Goal: Task Accomplishment & Management: Manage account settings

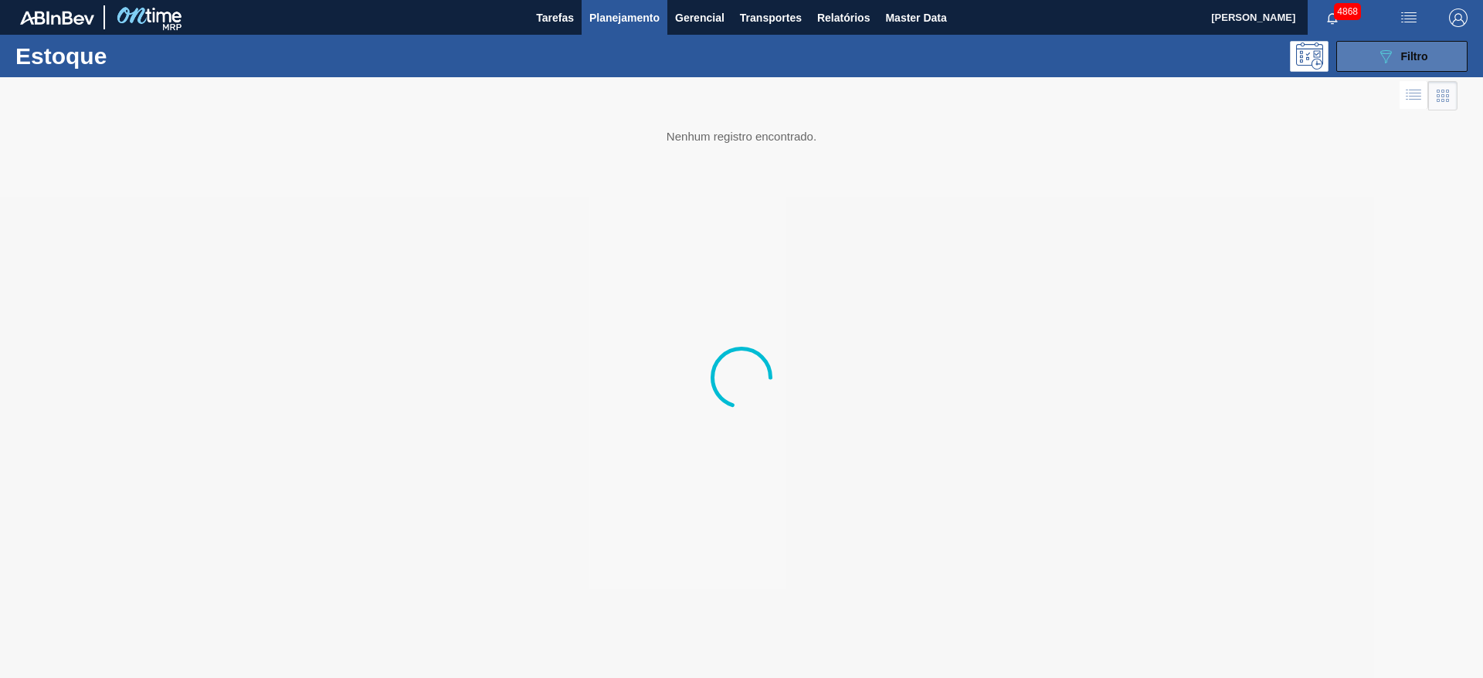
click at [1449, 59] on button "089F7B8B-B2A5-4AFE-B5C0-19BA573D28AC Filtro" at bounding box center [1401, 56] width 131 height 31
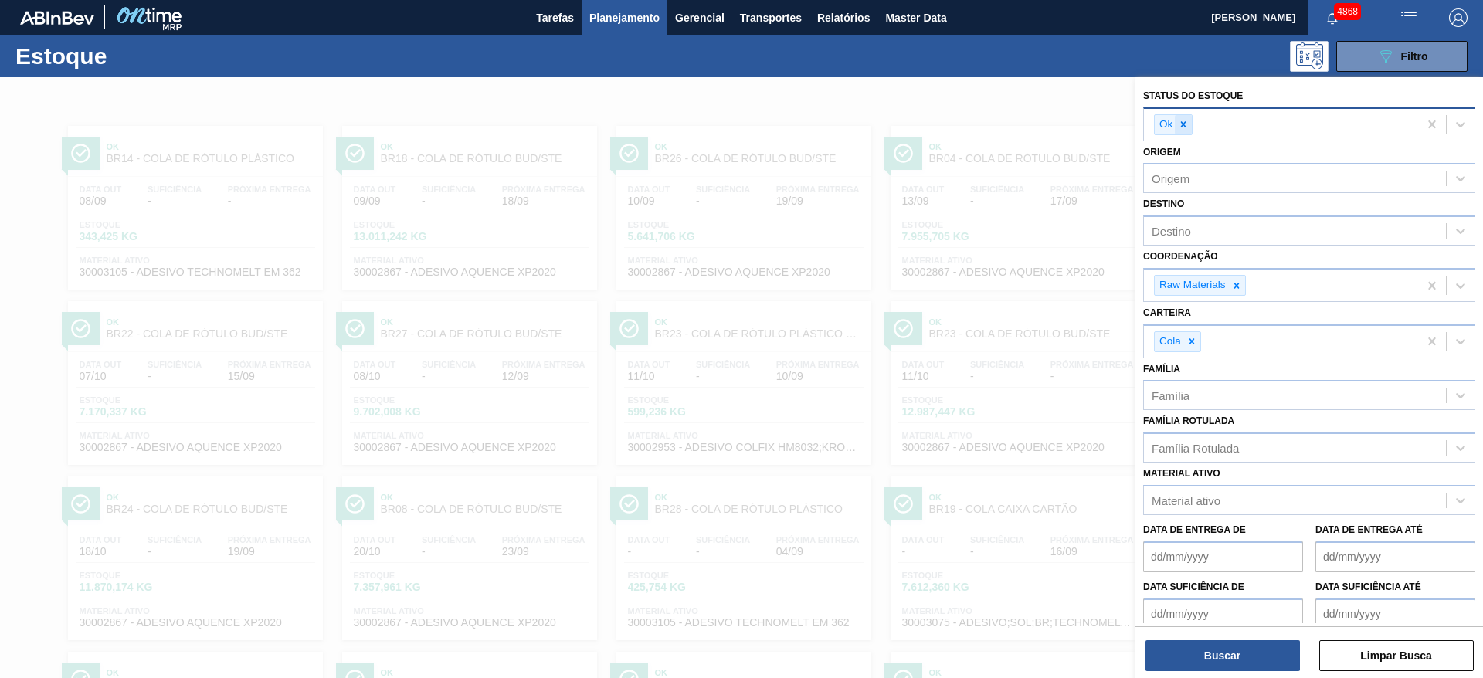
click at [1183, 129] on icon at bounding box center [1183, 124] width 11 height 11
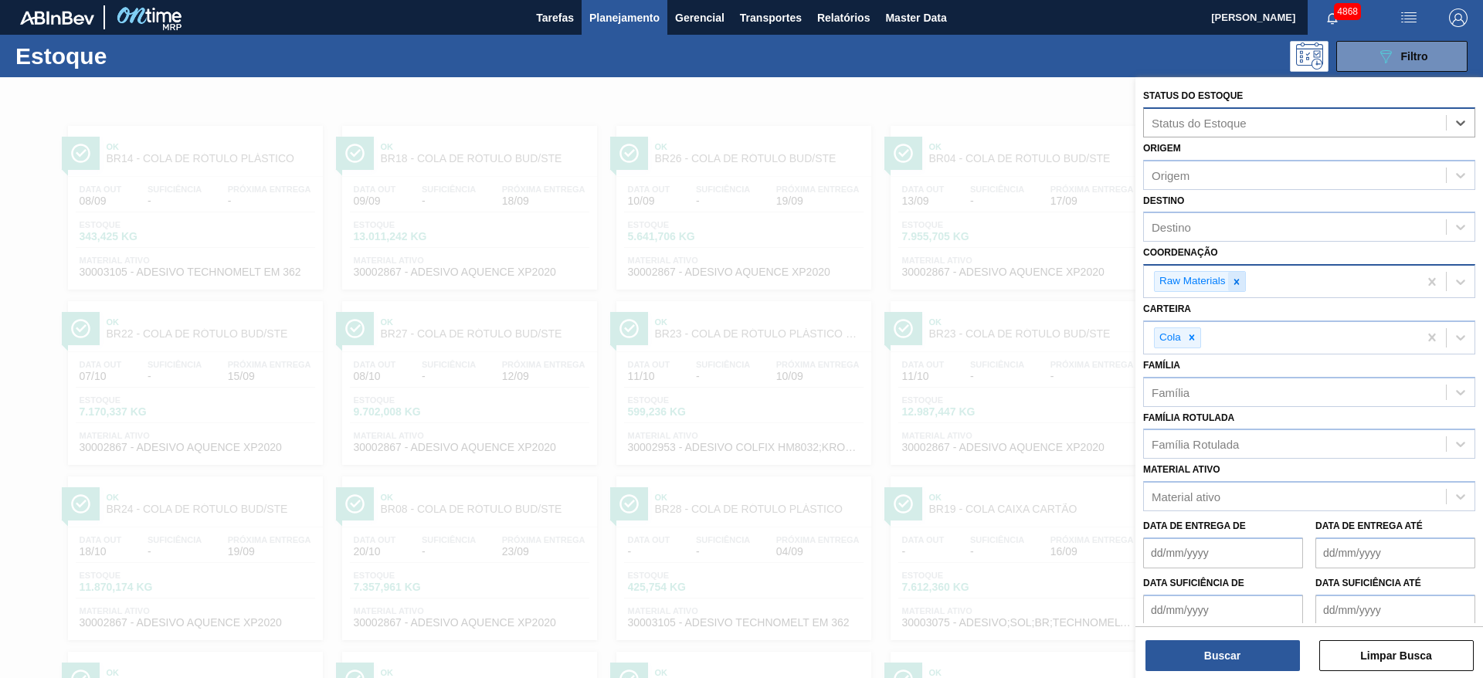
click at [1233, 286] on icon at bounding box center [1236, 281] width 11 height 11
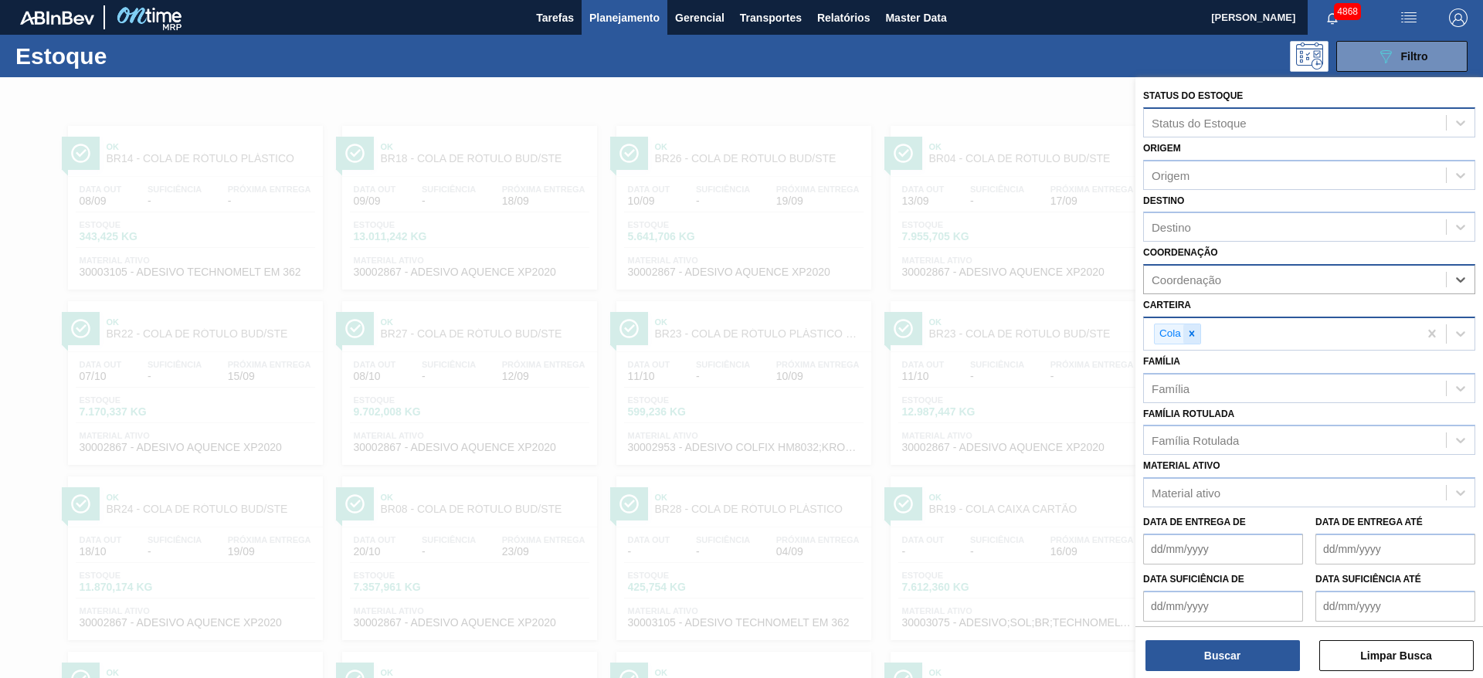
click at [1199, 334] on div at bounding box center [1191, 333] width 17 height 19
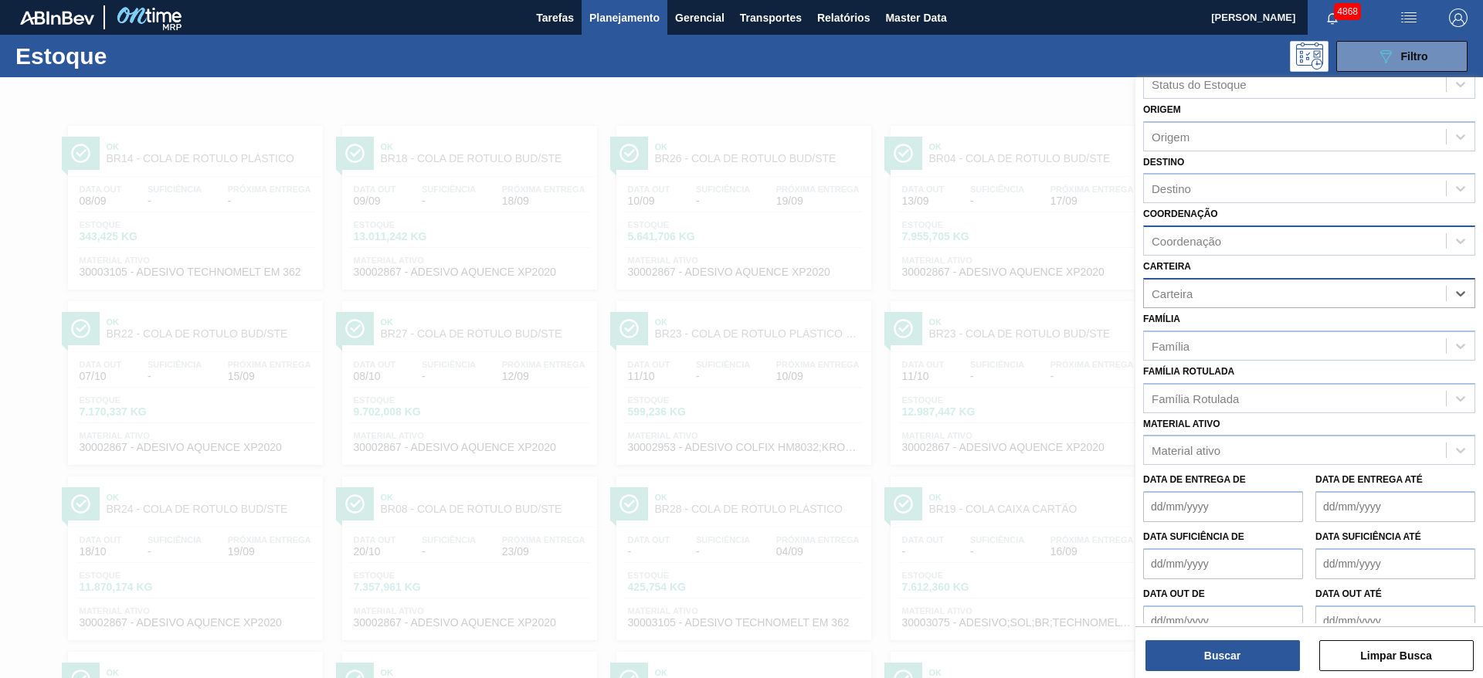
scroll to position [59, 0]
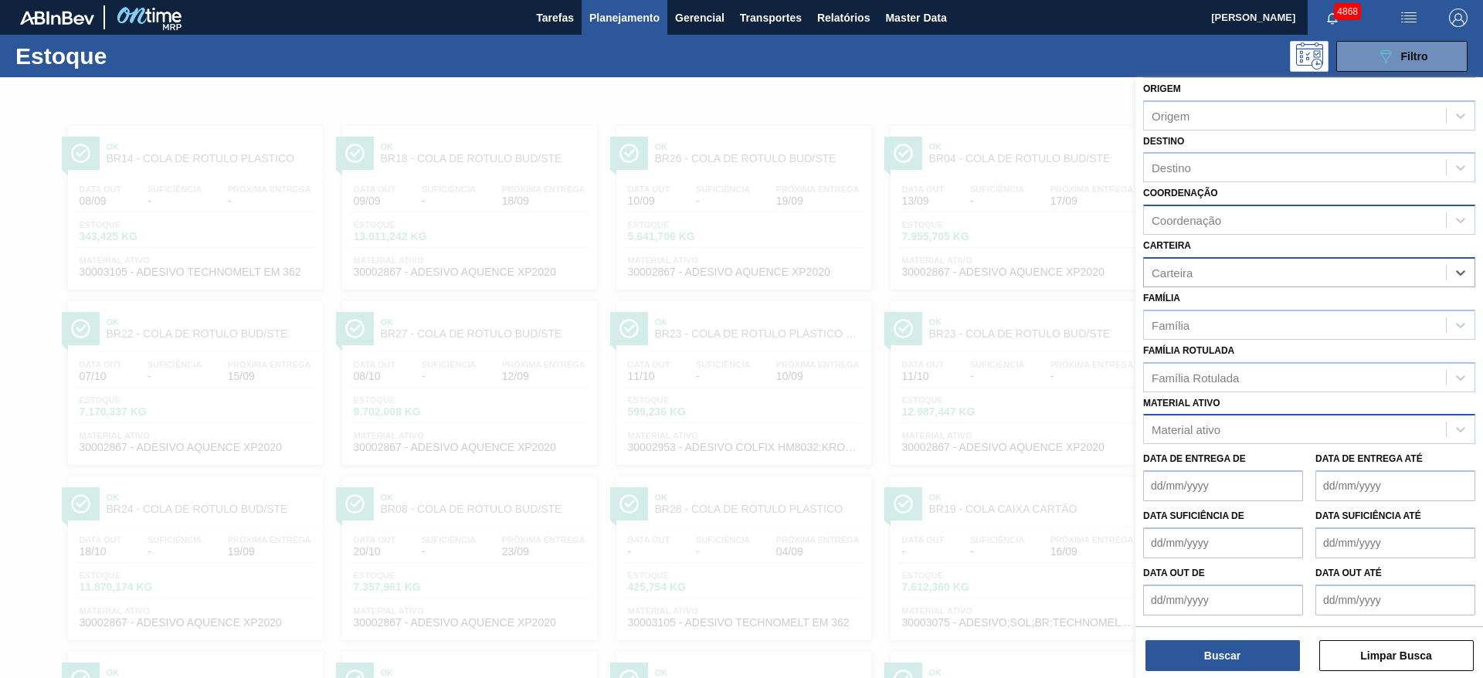
click at [1215, 423] on div "Material ativo" at bounding box center [1185, 429] width 69 height 13
type ativo "melan"
click at [916, 370] on div at bounding box center [741, 416] width 1483 height 678
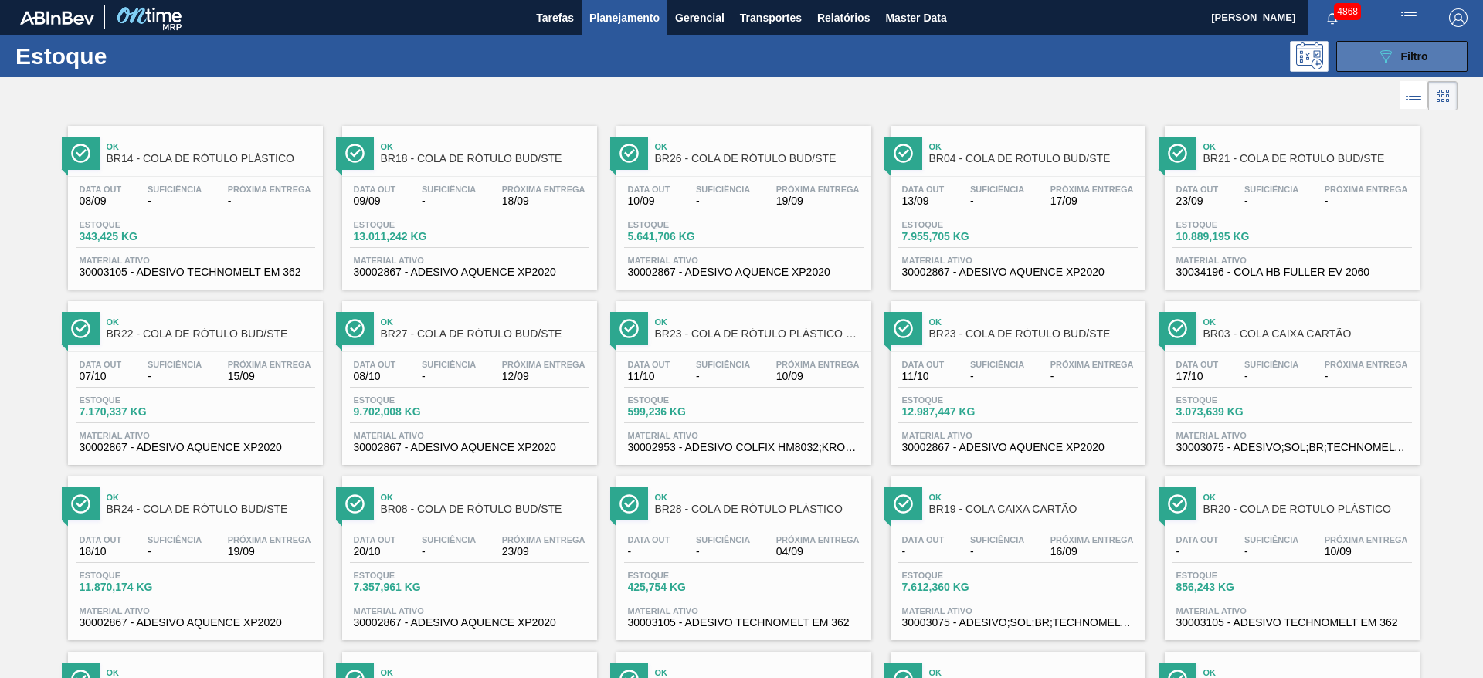
click at [1407, 53] on span "Filtro" at bounding box center [1414, 56] width 27 height 12
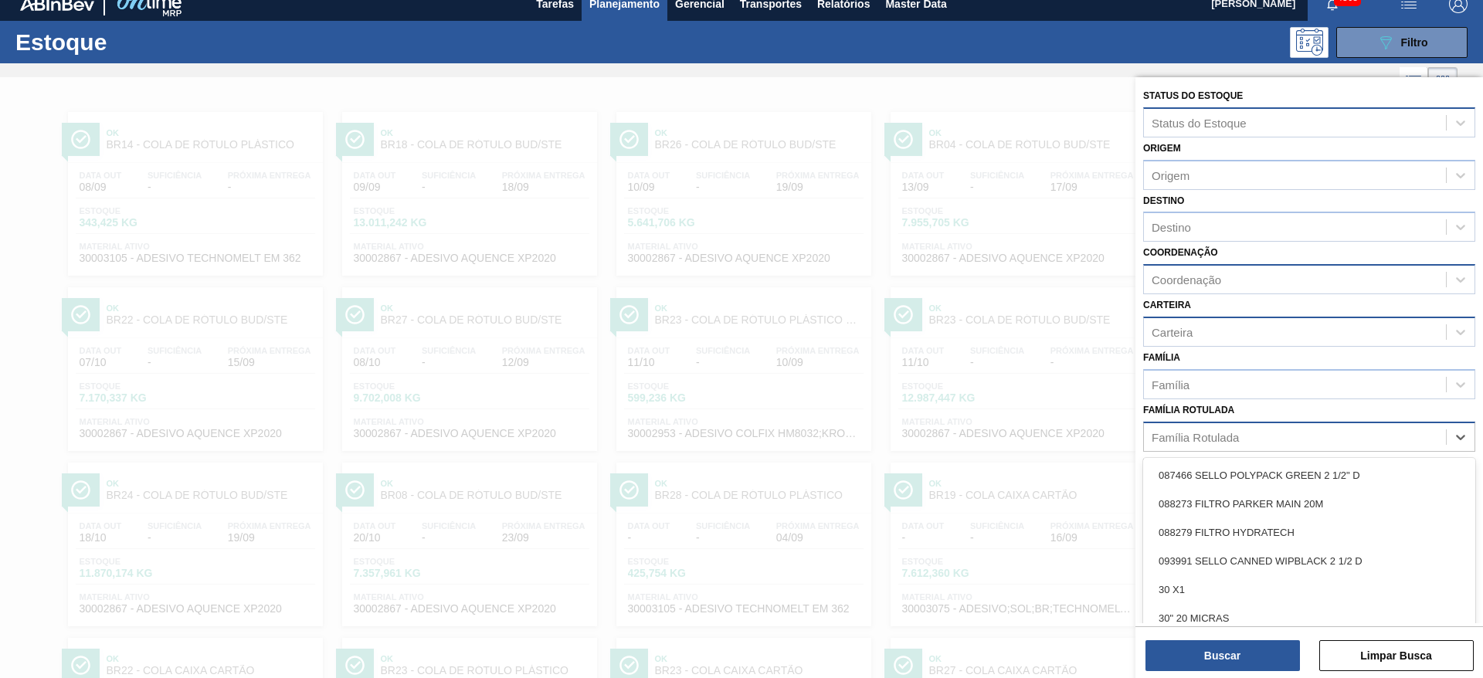
click at [1234, 432] on div "Família Rotulada" at bounding box center [1194, 436] width 87 height 13
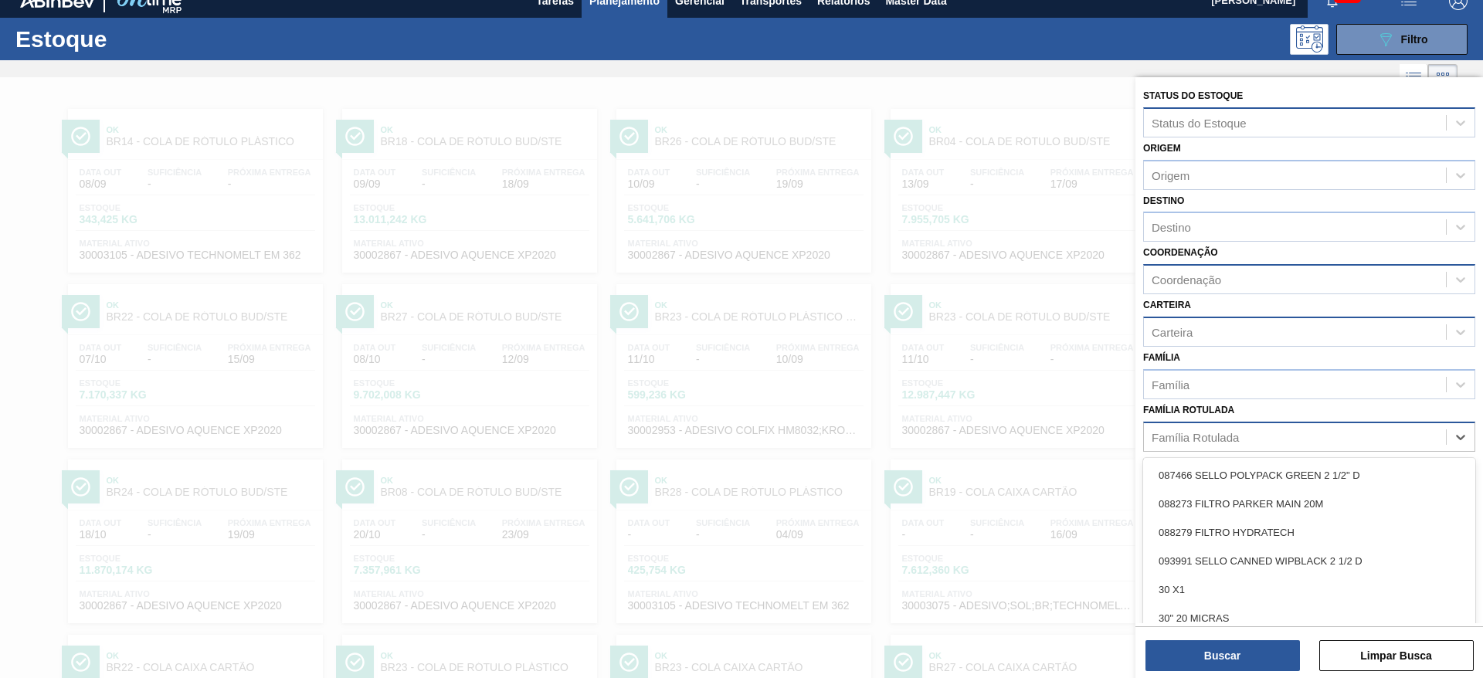
scroll to position [18, 0]
type Rotulada "cloret"
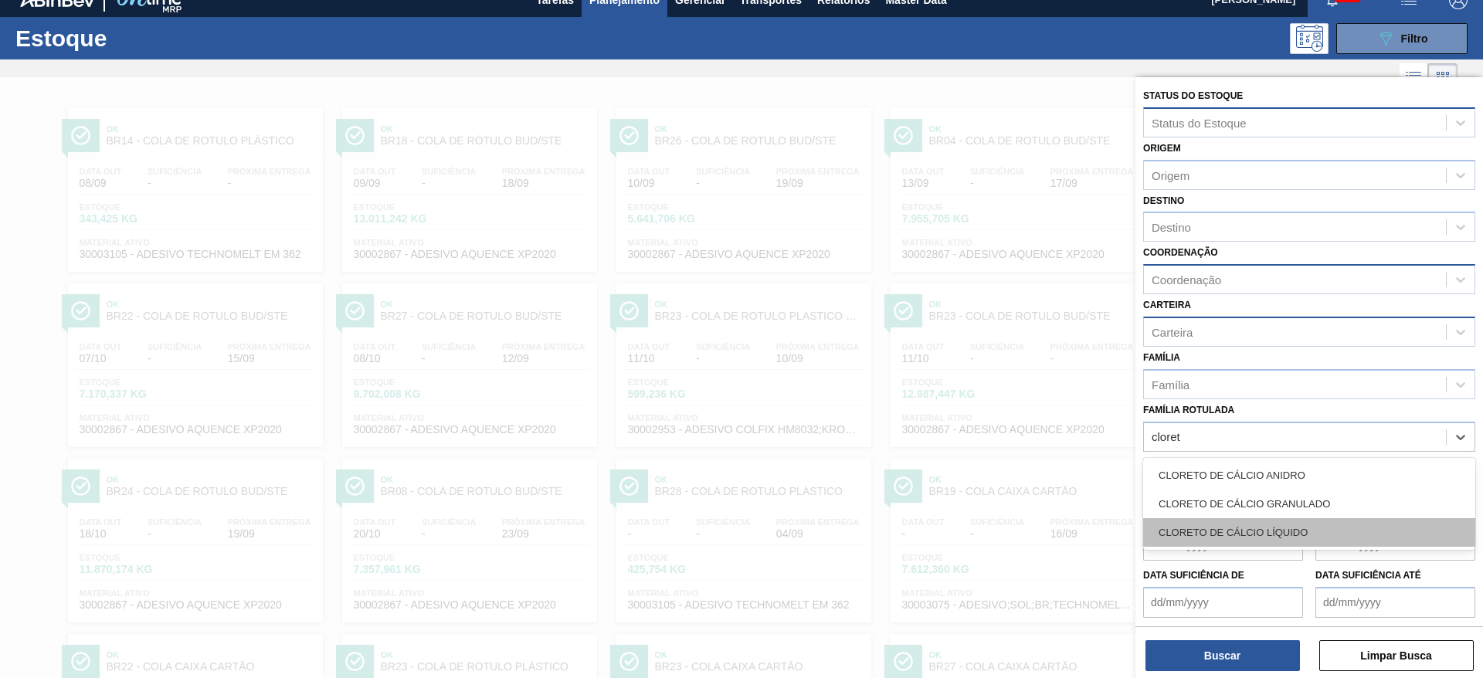
click at [1268, 534] on div "CLORETO DE CÁLCIO LÍQUIDO" at bounding box center [1309, 532] width 332 height 29
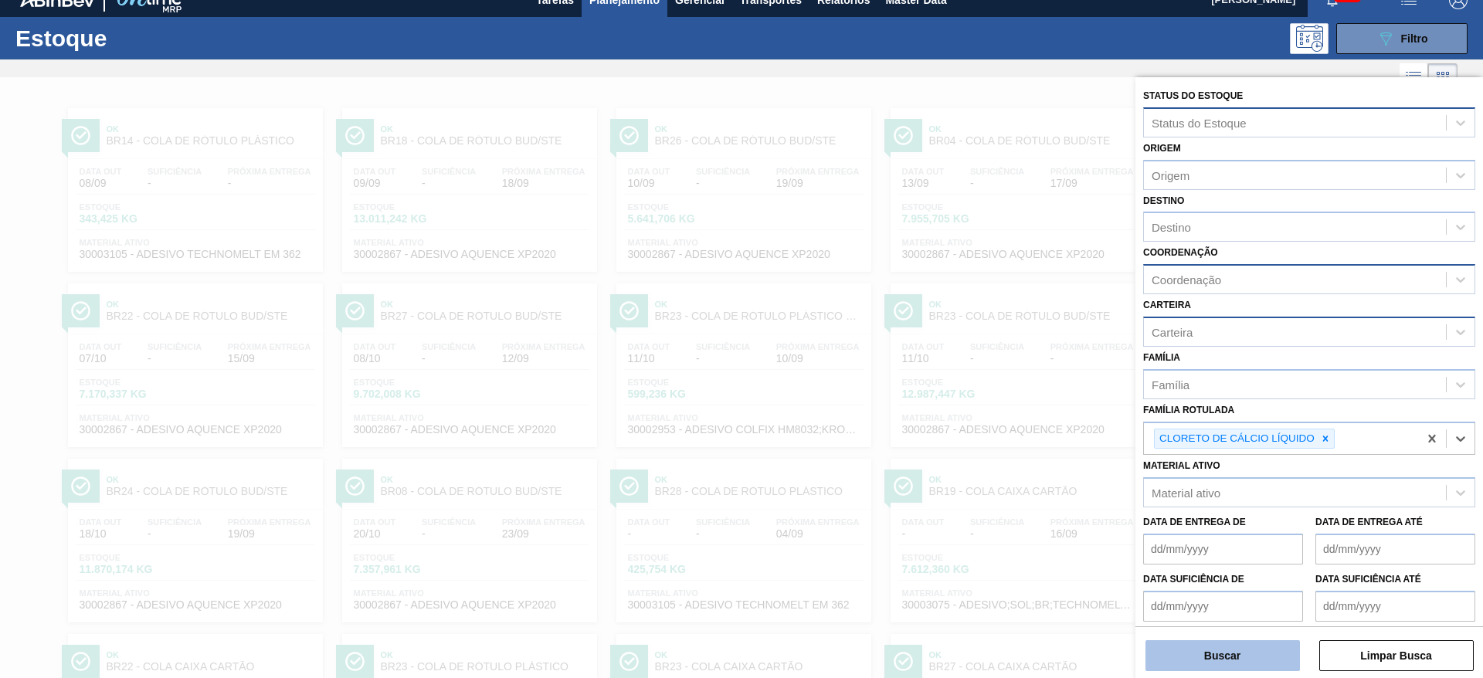
click at [1264, 659] on button "Buscar" at bounding box center [1222, 655] width 154 height 31
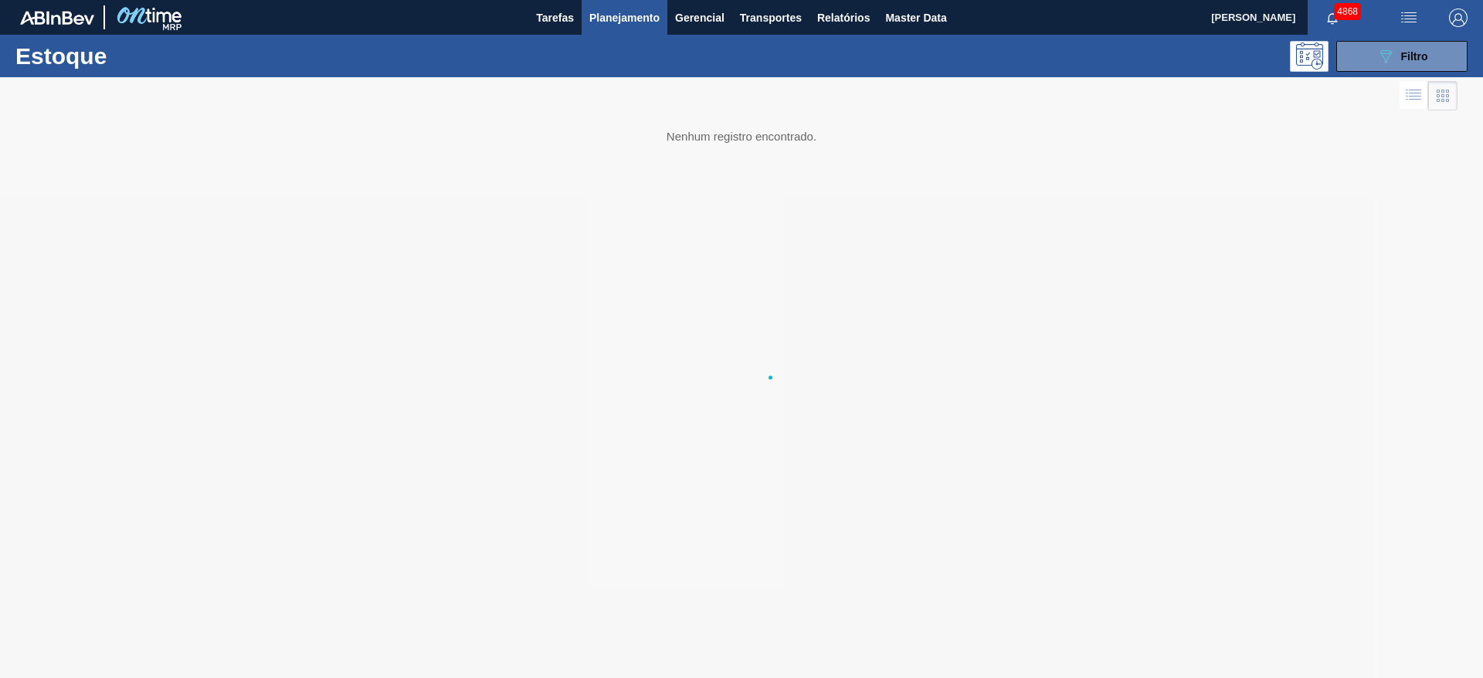
scroll to position [0, 0]
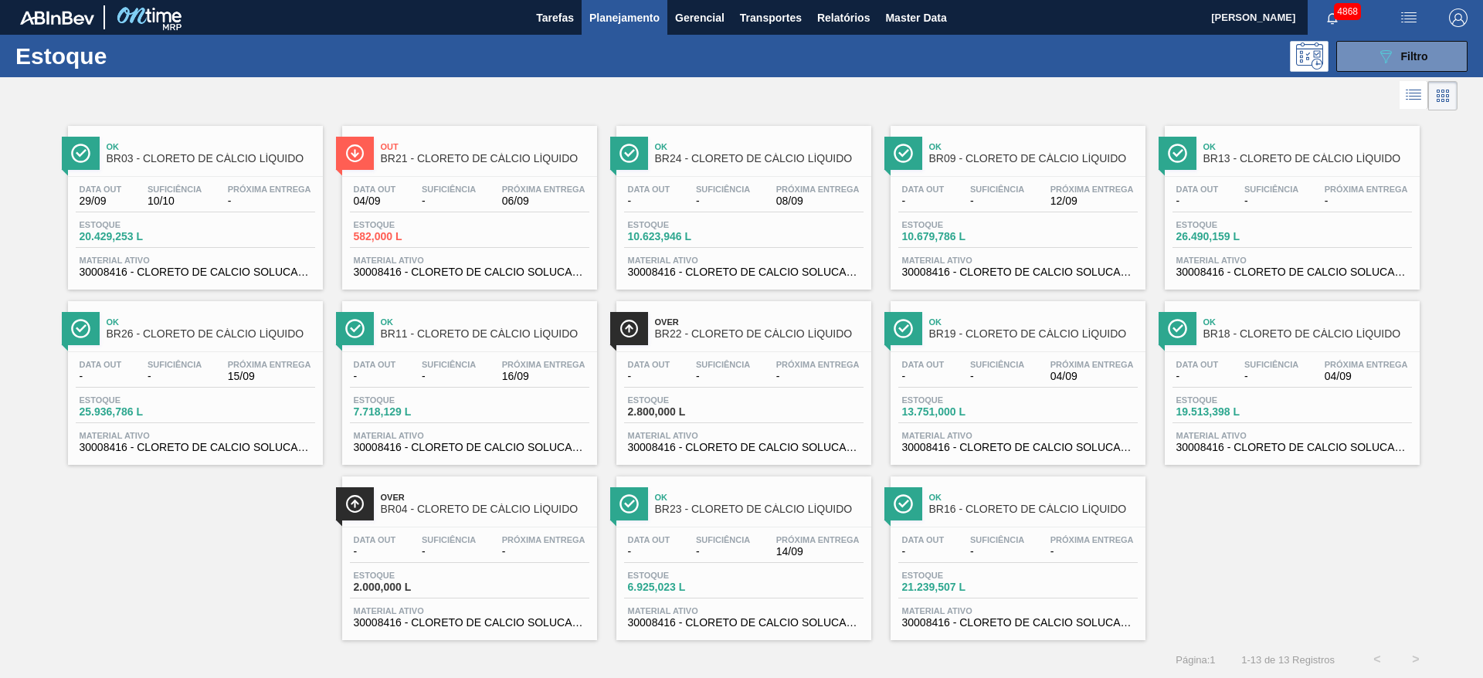
click at [1079, 573] on div "Estoque 21.239,507 L" at bounding box center [1017, 585] width 239 height 28
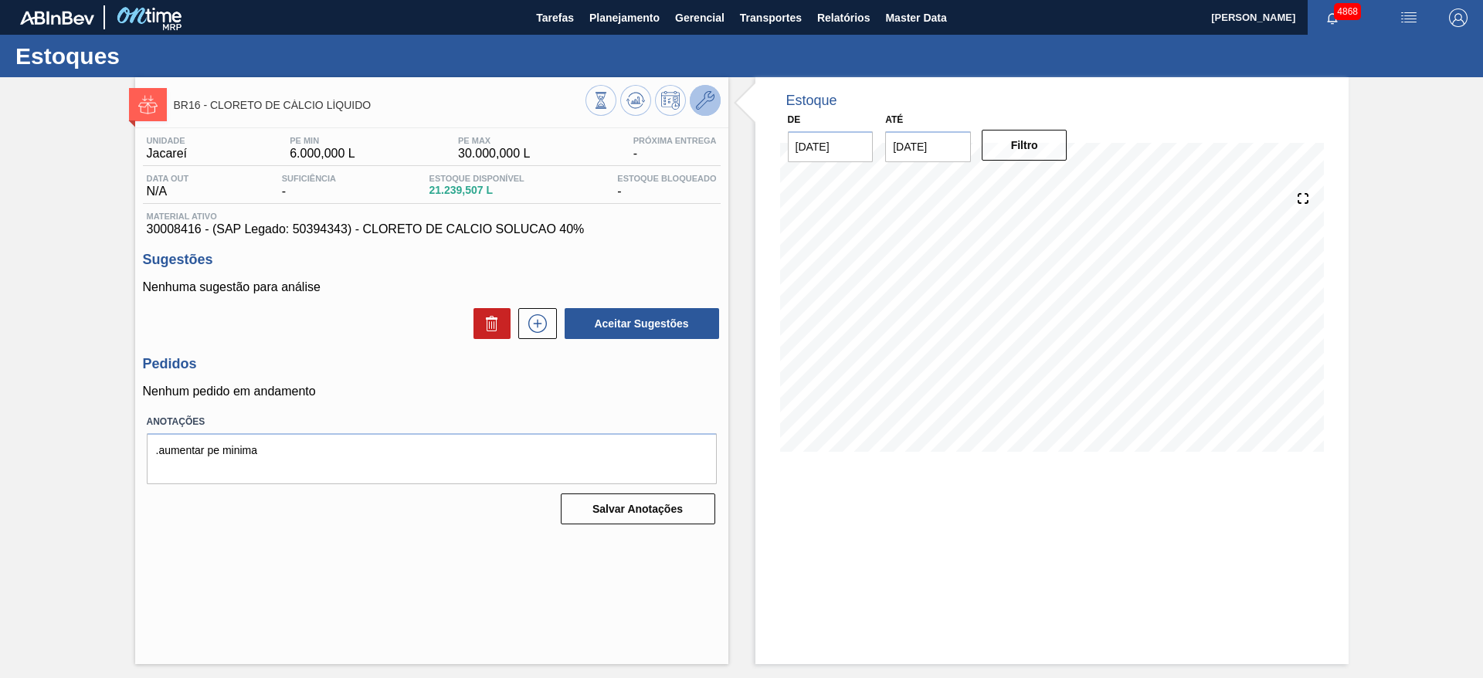
click at [707, 98] on icon at bounding box center [705, 100] width 19 height 19
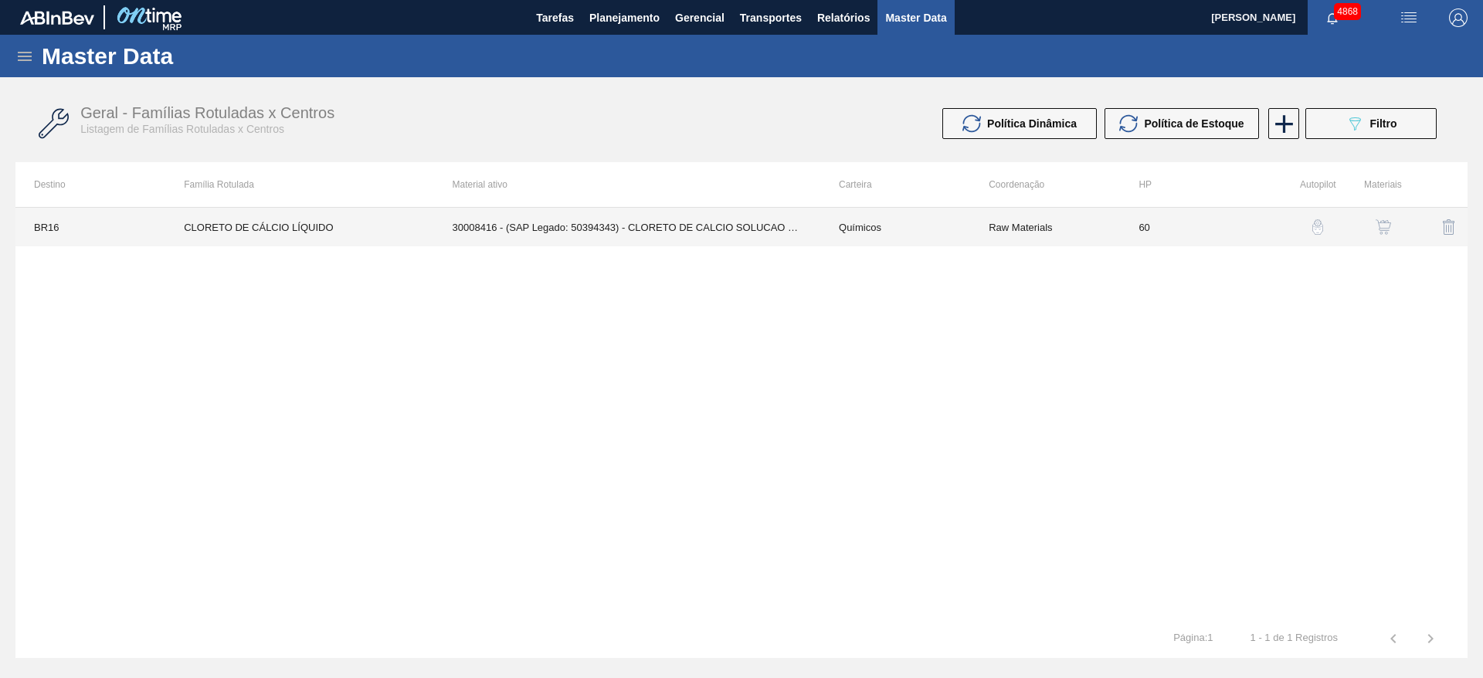
click at [486, 229] on td "30008416 - (SAP Legado: 50394343) - CLORETO DE CALCIO SOLUCAO 40%" at bounding box center [627, 227] width 386 height 39
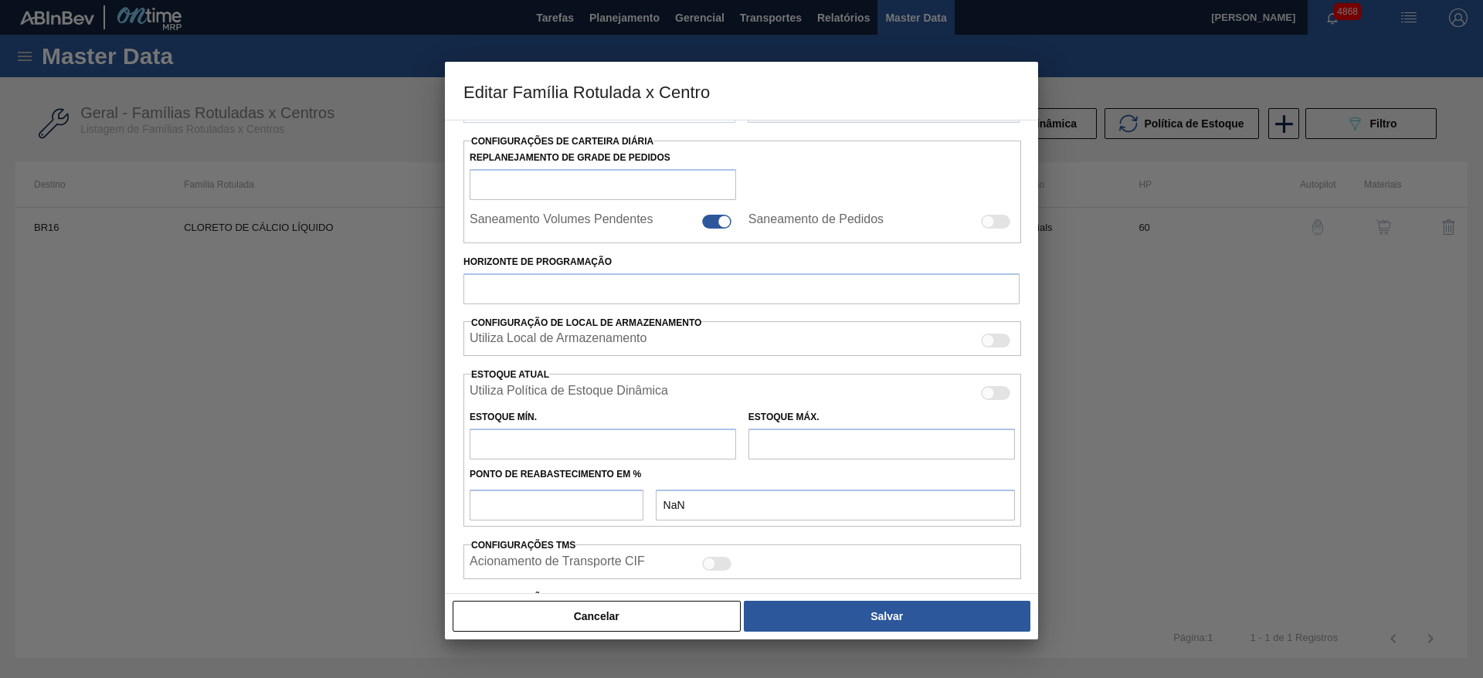
scroll to position [347, 0]
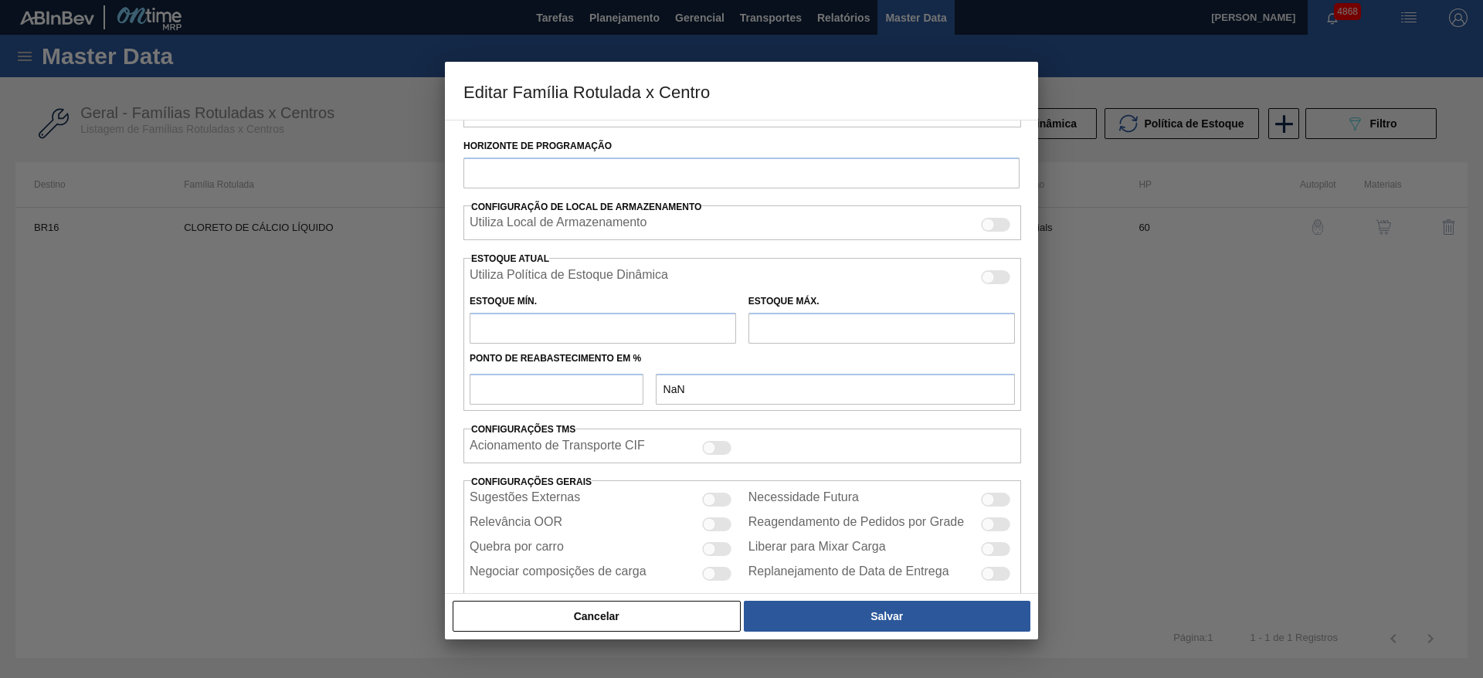
type input "Químicos"
type input "Cloreto de Cálcio"
type input "CLORETO DE CÁLCIO LÍQUIDO"
type input "BR16 - Jacareí"
type input "60"
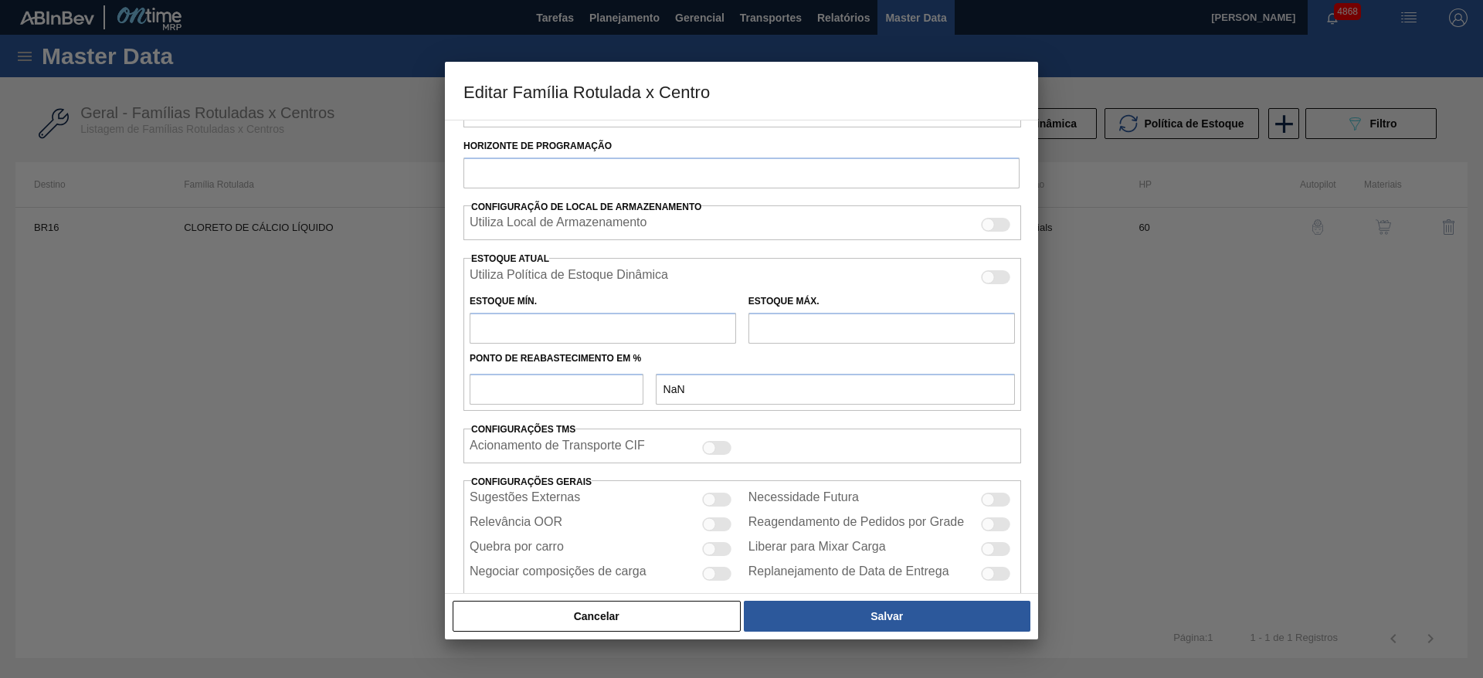
type input "6.000"
type input "30.000"
type input "50"
type input "18.000,000"
checkbox input "true"
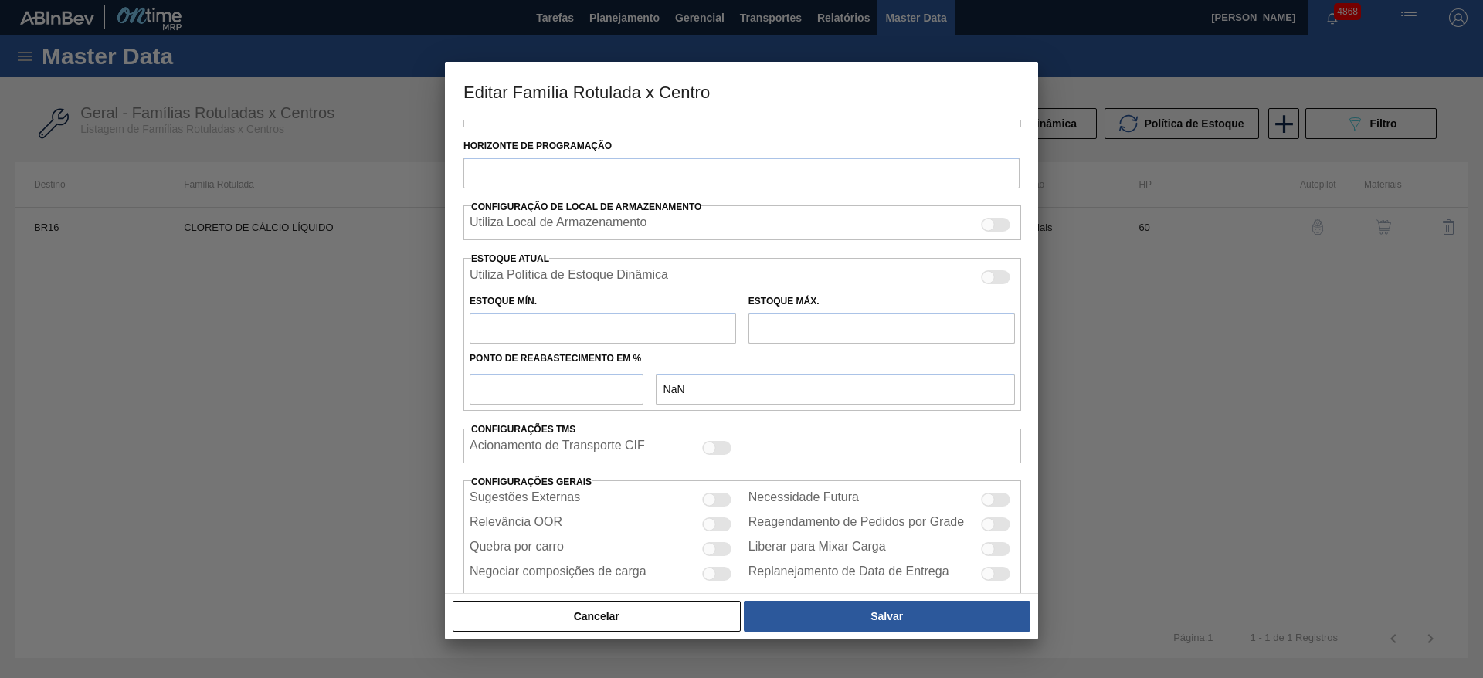
checkbox input "true"
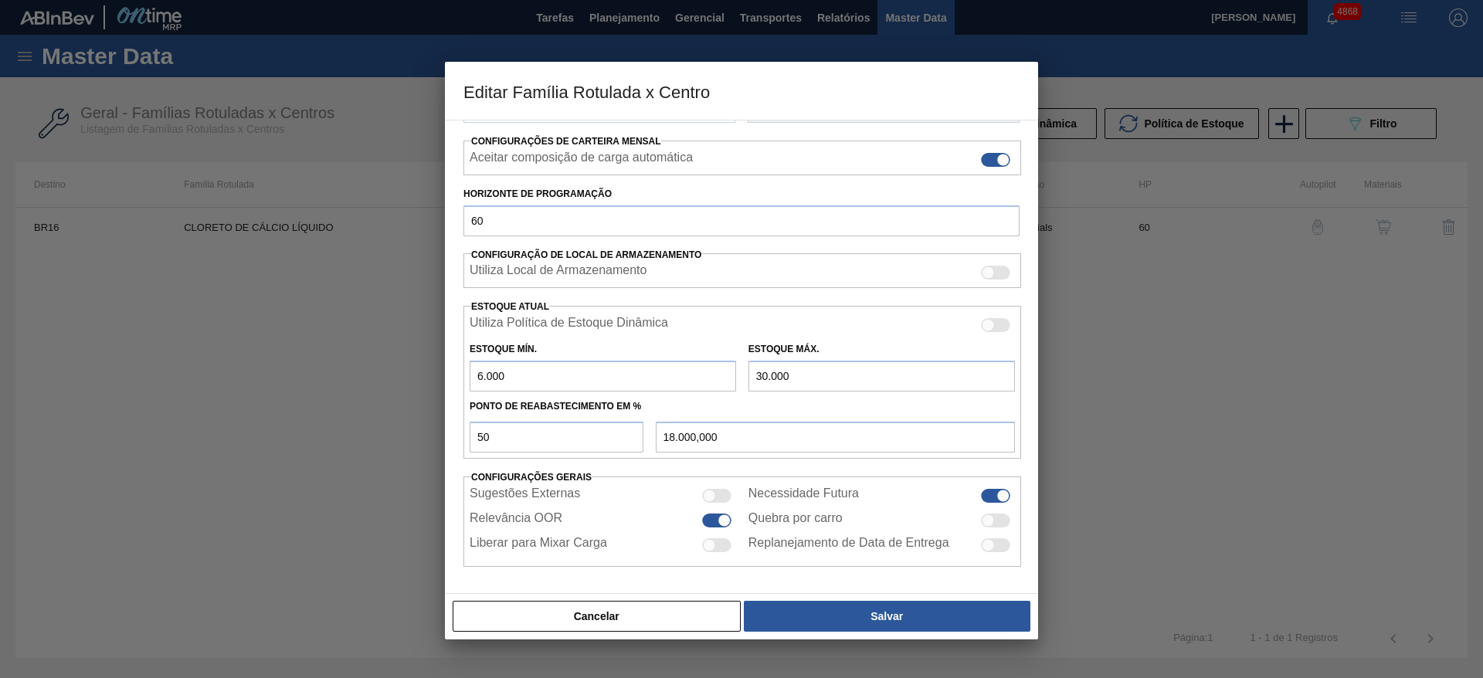
scroll to position [236, 0]
click at [846, 327] on div "Utiliza Política de Estoque Dinâmica" at bounding box center [741, 325] width 545 height 19
drag, startPoint x: 759, startPoint y: 376, endPoint x: 742, endPoint y: 381, distance: 17.6
click at [742, 381] on div "Estoque Máx. 30.000" at bounding box center [881, 364] width 279 height 53
type input "50.000"
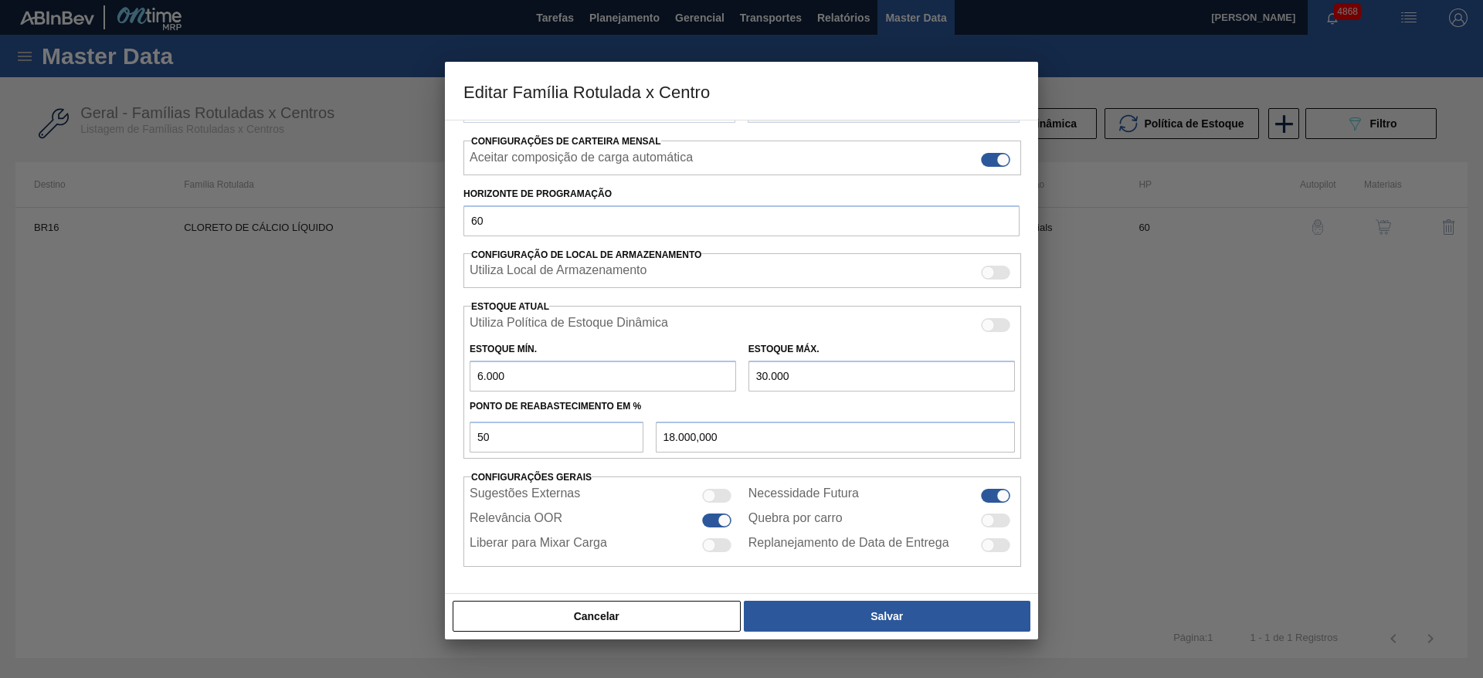
type input "28.000,000"
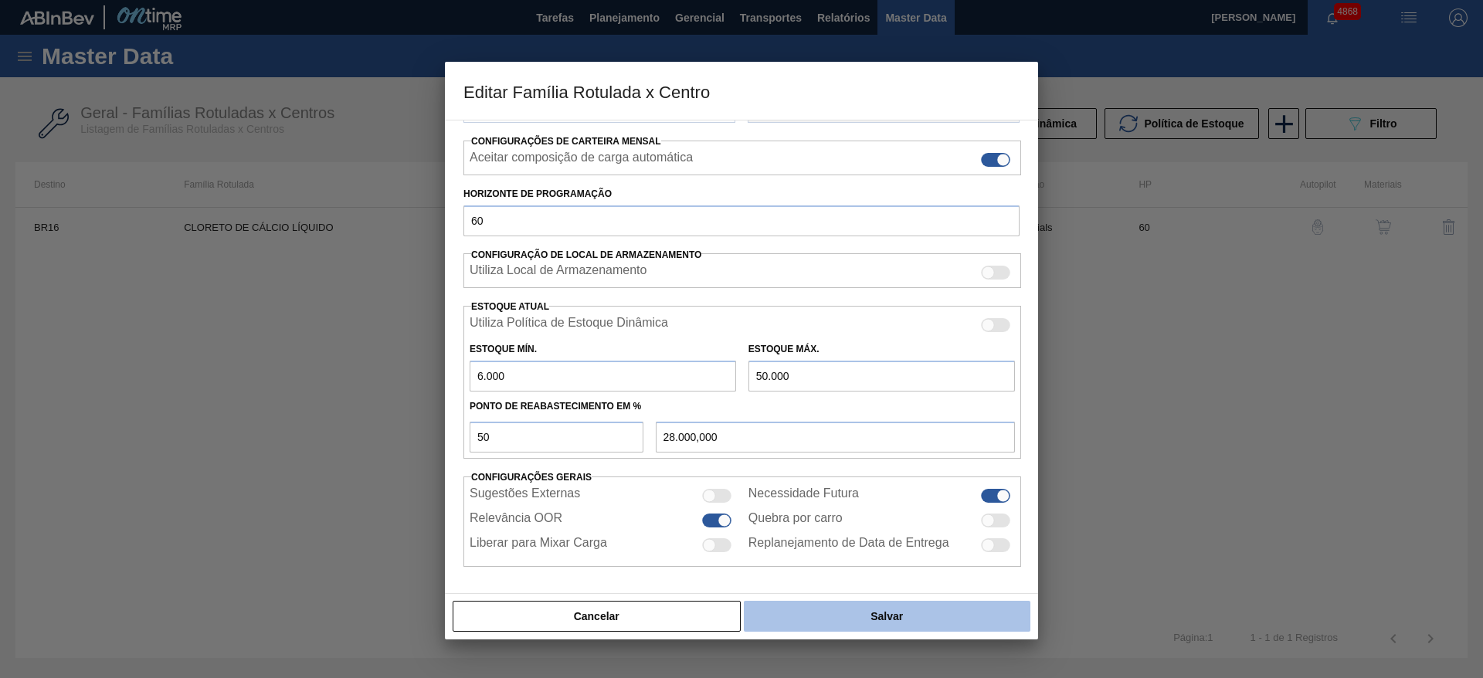
type input "50.000"
click at [869, 617] on button "Salvar" at bounding box center [887, 616] width 286 height 31
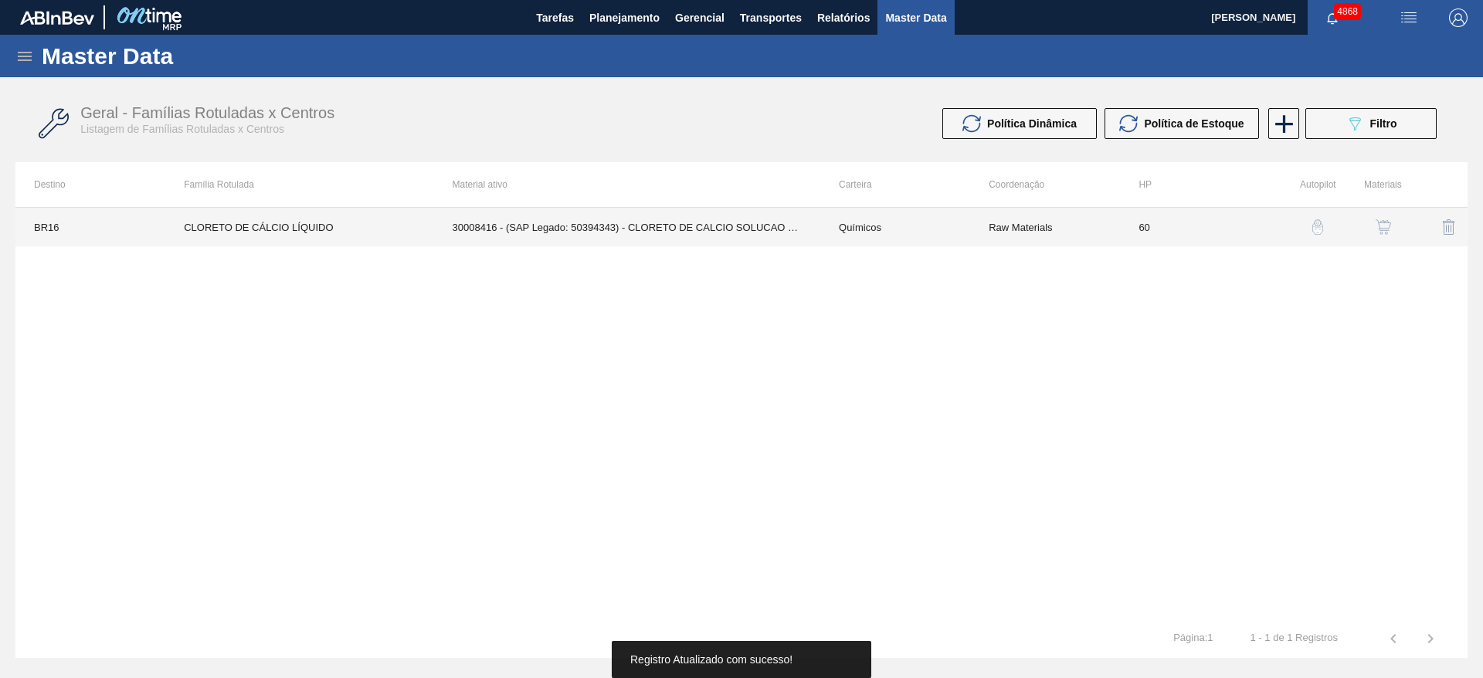
click at [446, 239] on td "30008416 - (SAP Legado: 50394343) - CLORETO DE CALCIO SOLUCAO 40%" at bounding box center [627, 227] width 386 height 39
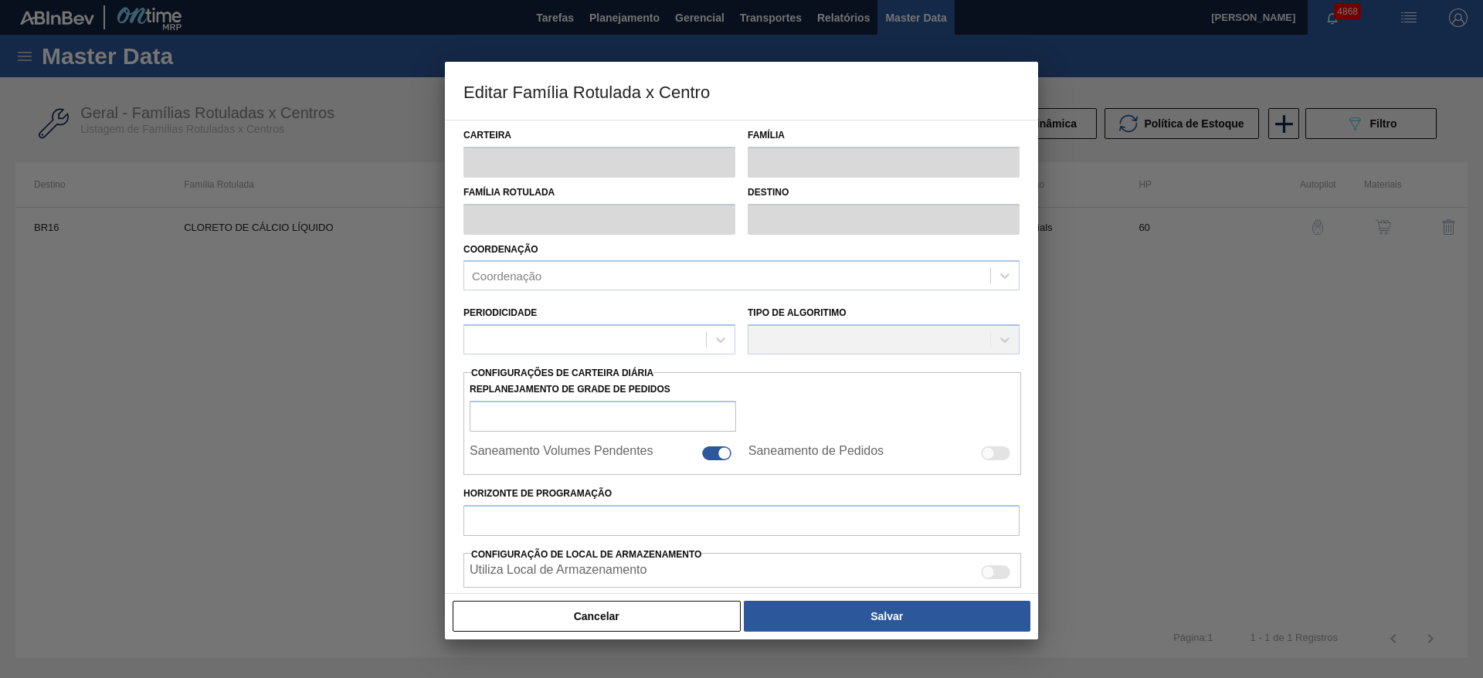
type input "Químicos"
type input "Cloreto de Cálcio"
type input "CLORETO DE CÁLCIO LÍQUIDO"
type input "BR16 - Jacareí"
type input "60"
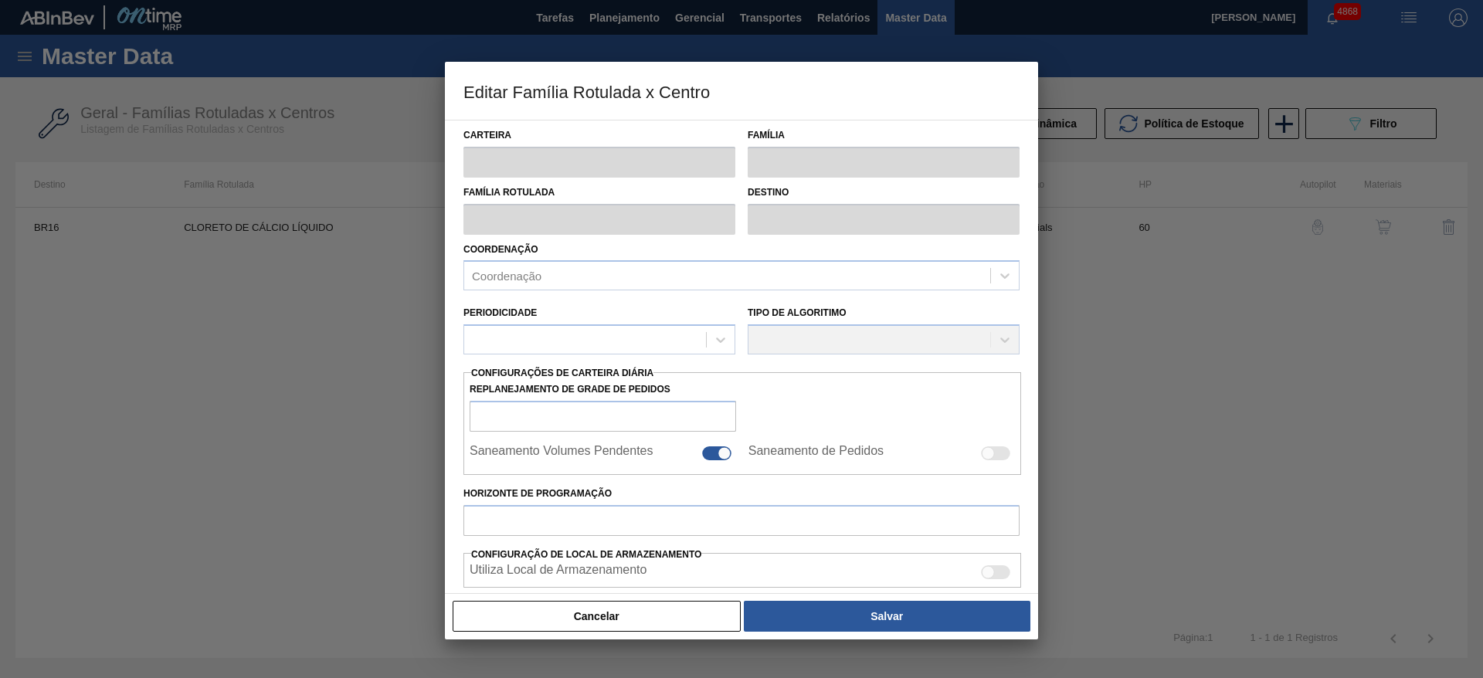
type input "6.000"
type input "50.000"
type input "50"
type input "28.000,000"
checkbox input "true"
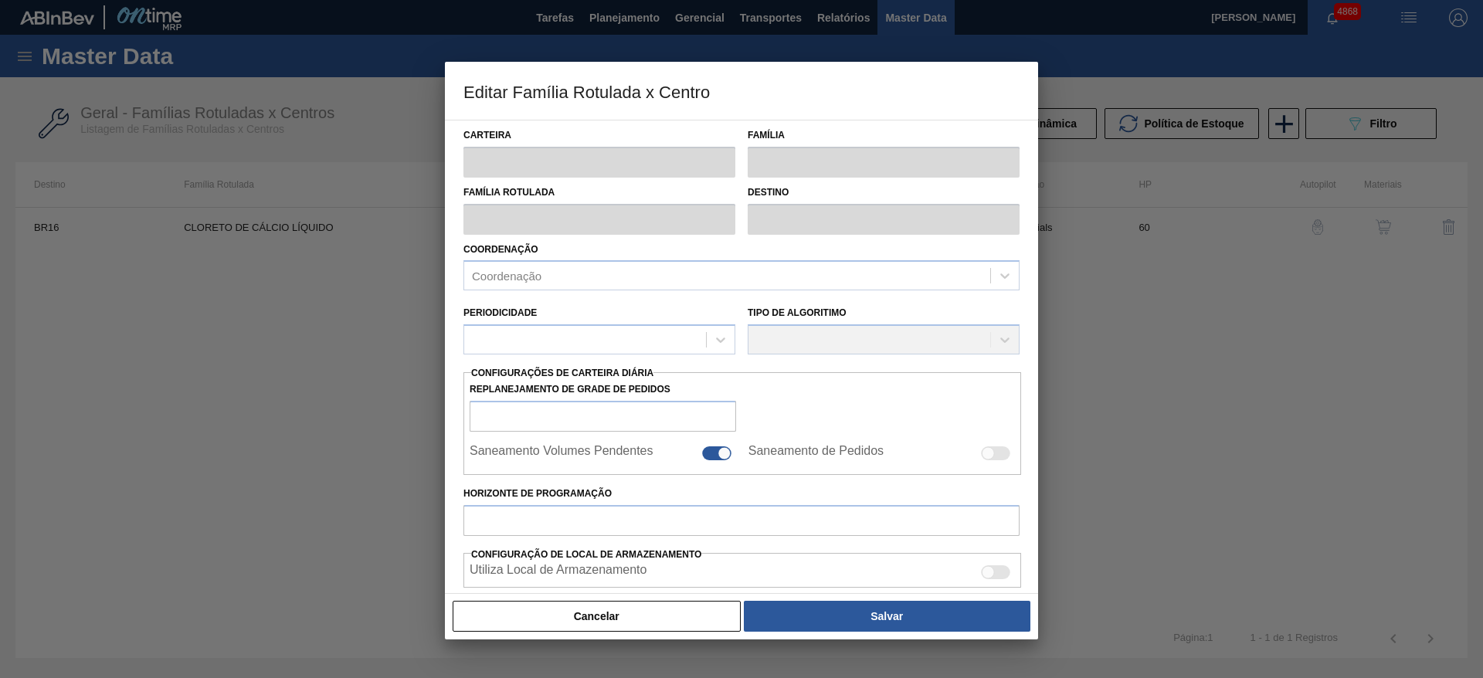
checkbox input "true"
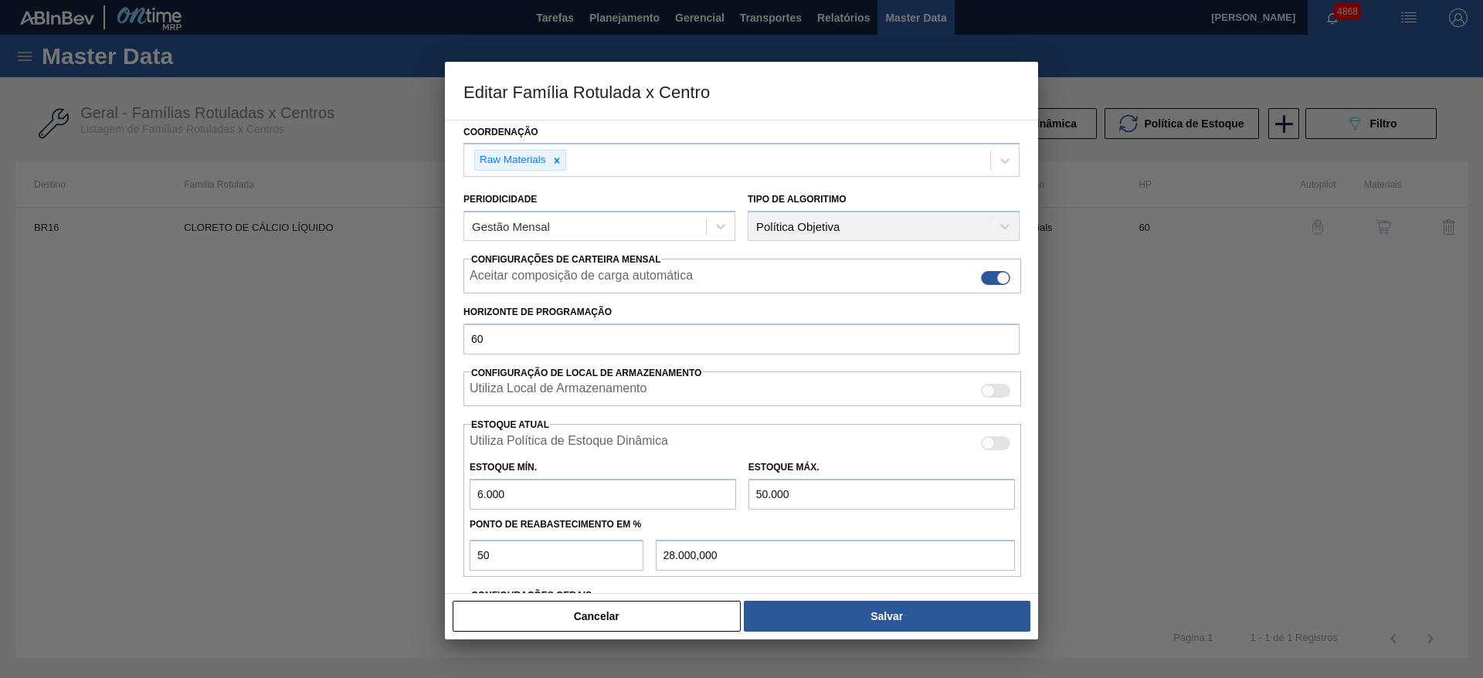
scroll to position [232, 0]
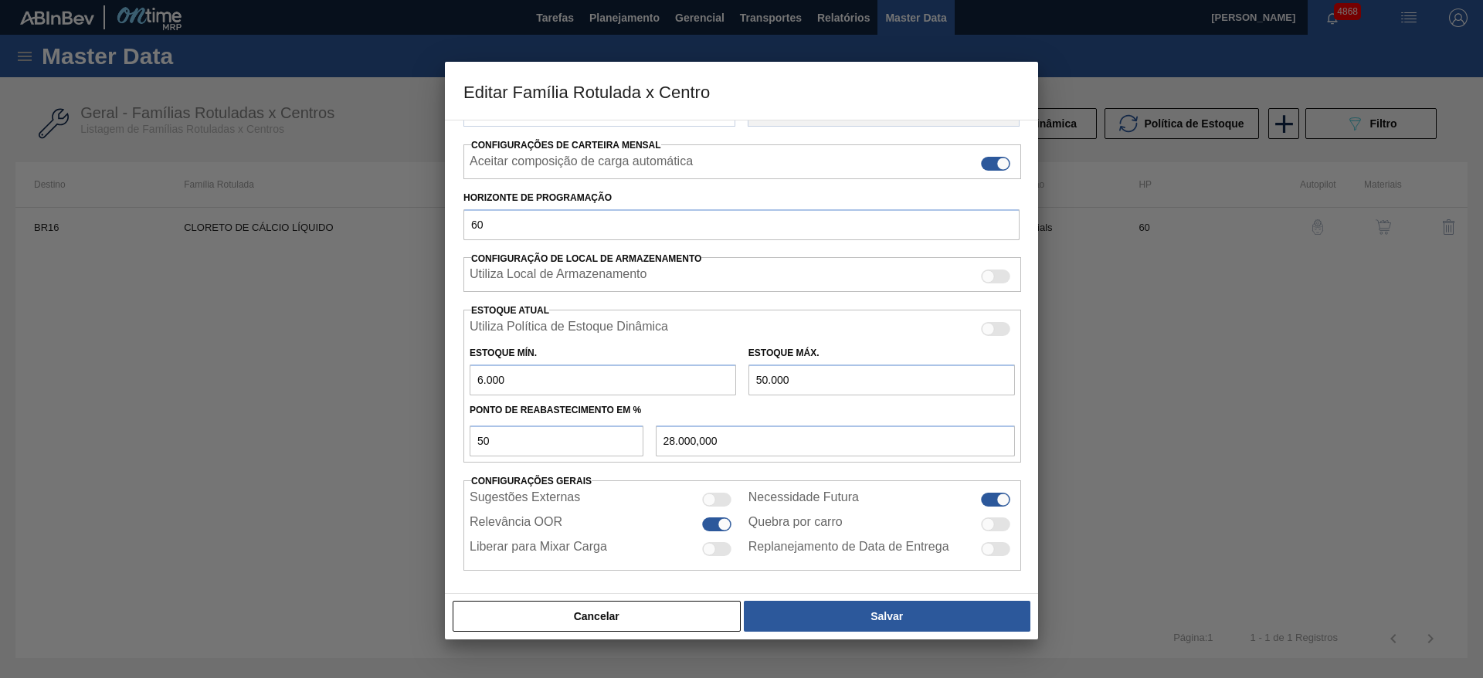
drag, startPoint x: 481, startPoint y: 383, endPoint x: 470, endPoint y: 379, distance: 11.5
click at [472, 385] on input "6.000" at bounding box center [602, 379] width 266 height 31
type input "9.000"
type input "29.500,000"
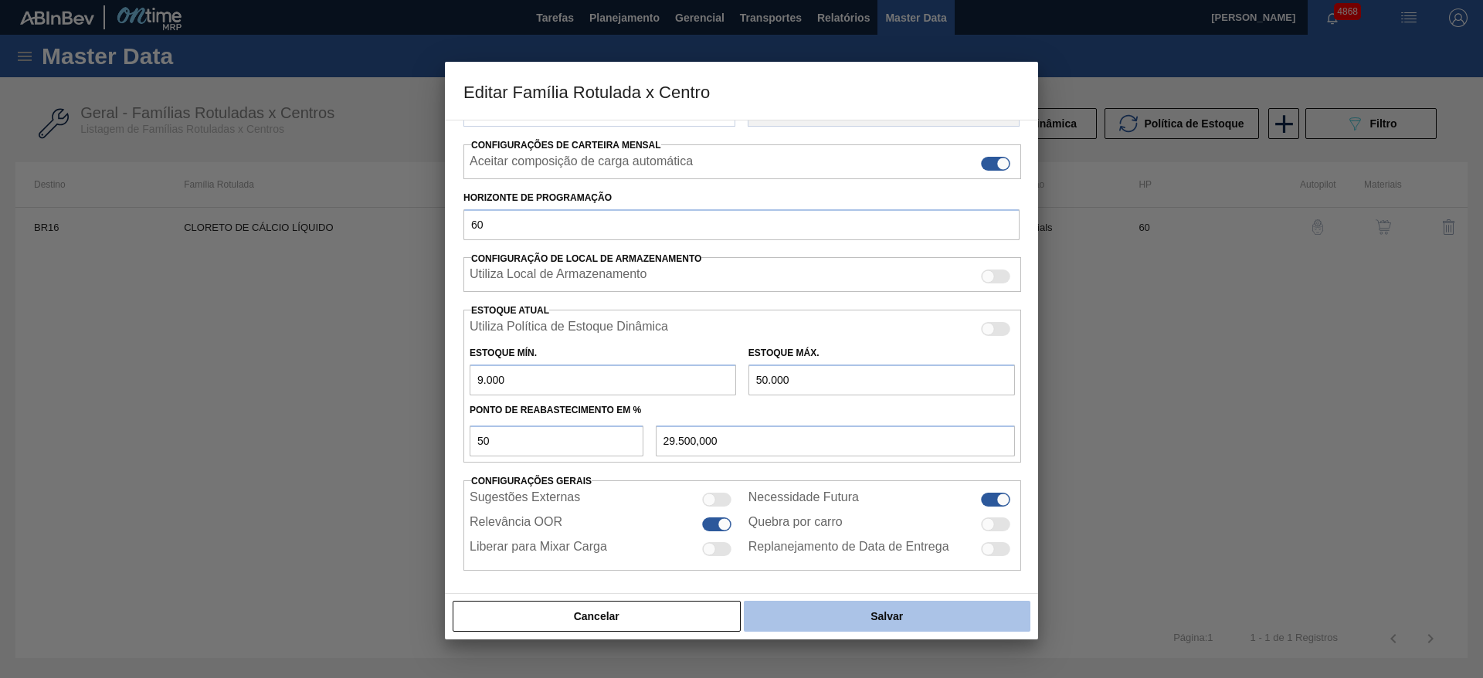
type input "9.000"
click at [930, 615] on button "Salvar" at bounding box center [887, 616] width 286 height 31
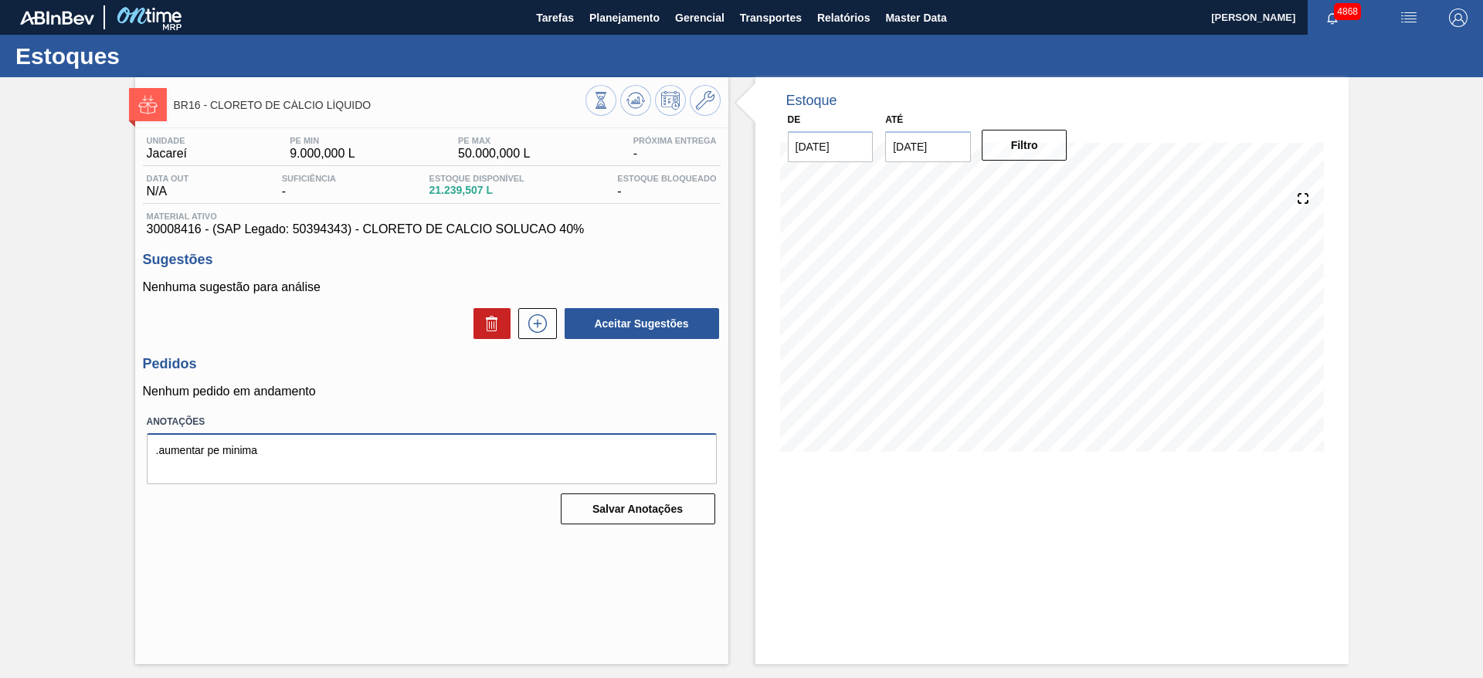
click at [355, 447] on textarea ".aumentar pe minima" at bounding box center [432, 458] width 570 height 51
type textarea ".aumentar pe minima - diminuir pe max pra 30.000 quando ajustar o estoque conta…"
click at [656, 509] on button "Salvar Anotações" at bounding box center [638, 508] width 154 height 31
click at [541, 327] on icon at bounding box center [537, 323] width 25 height 19
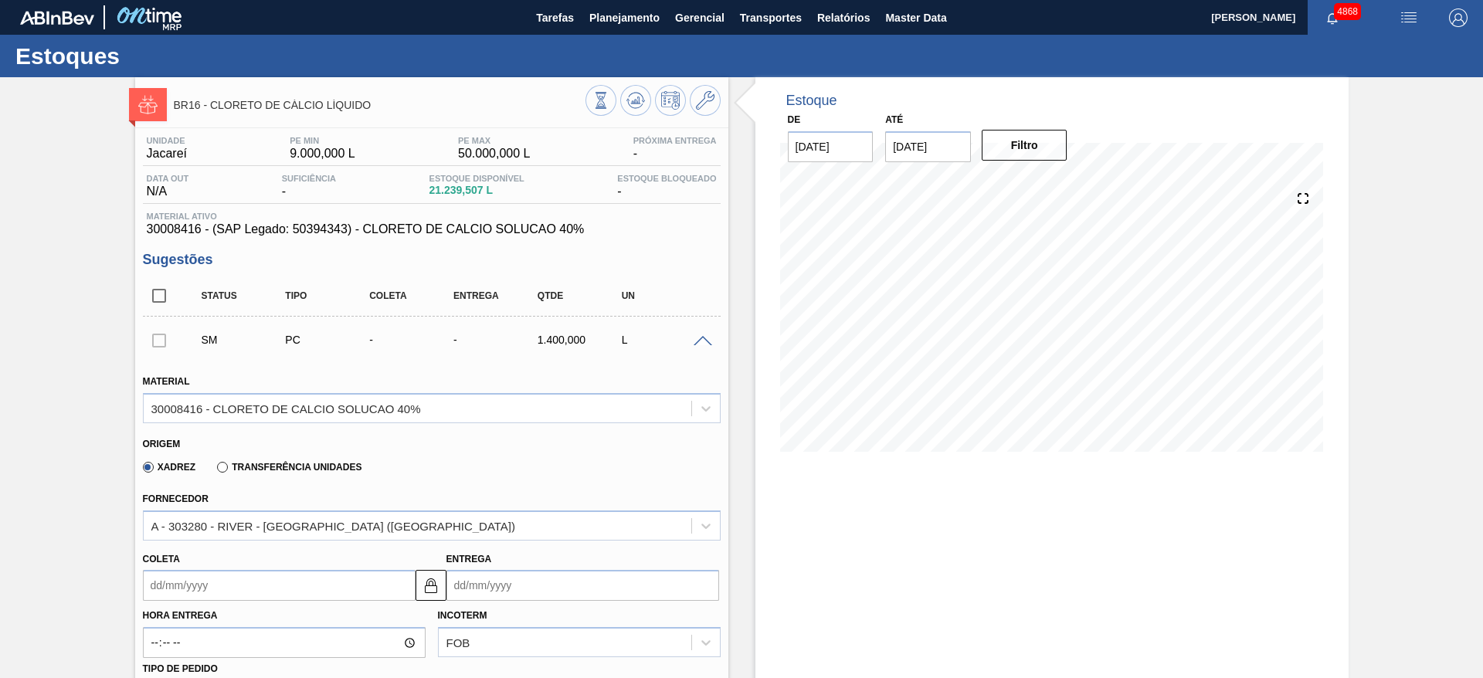
click at [259, 579] on input "Coleta" at bounding box center [279, 585] width 273 height 31
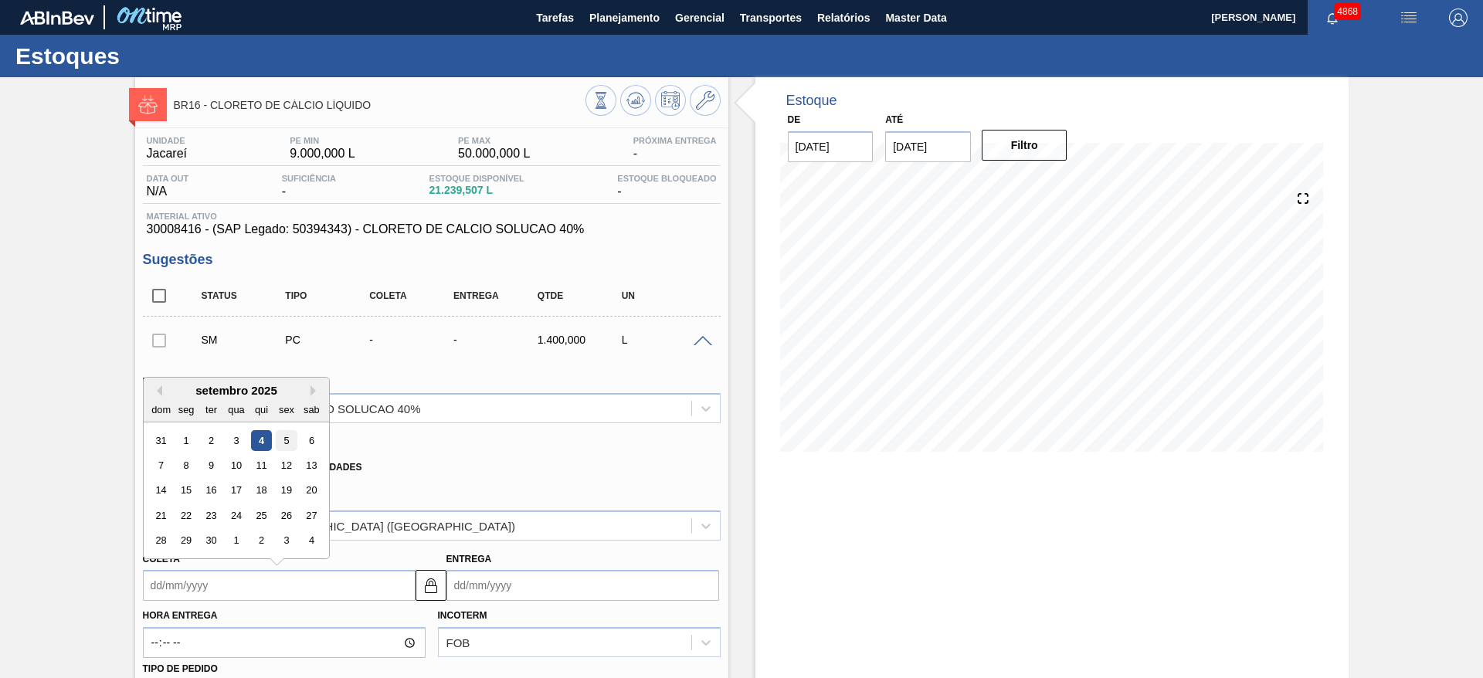
click at [291, 445] on div "5" at bounding box center [286, 440] width 21 height 21
type input "[DATE]"
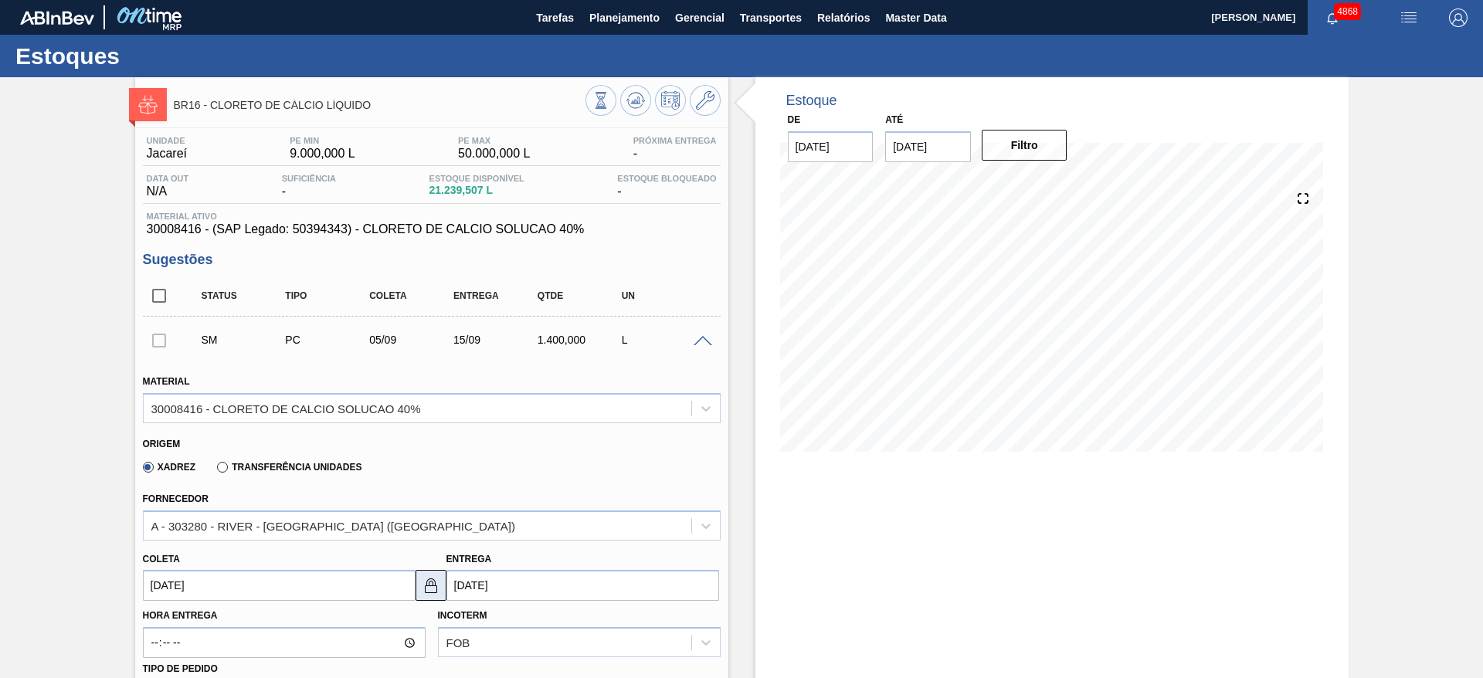
click at [436, 582] on img at bounding box center [431, 585] width 19 height 19
click at [459, 582] on input "[DATE]" at bounding box center [582, 585] width 273 height 31
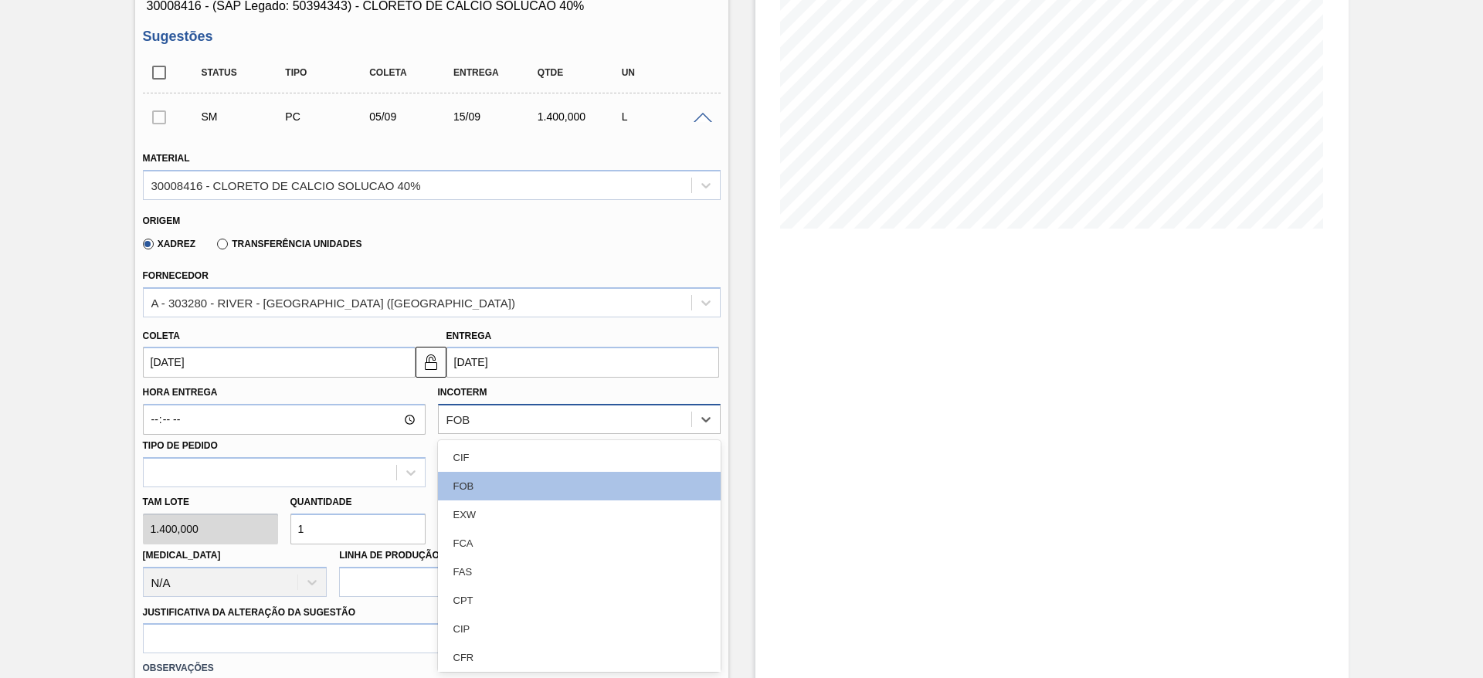
click at [538, 434] on div "option CIP focused, 7 of 11. 11 results available. Use Up and Down to choose op…" at bounding box center [579, 419] width 283 height 30
click at [1032, 524] on div "Estoque De [DATE] Até [DATE] Filtro 05/09 Projeção de Estoque 19,734.227 [DOMAI…" at bounding box center [1051, 432] width 593 height 1157
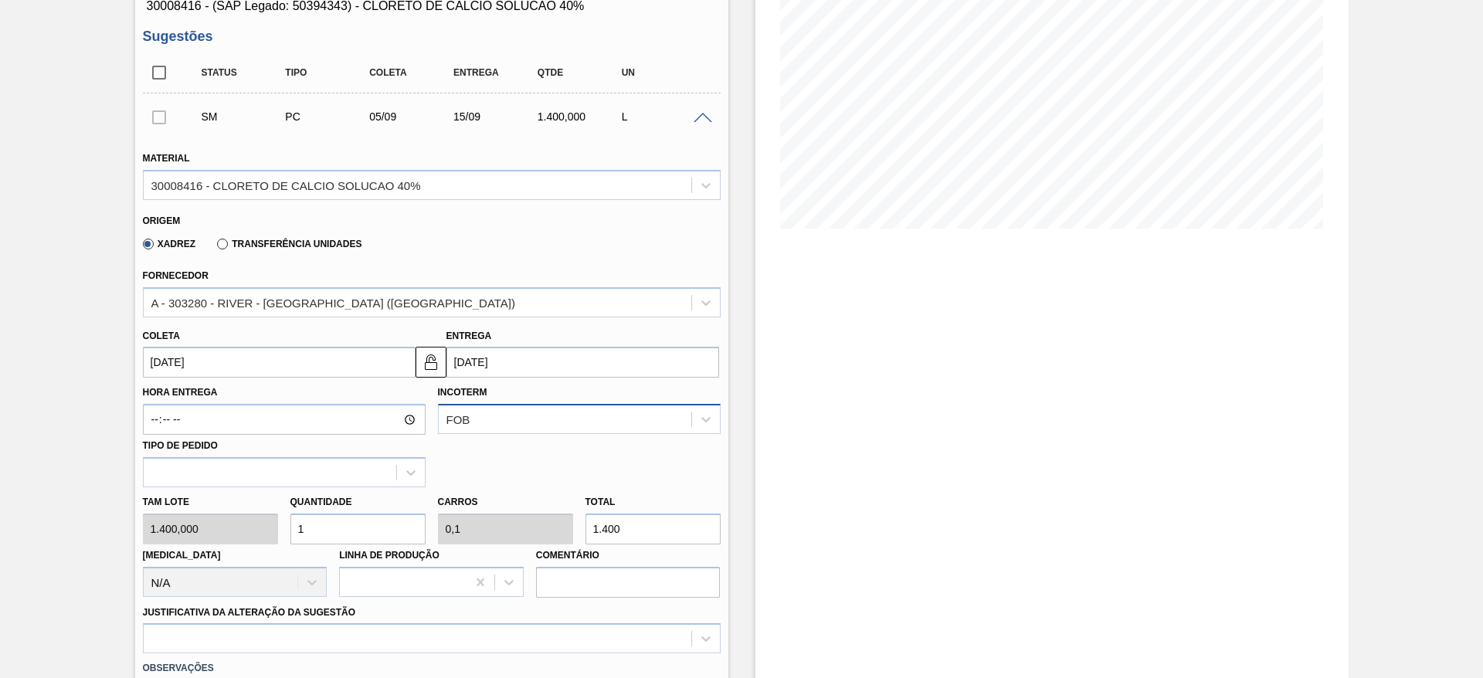
click at [627, 422] on div "FOB" at bounding box center [565, 419] width 252 height 22
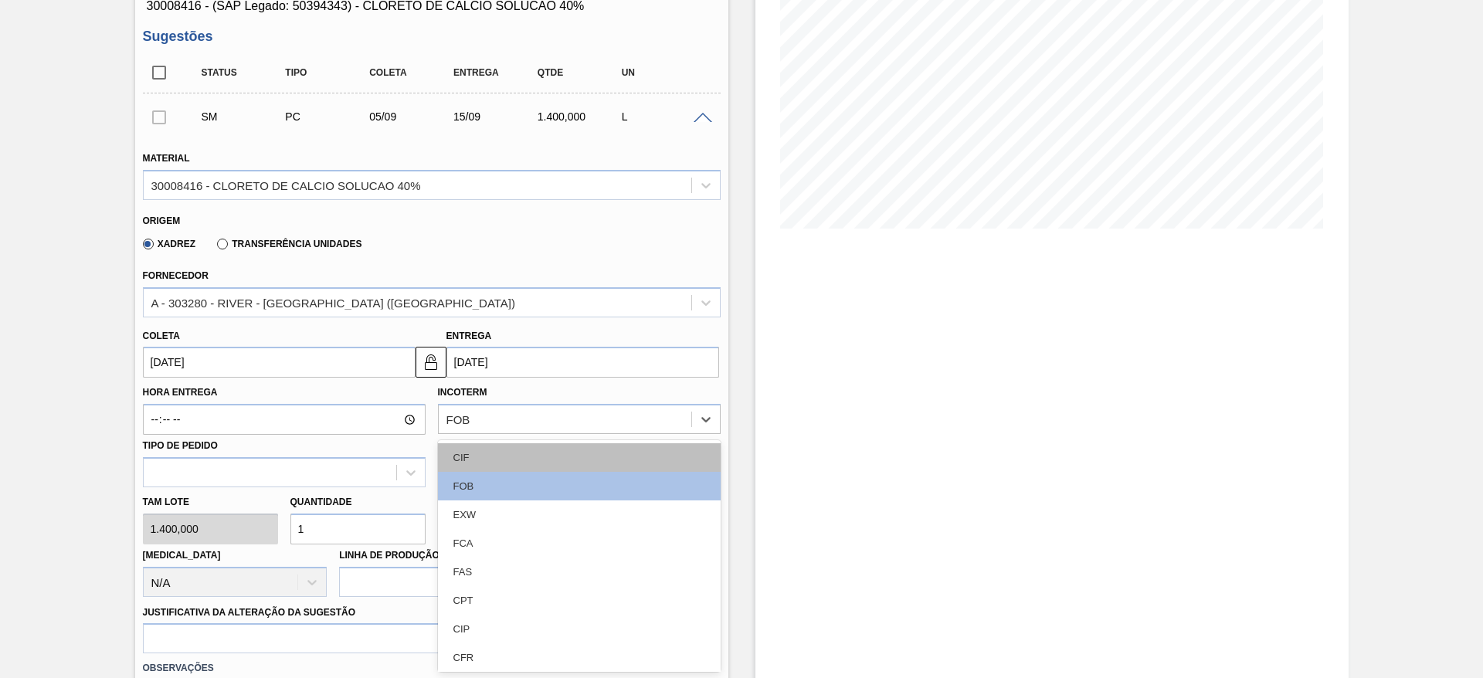
click at [554, 457] on div "CIF" at bounding box center [579, 457] width 283 height 29
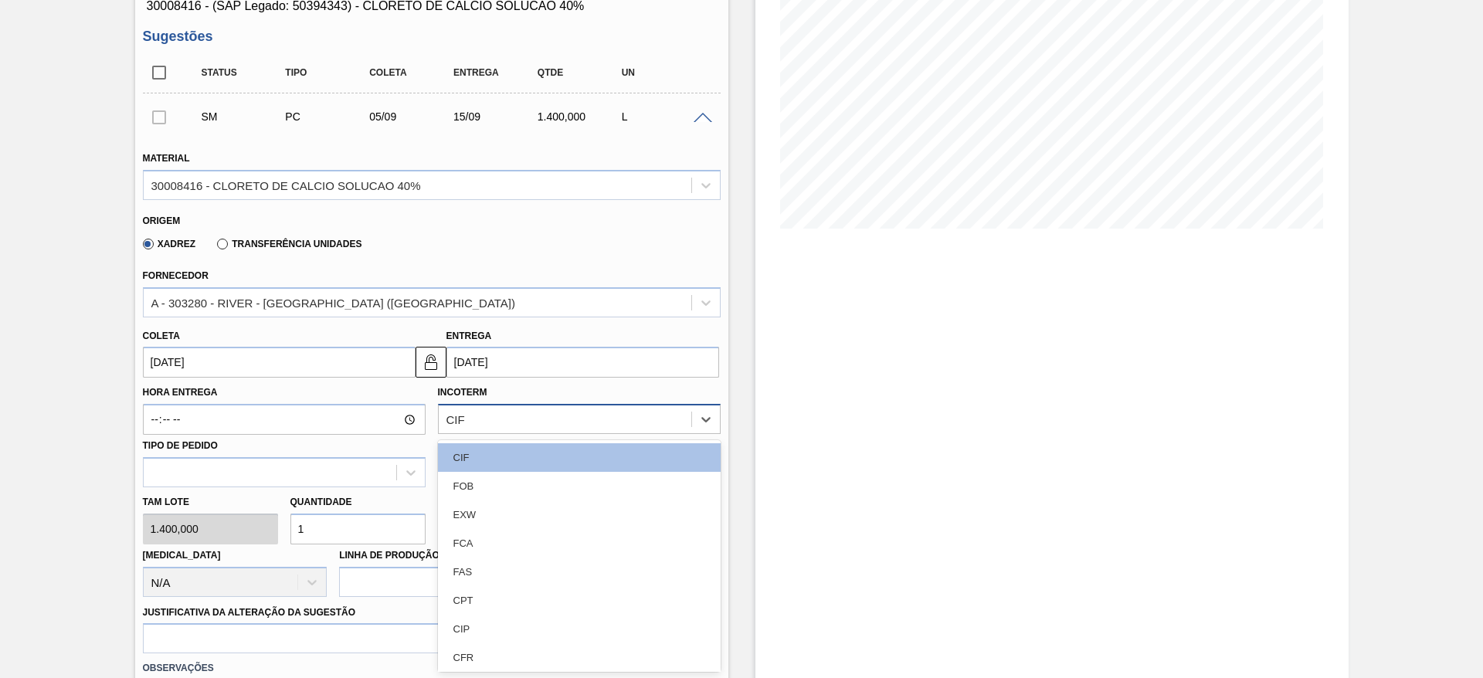
click at [564, 421] on div "CIF" at bounding box center [565, 419] width 252 height 22
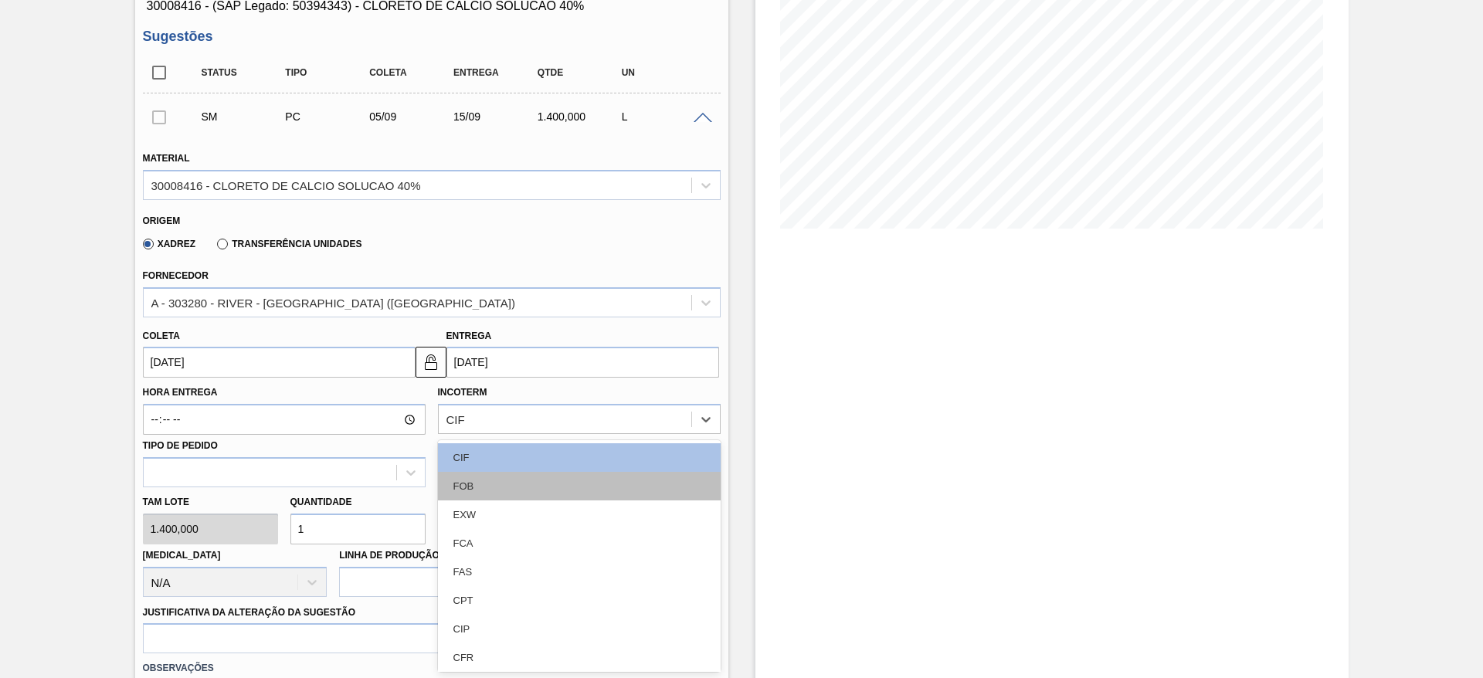
click at [547, 483] on div "FOB" at bounding box center [579, 486] width 283 height 29
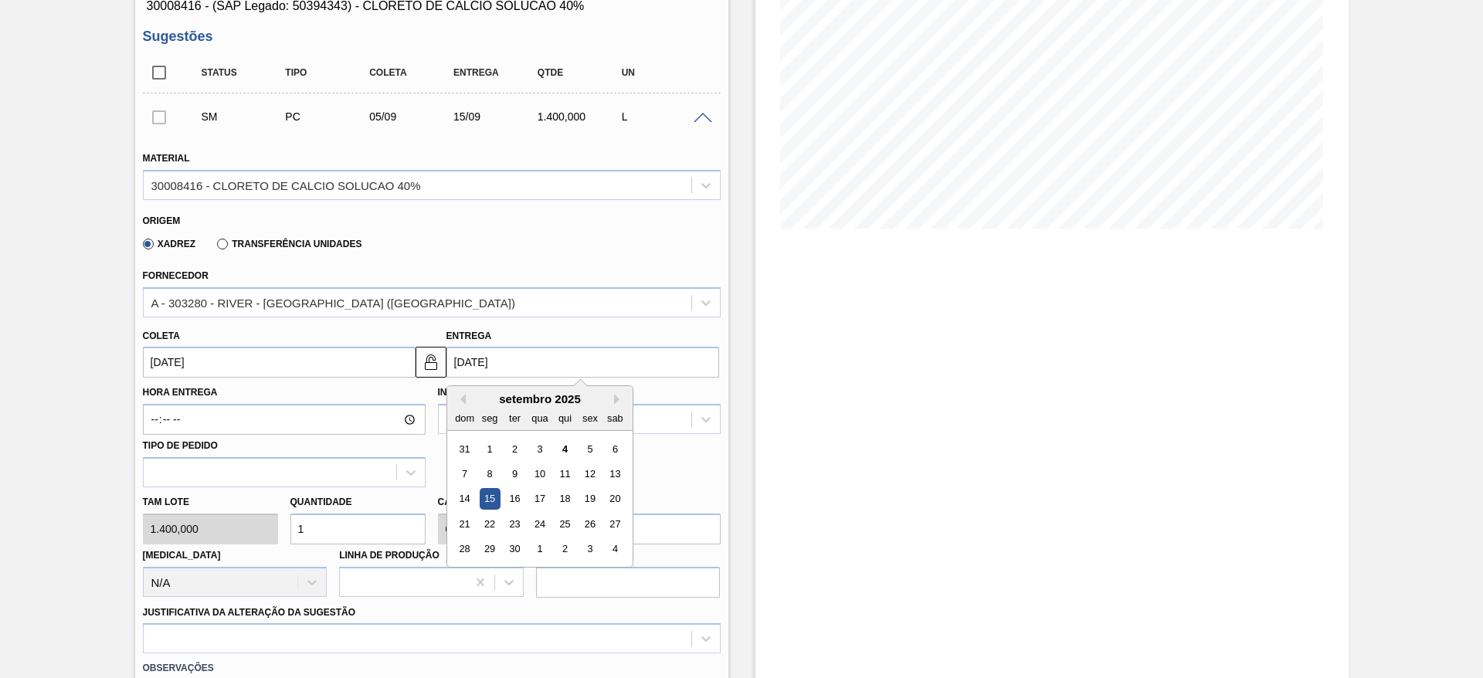
click at [551, 370] on input "[DATE]" at bounding box center [582, 362] width 273 height 31
click at [566, 481] on div "11" at bounding box center [564, 473] width 21 height 21
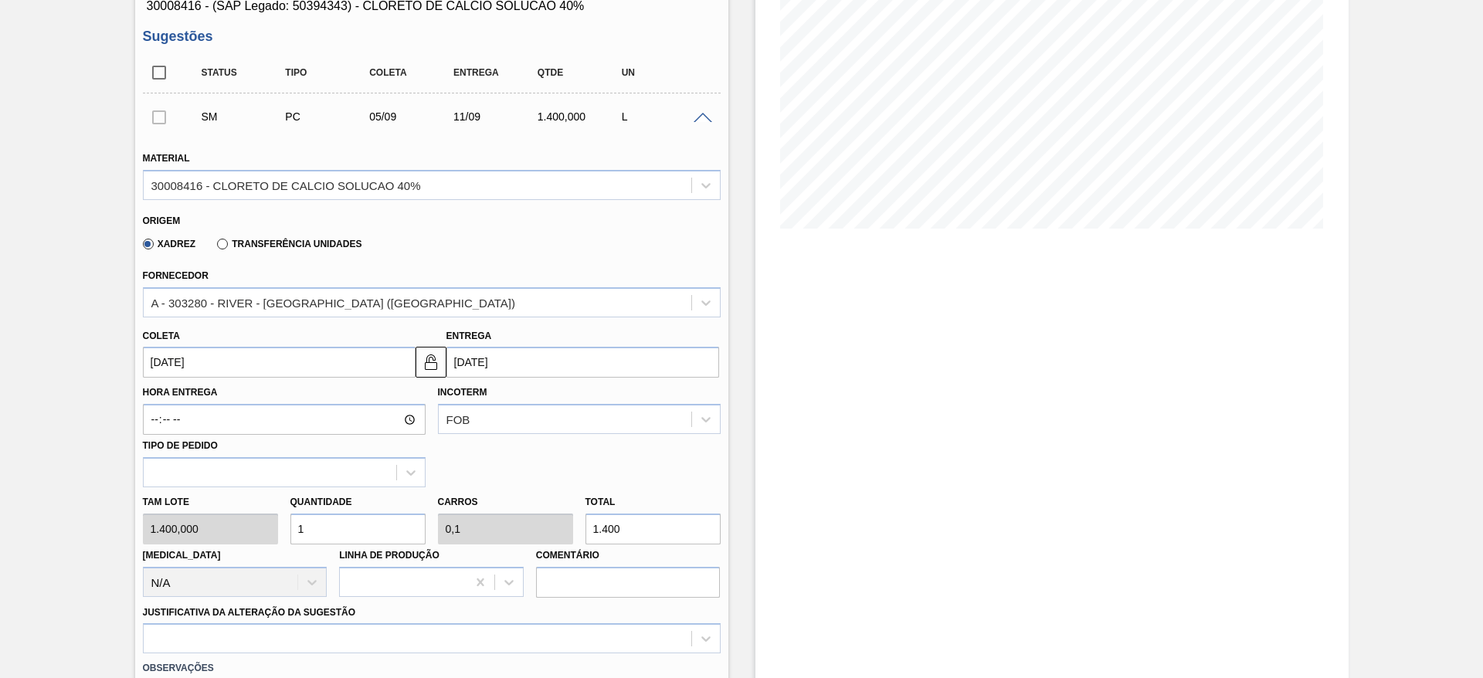
click at [487, 363] on input "[DATE]" at bounding box center [582, 362] width 273 height 31
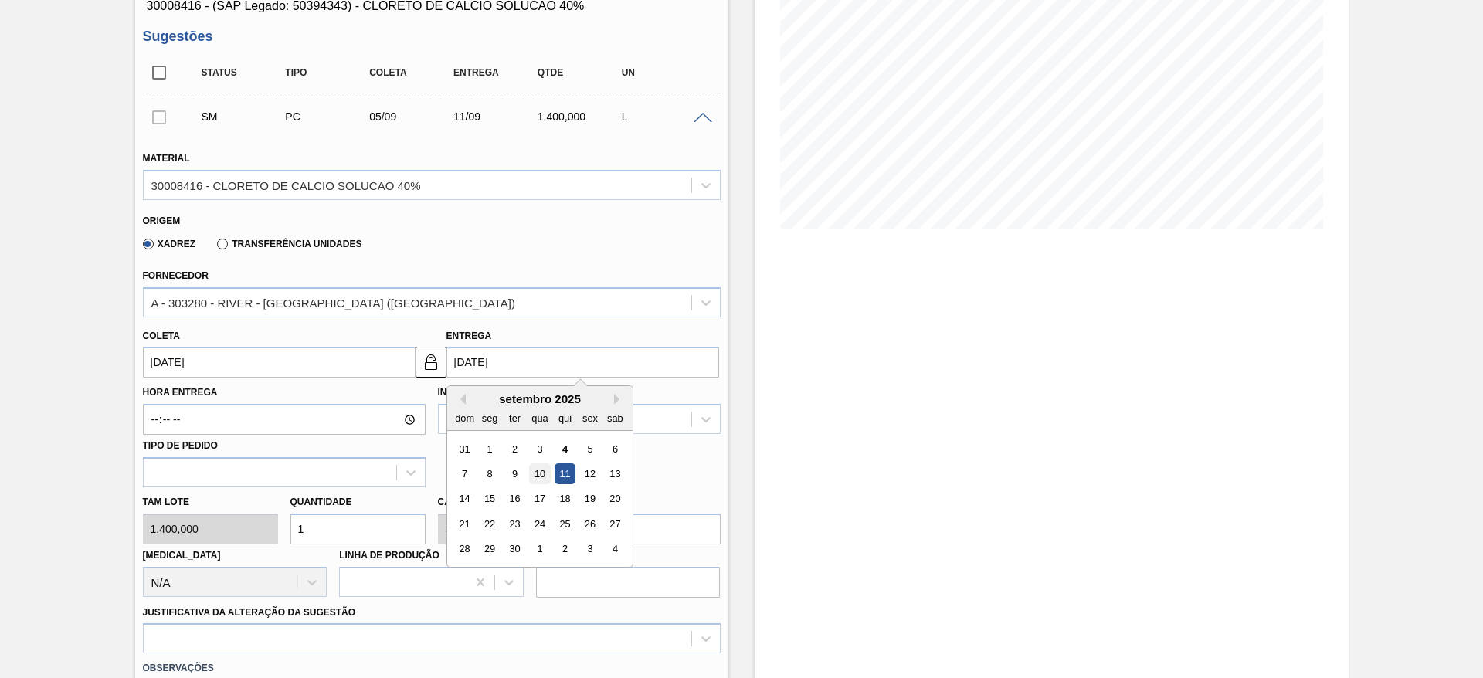
click at [531, 467] on div "10" at bounding box center [539, 473] width 21 height 21
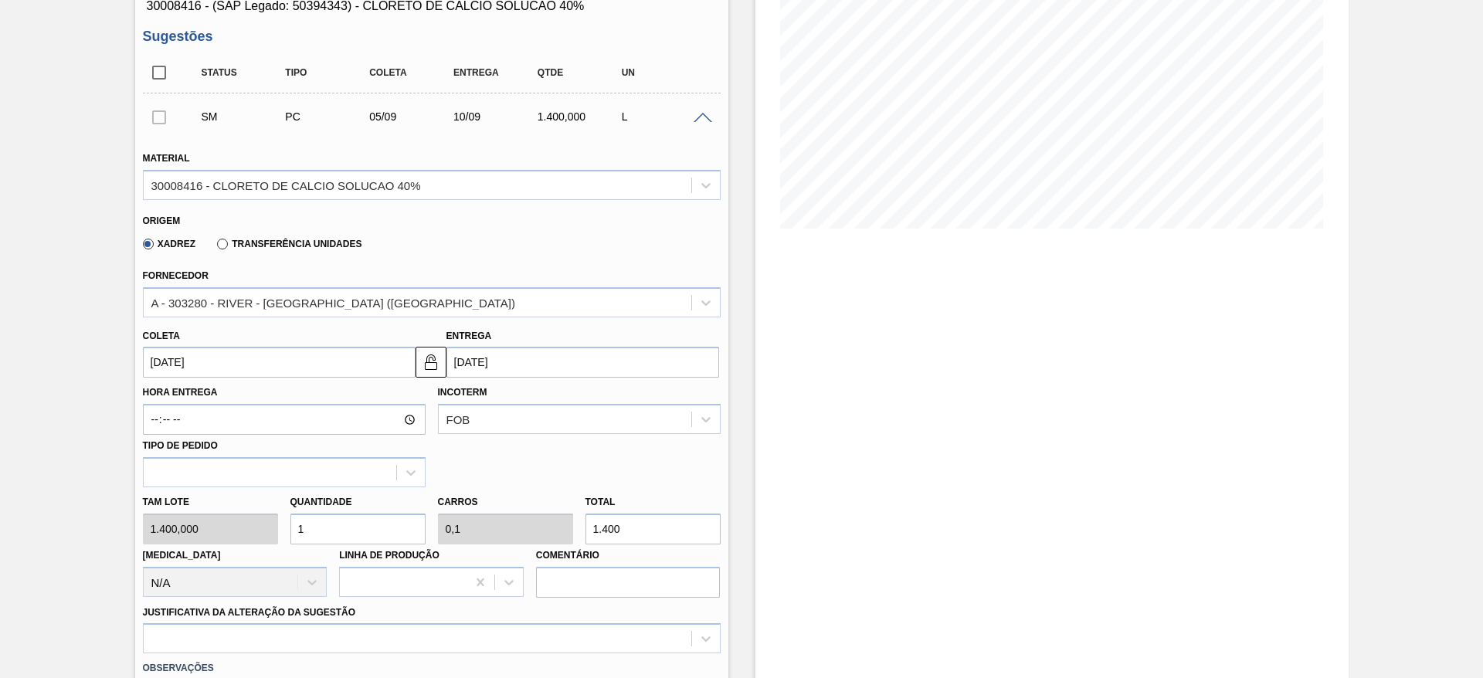
click at [542, 359] on input "[DATE]" at bounding box center [582, 362] width 273 height 31
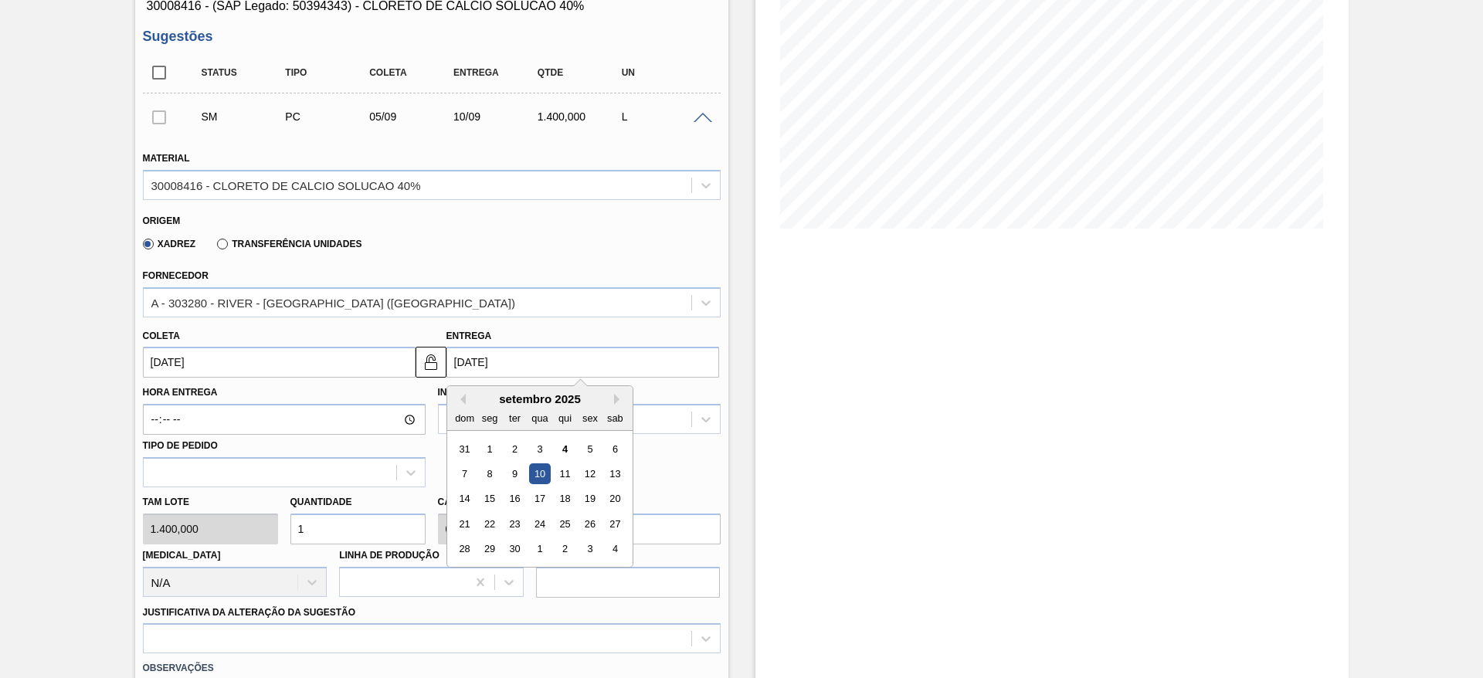
click at [876, 405] on div "Estoque De [DATE] Até [DATE] Filtro 05/09 Projeção de Estoque 19,734.227 [DOMAI…" at bounding box center [1051, 432] width 593 height 1157
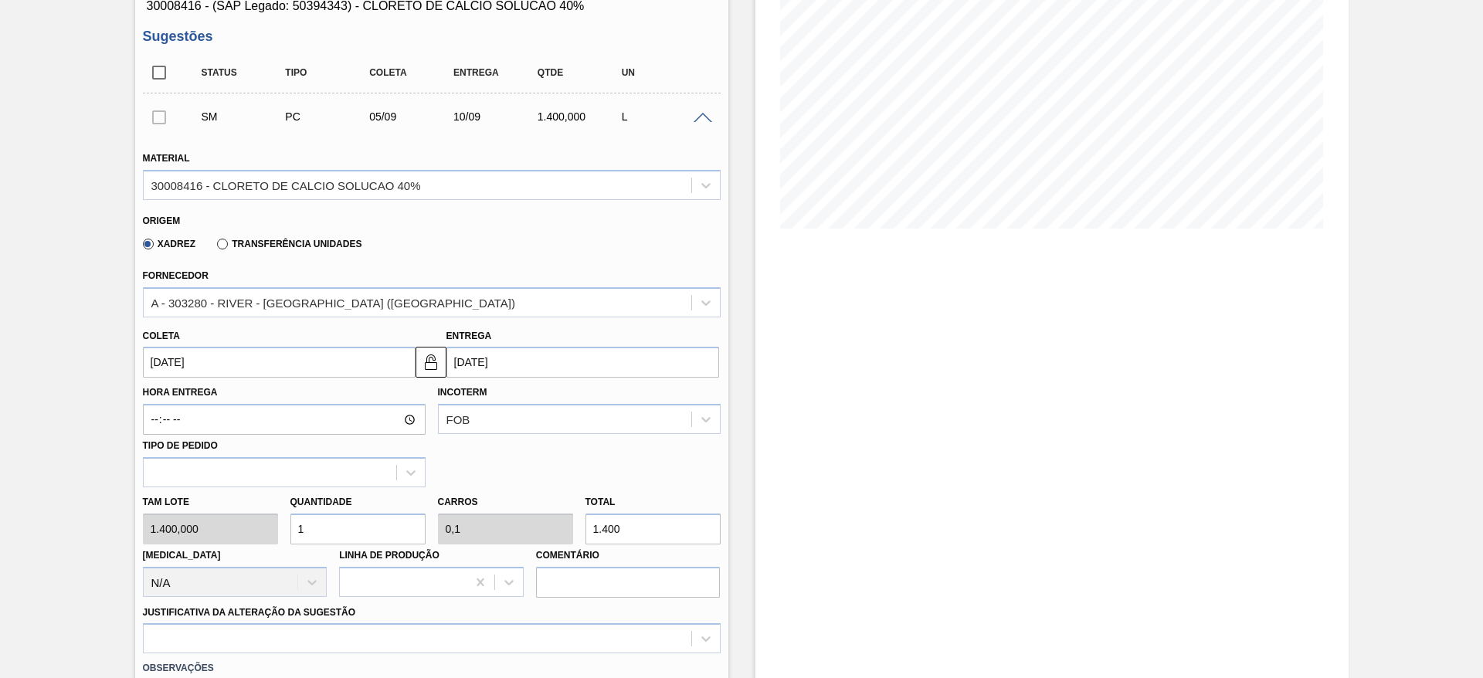
click at [608, 354] on input "[DATE]" at bounding box center [582, 362] width 273 height 31
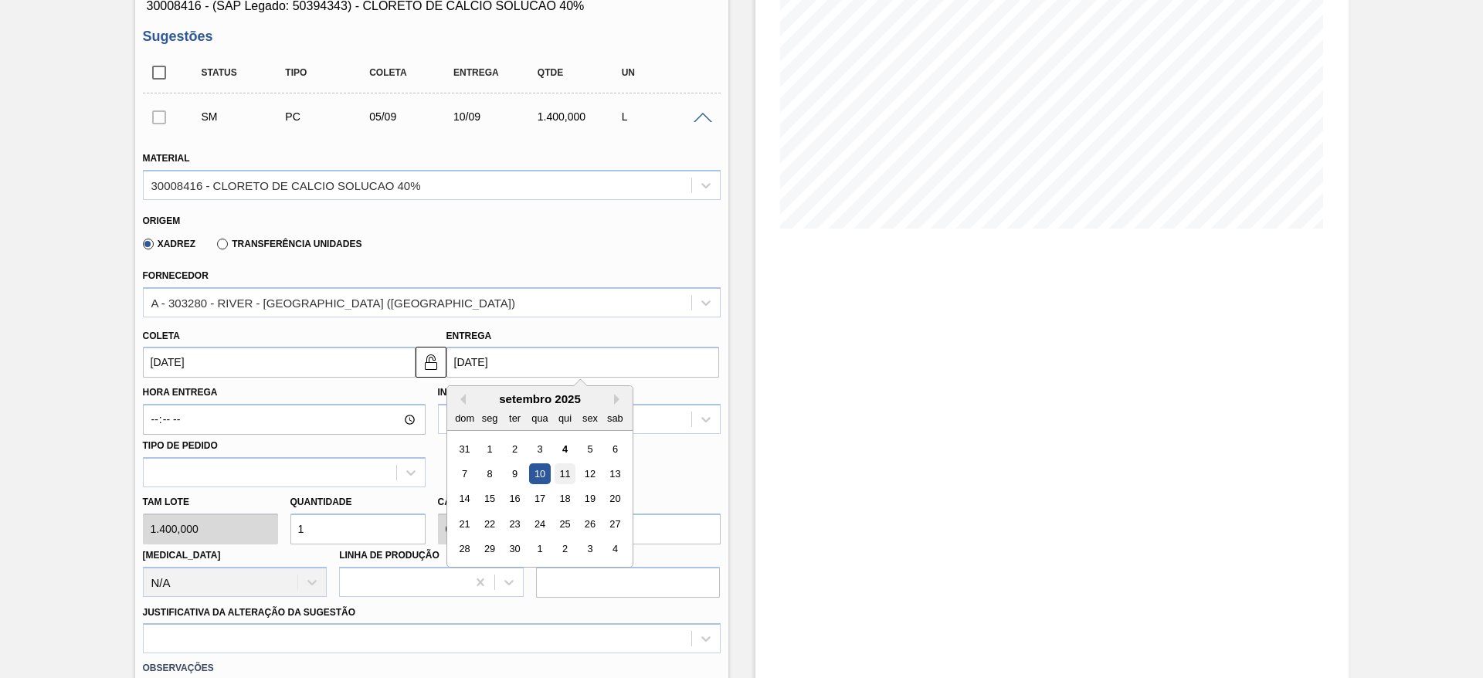
click at [560, 475] on div "11" at bounding box center [564, 473] width 21 height 21
type input "[DATE]"
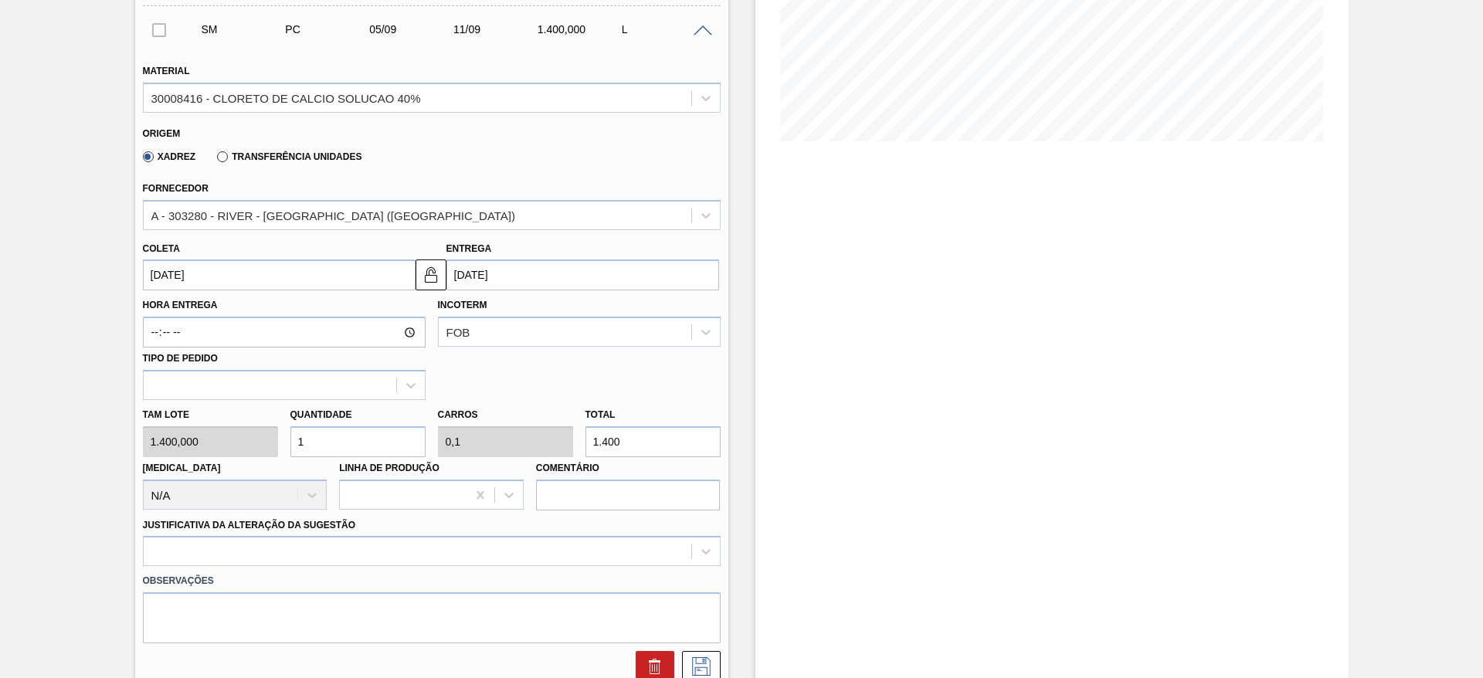
scroll to position [455, 0]
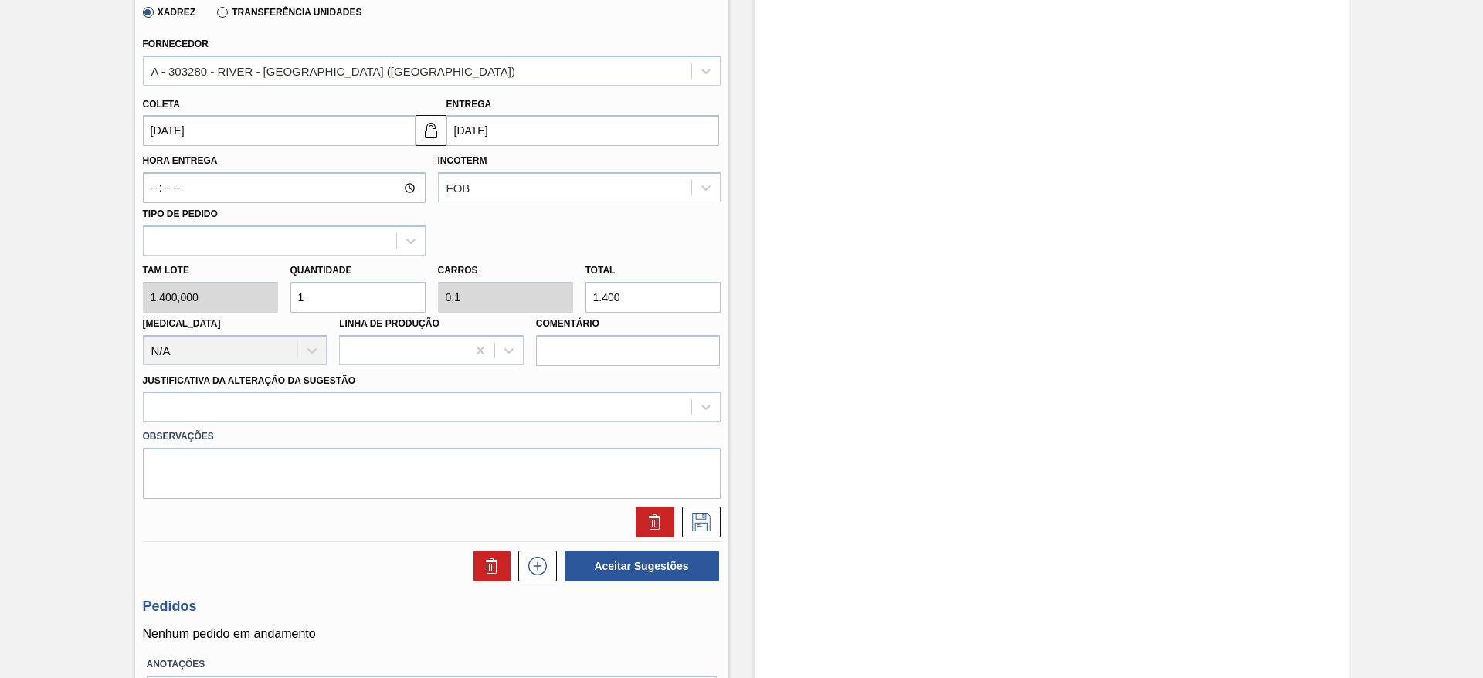
drag, startPoint x: 629, startPoint y: 301, endPoint x: 558, endPoint y: 318, distance: 73.0
click at [558, 318] on div "[PERSON_NAME] 1.400,000 Quantidade 1 Carros 0,1 Total 1.400 [MEDICAL_DATA] N/A …" at bounding box center [432, 311] width 590 height 110
type input "0,001"
type input "0"
type input "1"
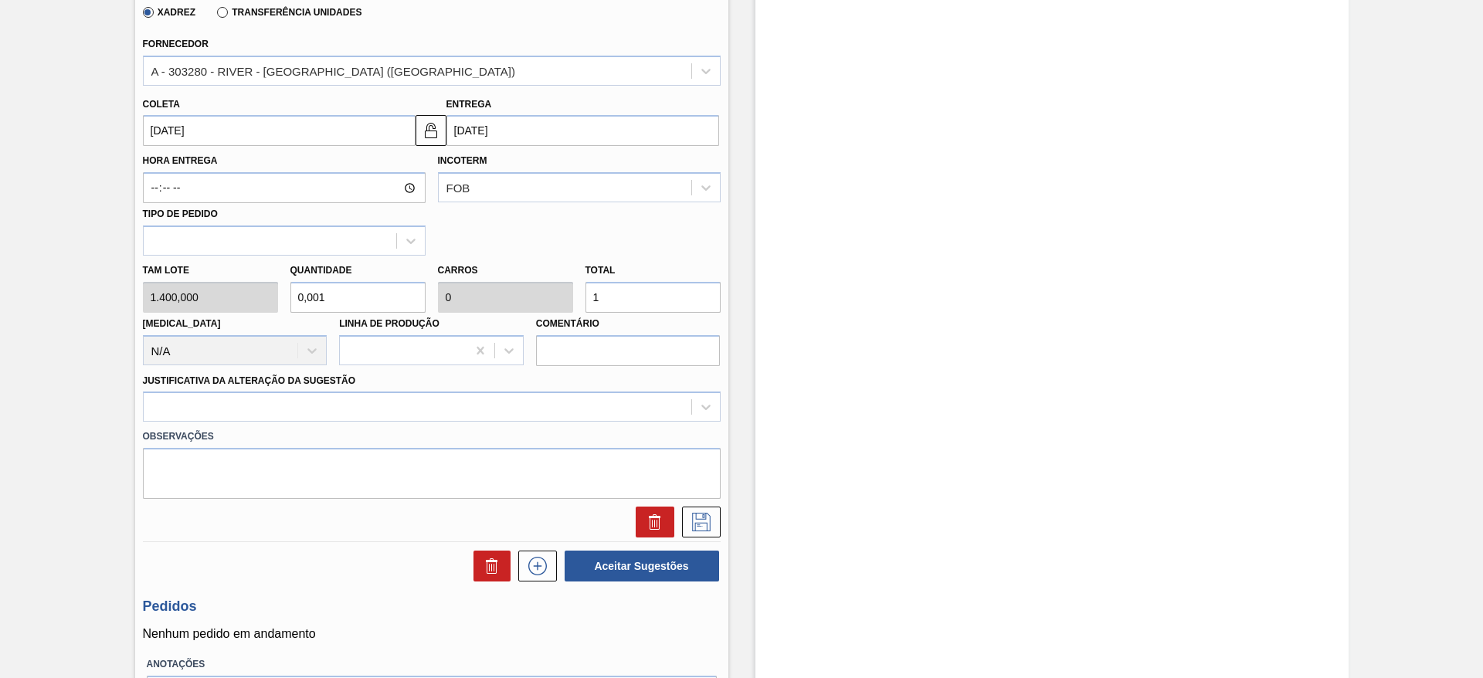
type input "0,013"
type input "0,001"
type input "18"
type input "0,129"
type input "0,013"
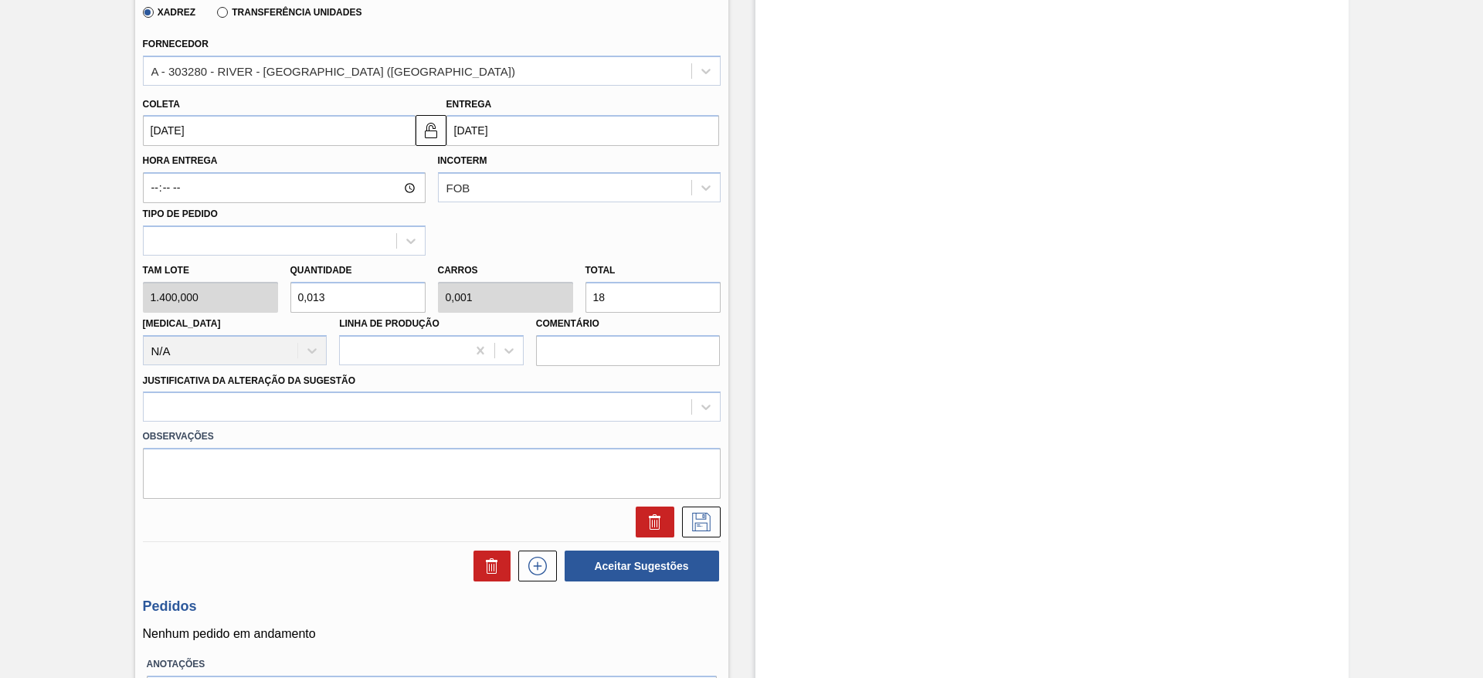
type input "180"
type input "1,286"
type input "0,129"
type input "1.800"
type input "12,857"
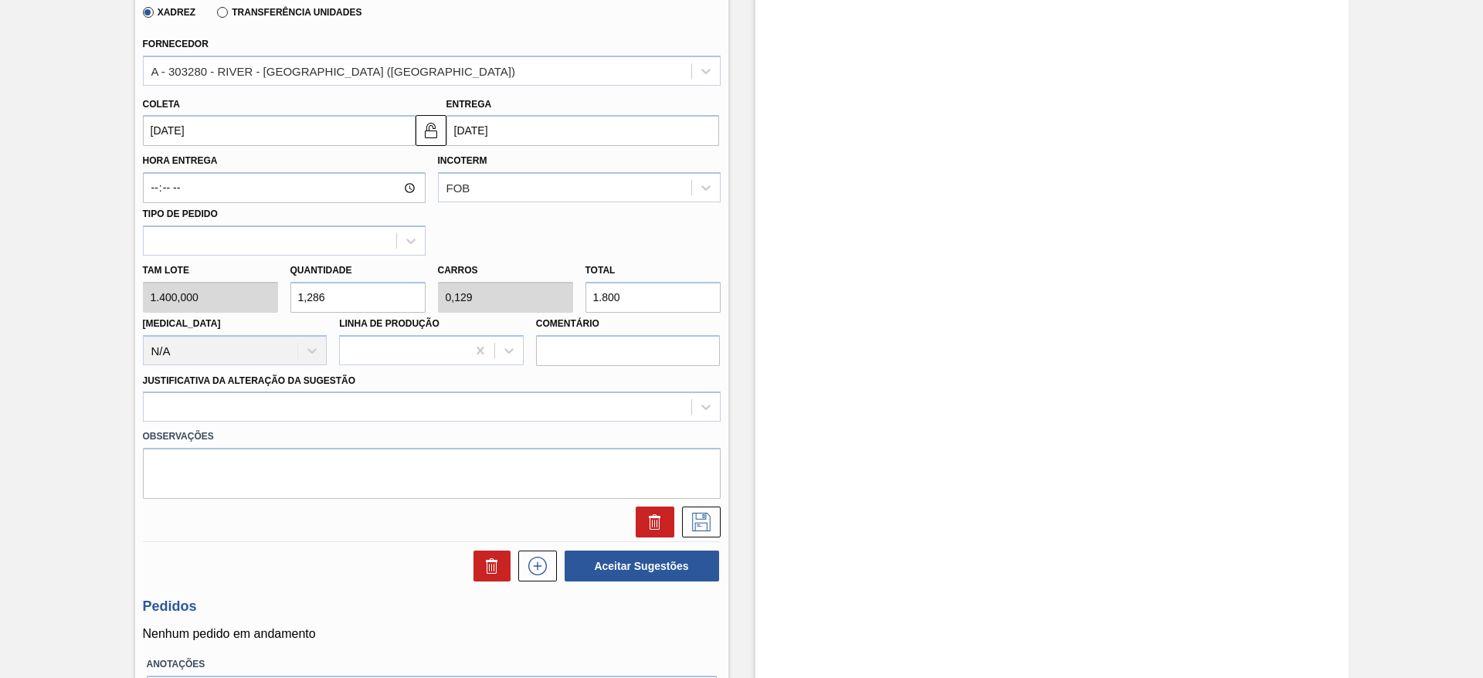
type input "1,286"
type input "18.000"
drag, startPoint x: 602, startPoint y: 294, endPoint x: 587, endPoint y: 303, distance: 17.6
click at [587, 303] on input "18.000" at bounding box center [652, 297] width 135 height 31
type input "1,429"
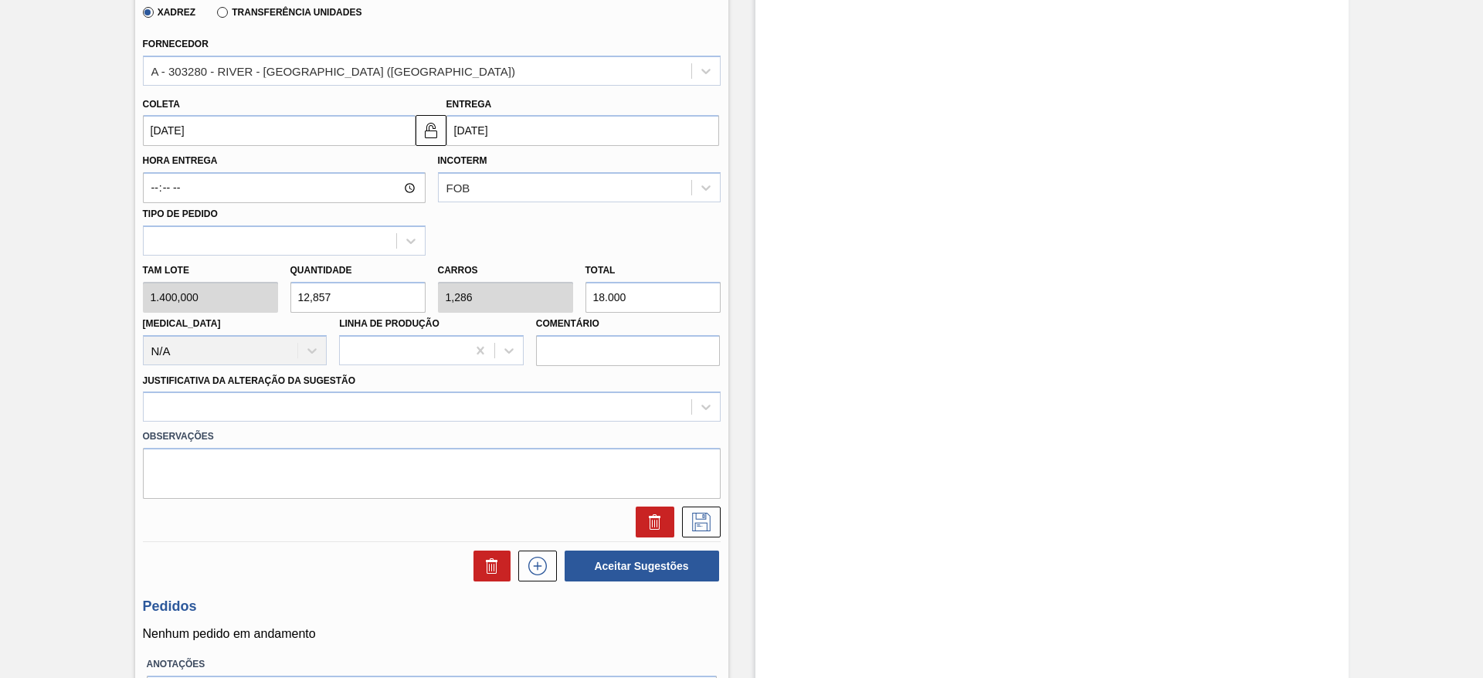
type input "0,143"
type input "20.000"
type input "14,286"
type input "1,429"
type input "20.000"
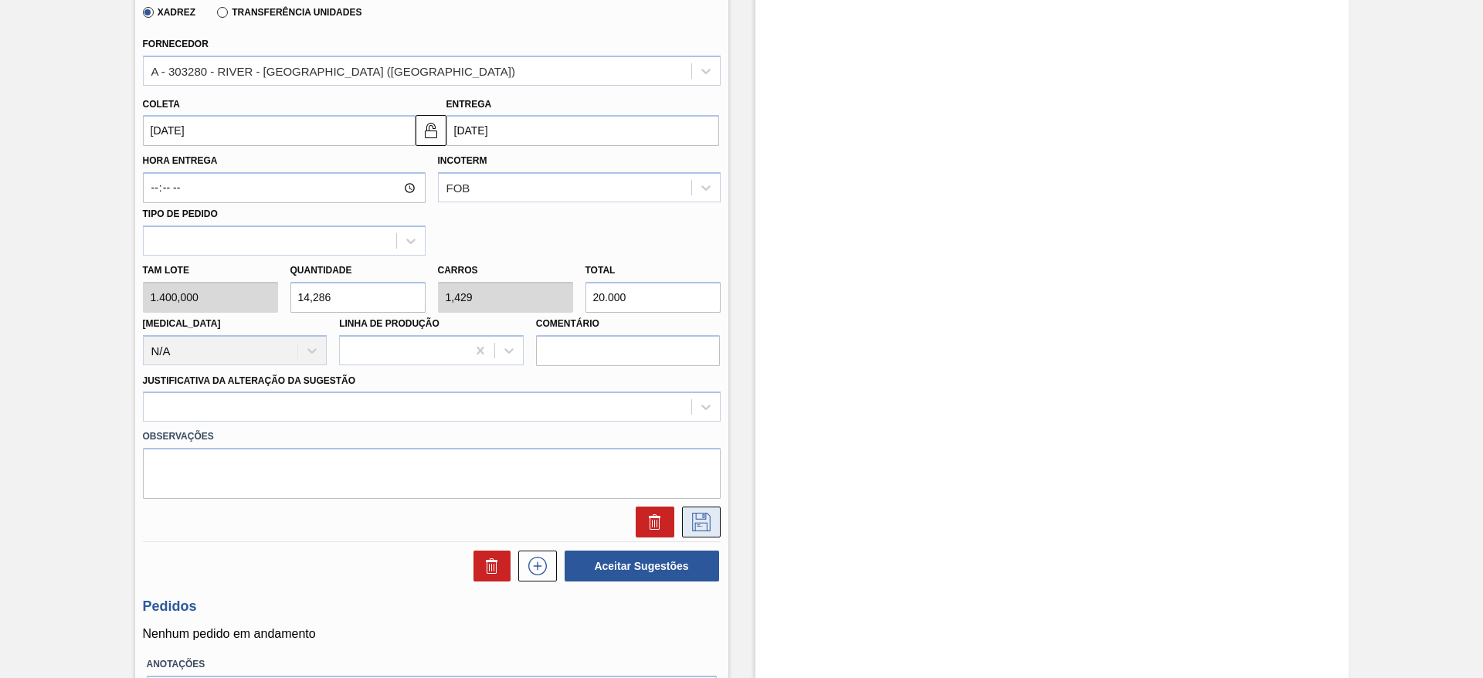
click at [693, 522] on icon at bounding box center [701, 522] width 25 height 19
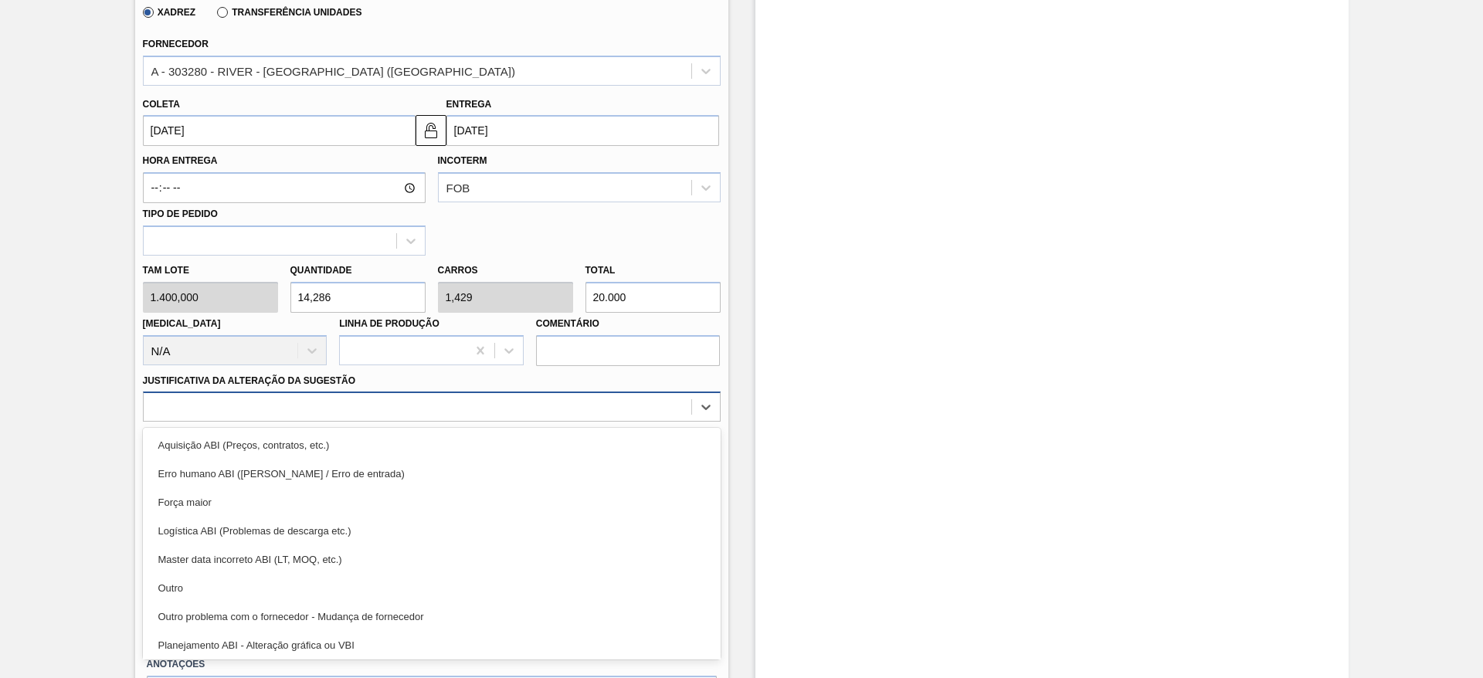
click at [669, 402] on div at bounding box center [417, 407] width 547 height 22
click at [225, 582] on div "Outro" at bounding box center [432, 588] width 578 height 29
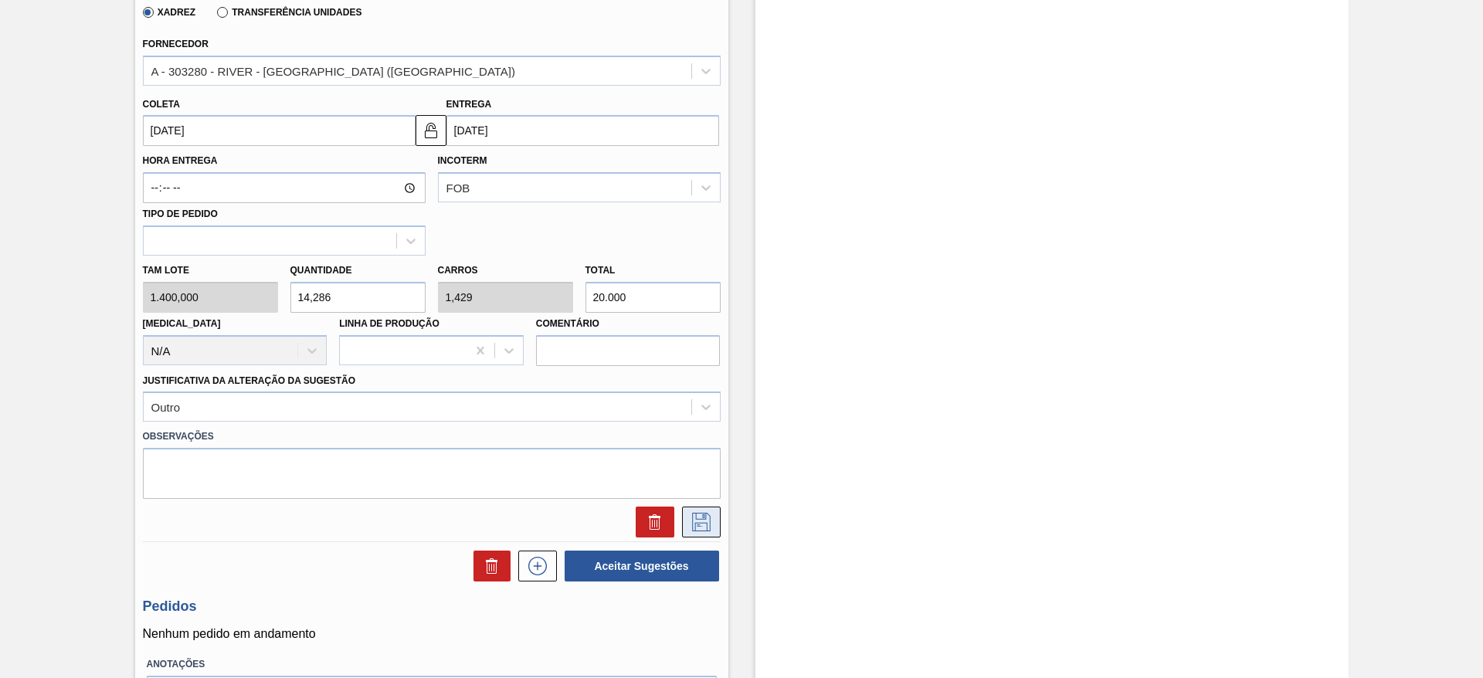
click at [694, 521] on icon at bounding box center [701, 522] width 25 height 19
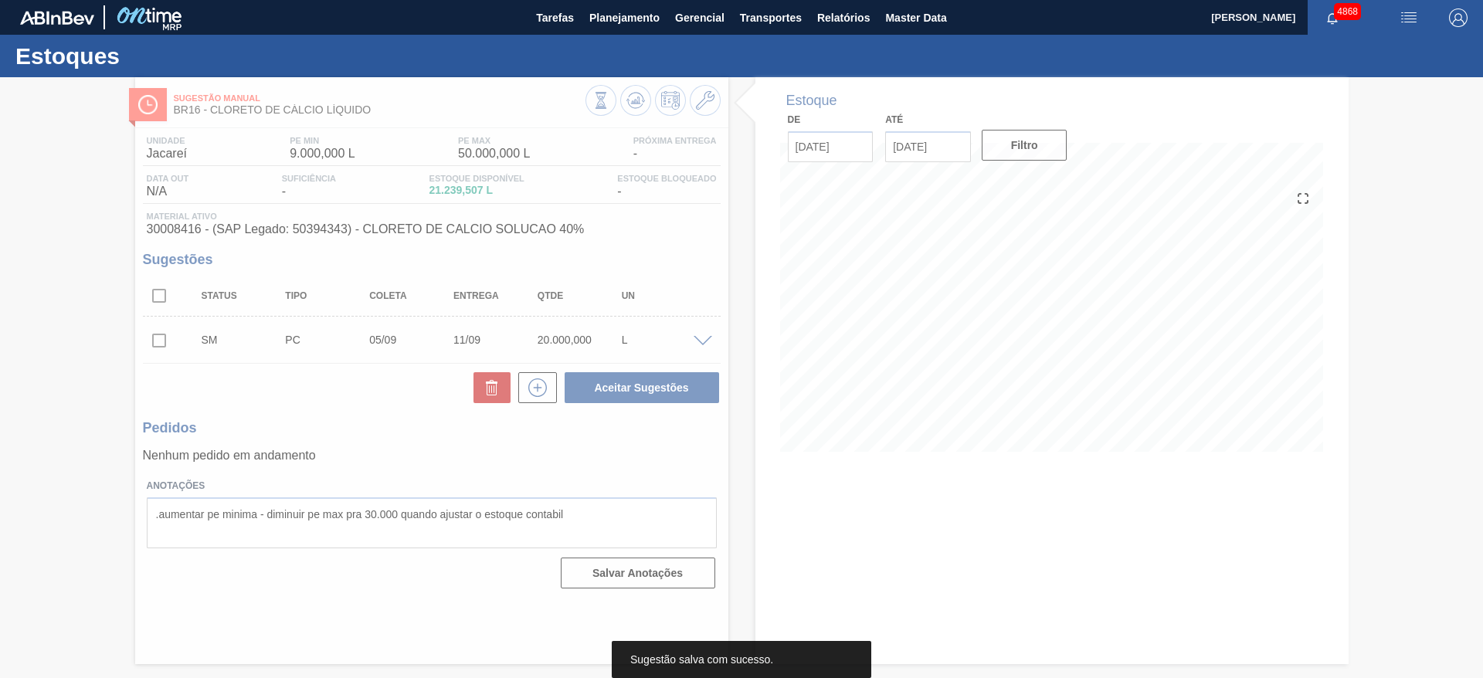
scroll to position [0, 0]
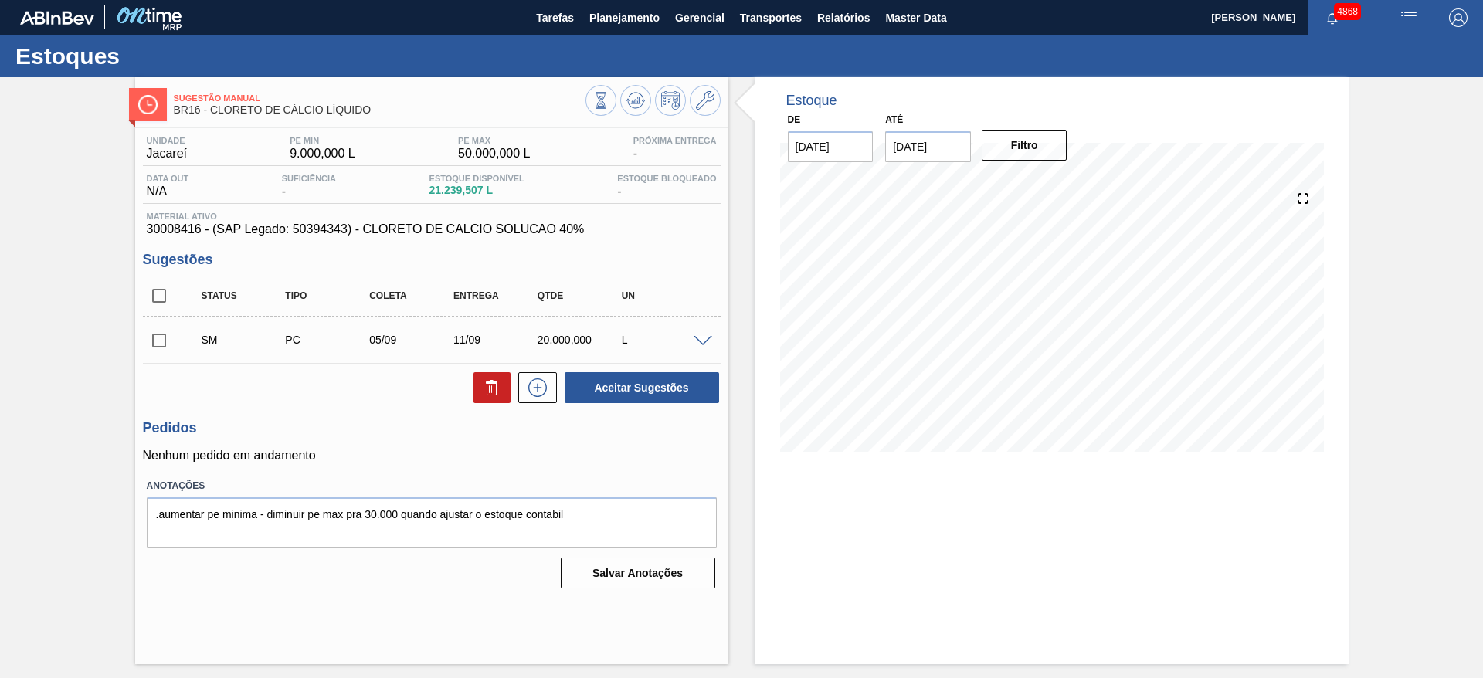
click at [707, 339] on span at bounding box center [702, 342] width 19 height 12
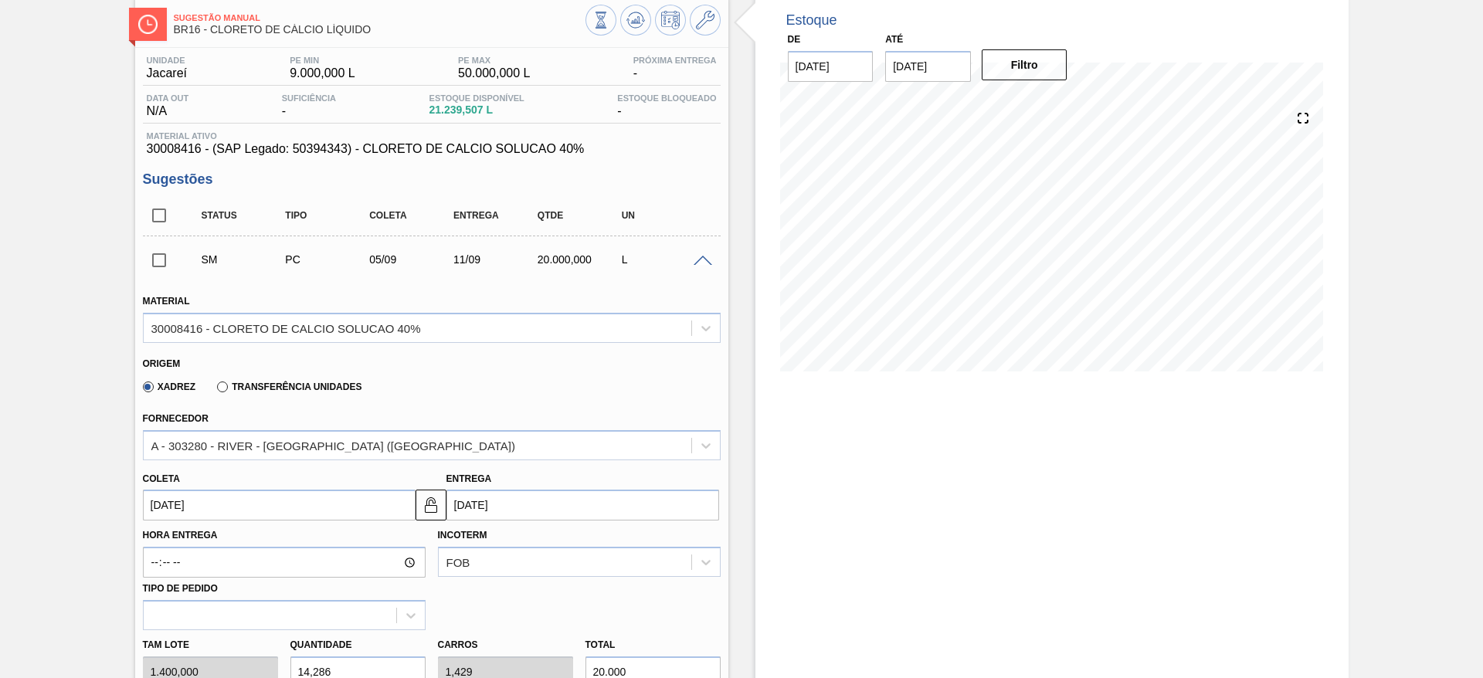
scroll to position [116, 0]
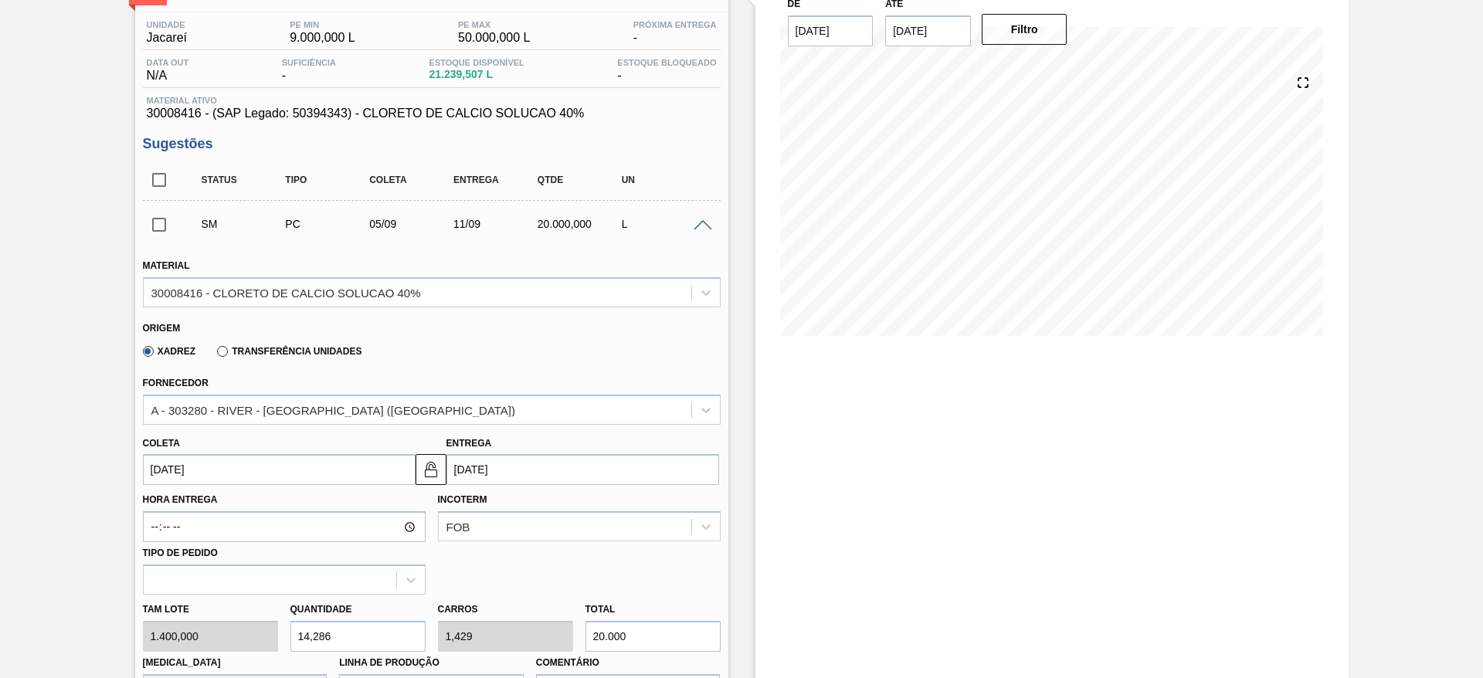
drag, startPoint x: 654, startPoint y: 639, endPoint x: 532, endPoint y: 618, distance: 123.8
click at [532, 618] on div "[PERSON_NAME] 1.400,000 Quantidade 14,286 Carros 1,429 Total 20.000 [MEDICAL_DA…" at bounding box center [432, 650] width 590 height 110
type input "0,001"
type input "0"
type input "1"
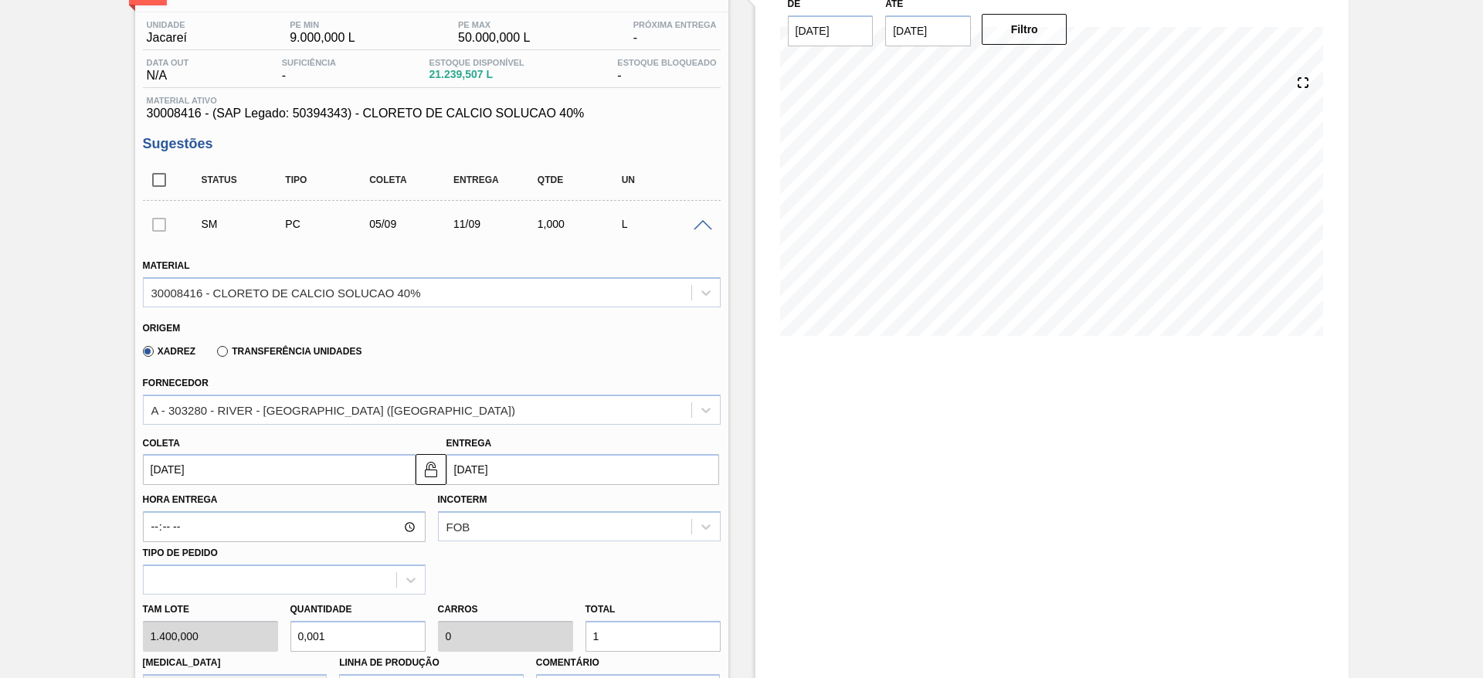
type input "0,009"
type input "0,001"
type input "13"
type input "0,093"
type input "0,009"
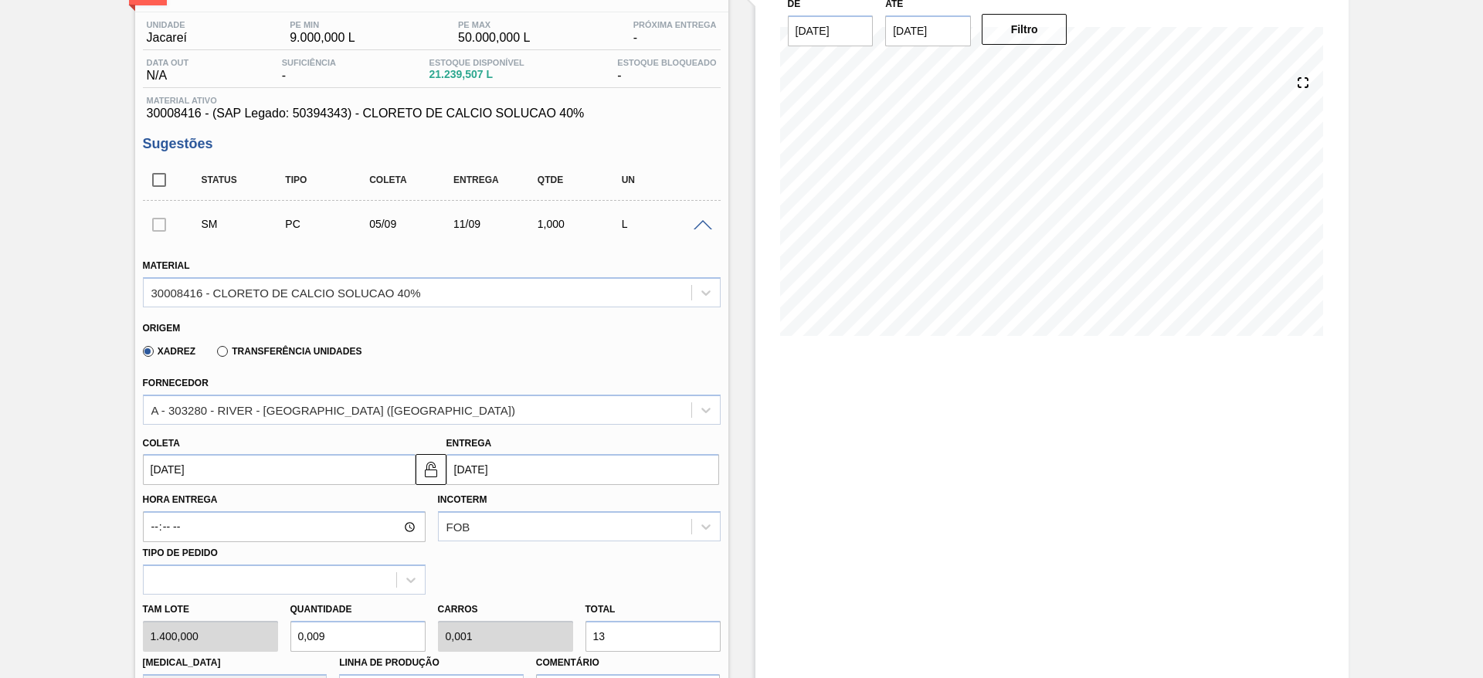
type input "130"
type input "0,929"
type input "0,093"
type input "1.300"
type input "9,286"
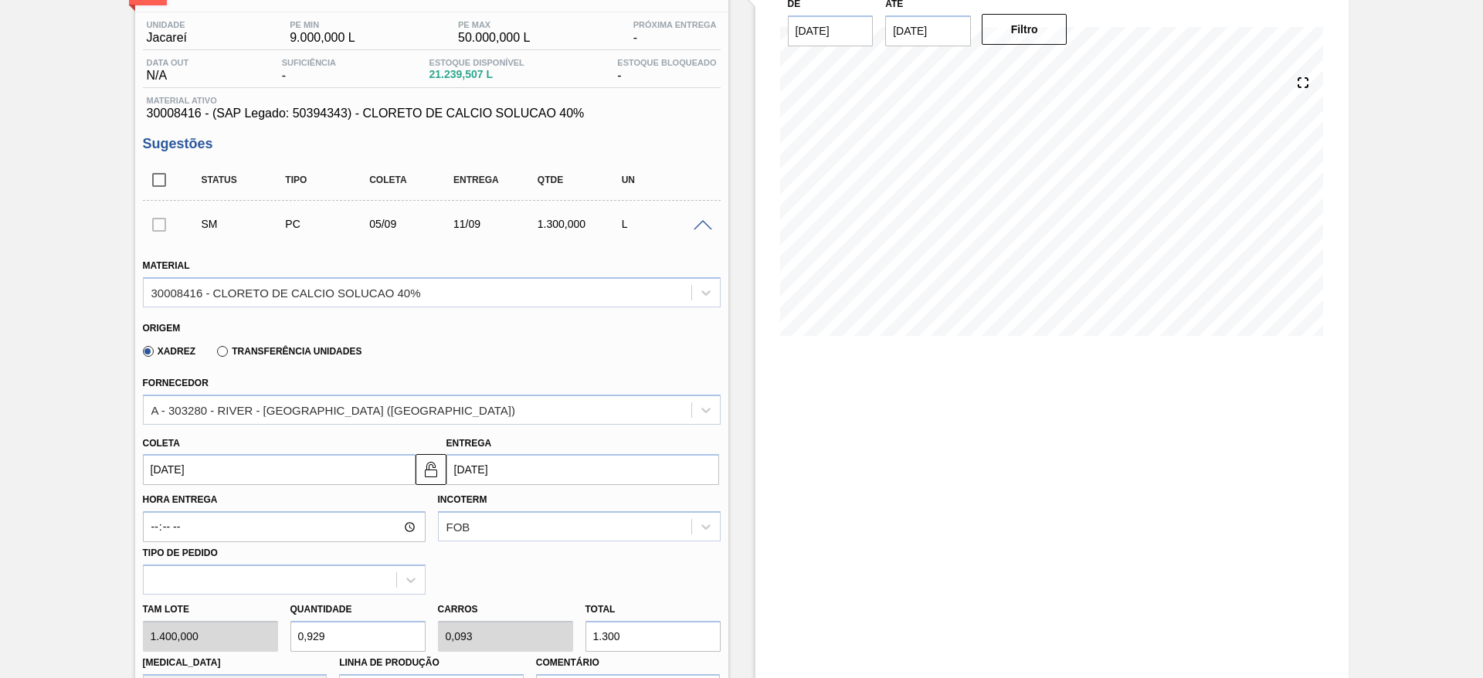
type input "0,929"
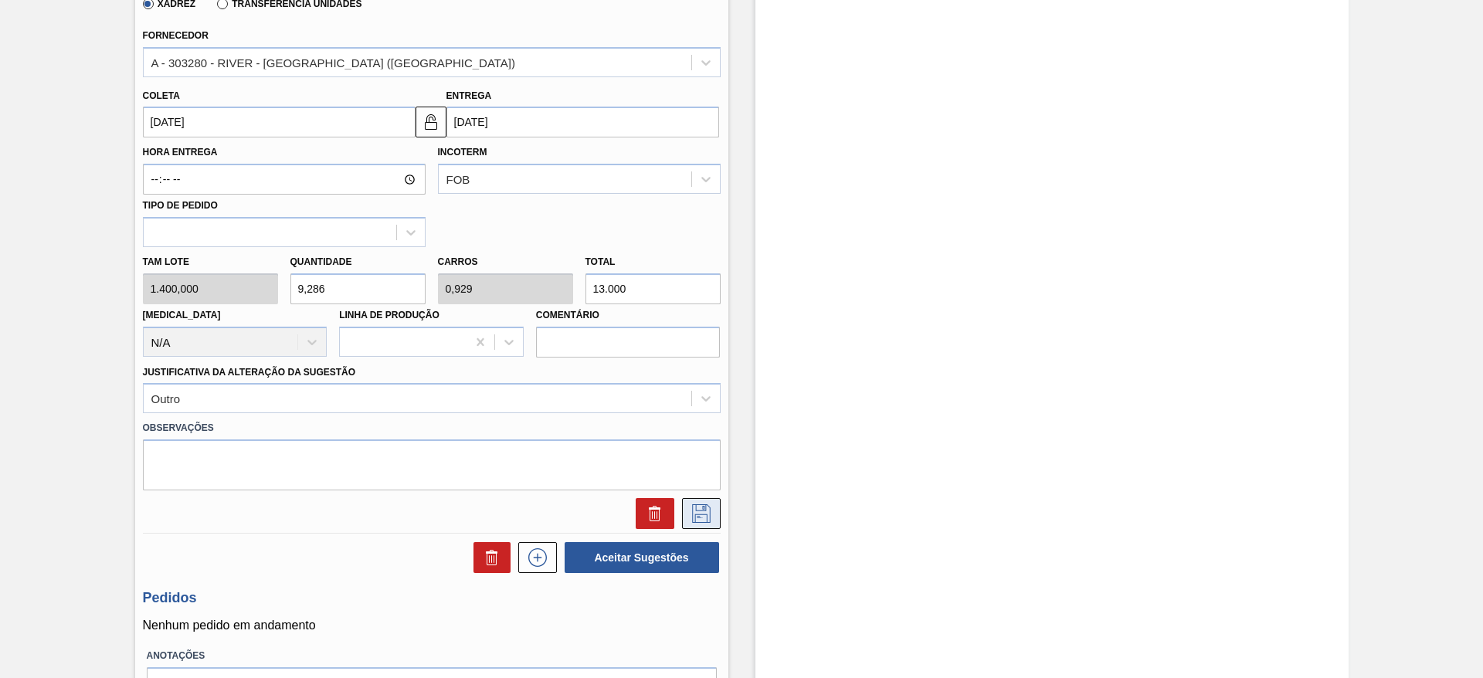
type input "13.000"
click at [699, 508] on icon at bounding box center [701, 513] width 25 height 19
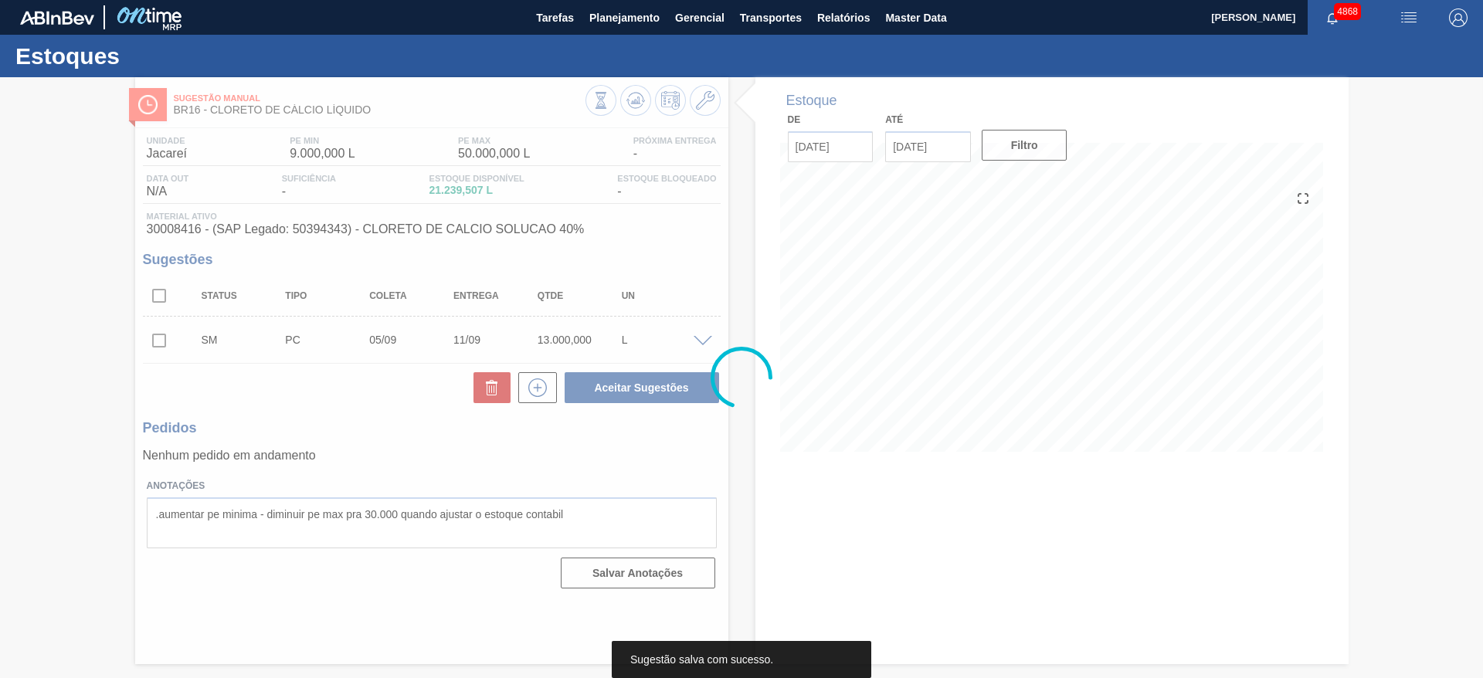
scroll to position [0, 0]
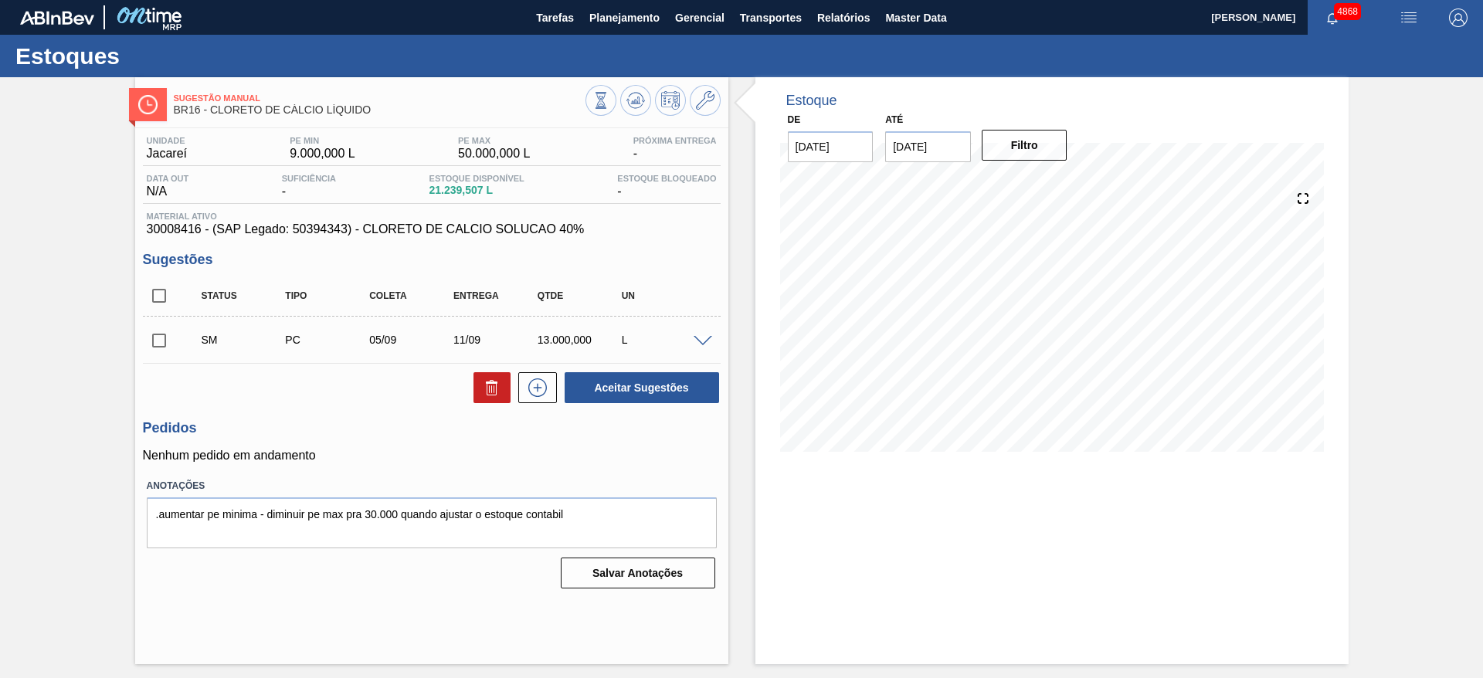
click at [166, 348] on input "checkbox" at bounding box center [159, 340] width 32 height 32
click at [694, 388] on button "Aceitar Sugestões" at bounding box center [641, 387] width 154 height 31
checkbox input "false"
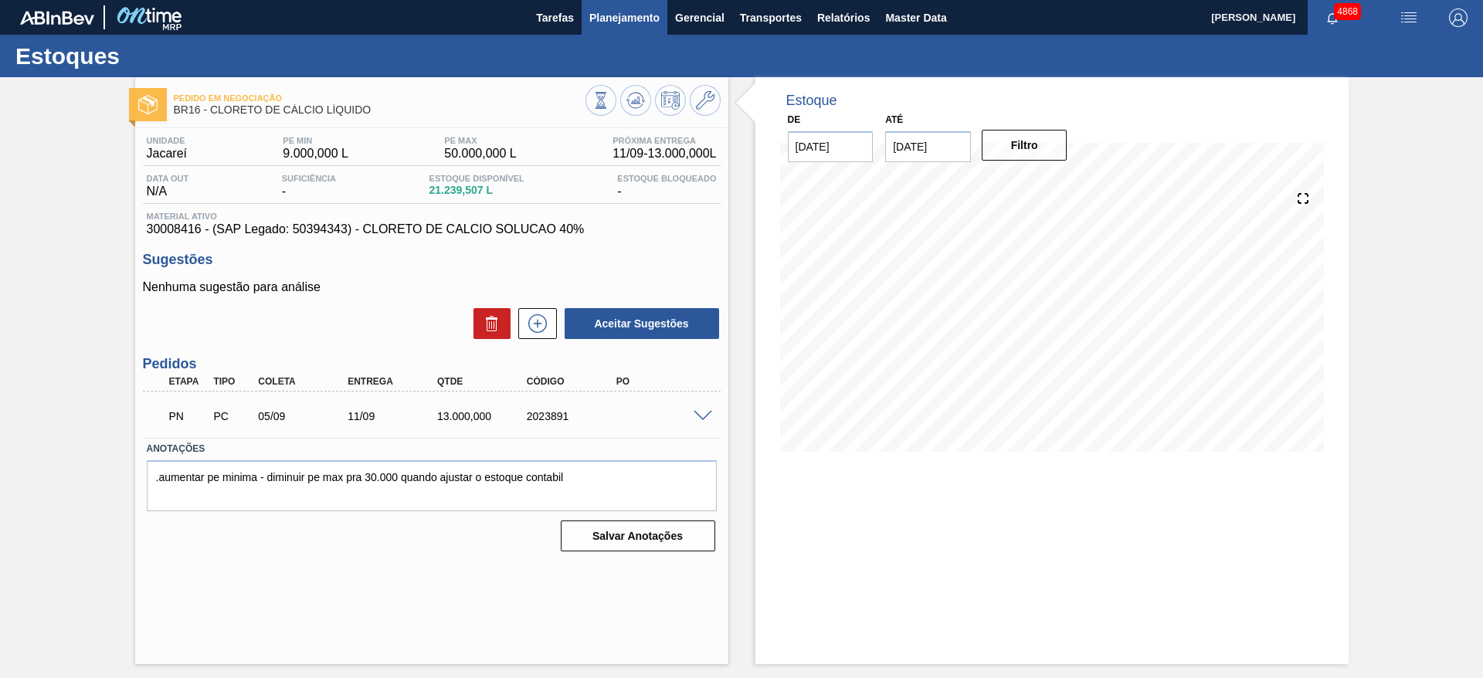
click at [626, 15] on span "Planejamento" at bounding box center [624, 17] width 70 height 19
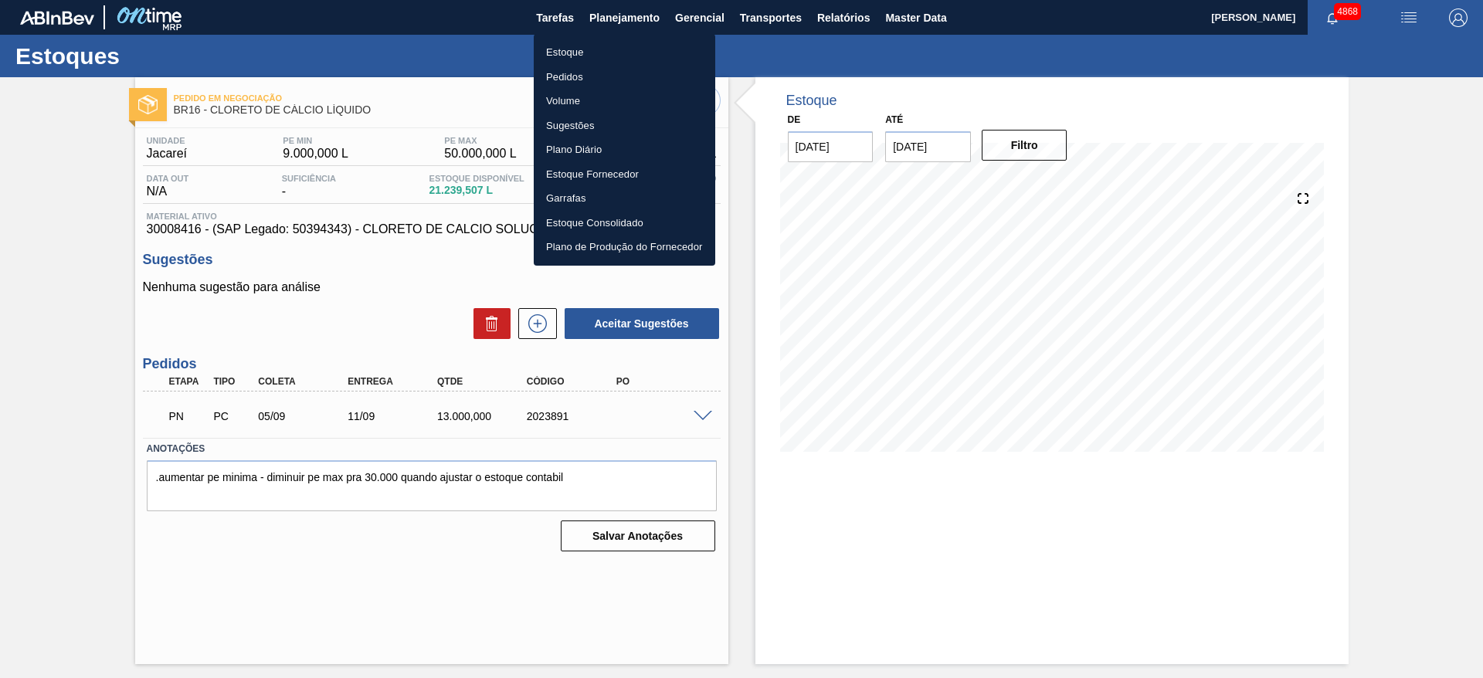
click at [600, 54] on li "Estoque" at bounding box center [624, 52] width 181 height 25
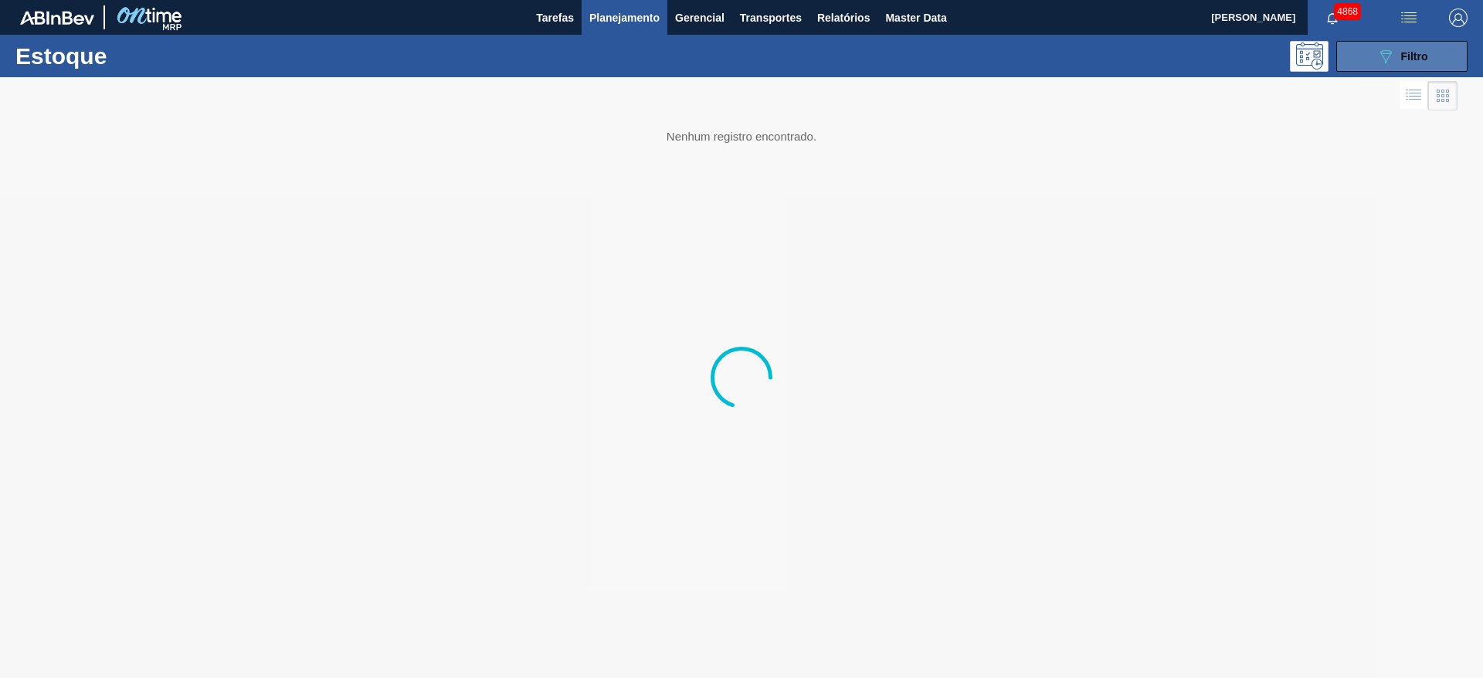
click at [1442, 53] on button "089F7B8B-B2A5-4AFE-B5C0-19BA573D28AC Filtro" at bounding box center [1401, 56] width 131 height 31
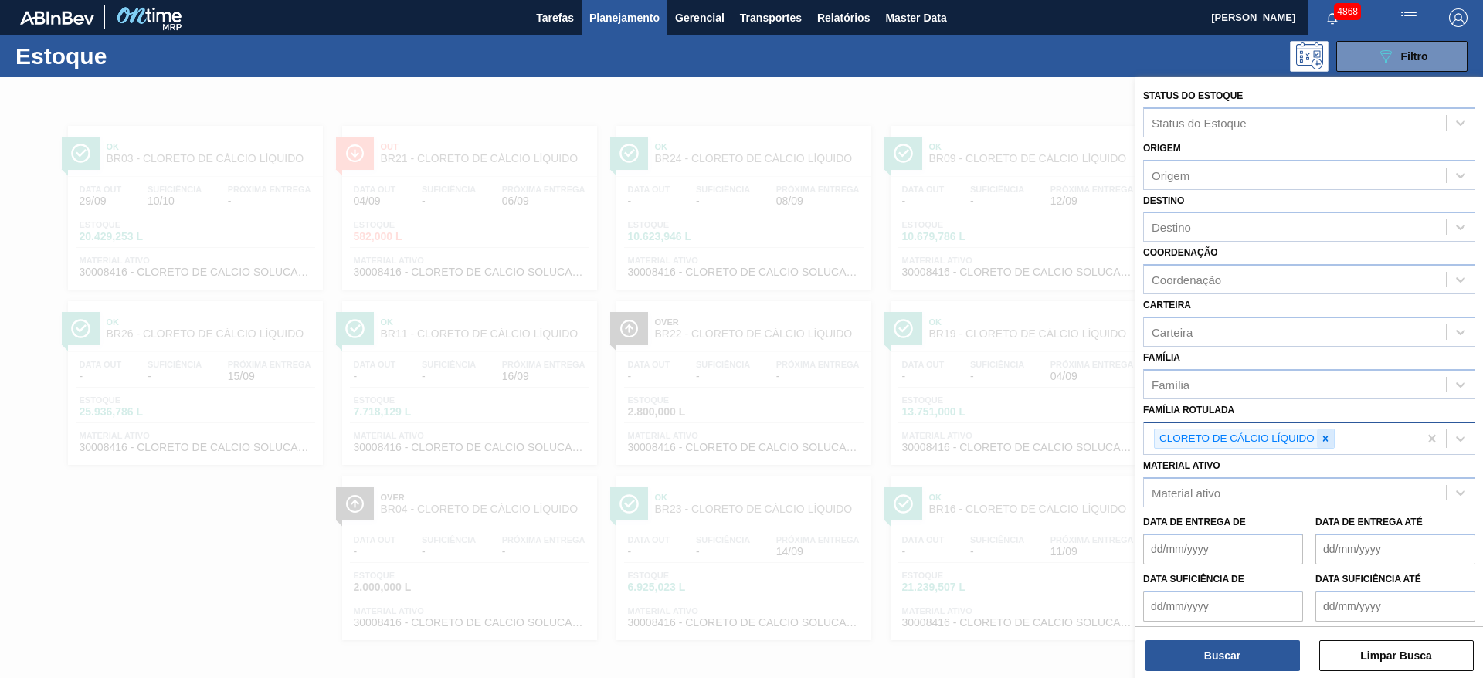
click at [1325, 429] on div at bounding box center [1325, 438] width 17 height 19
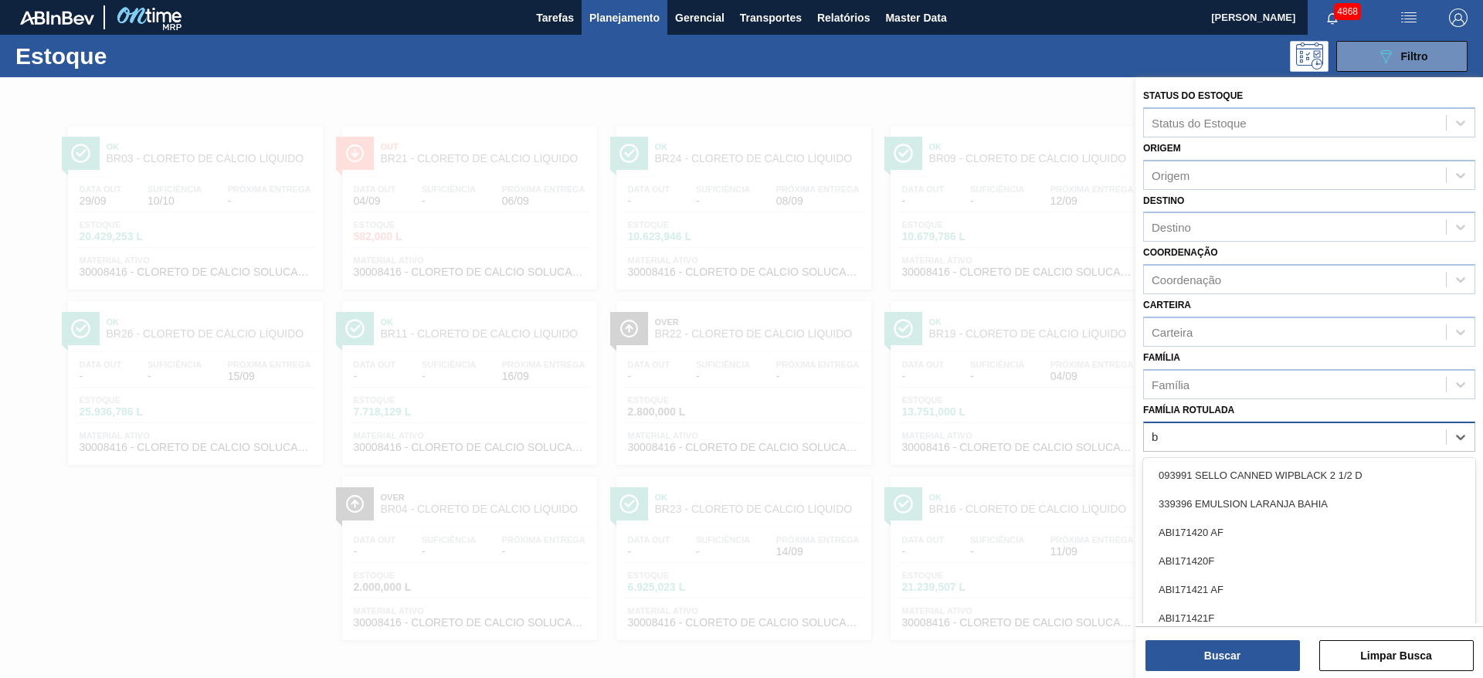
scroll to position [1, 0]
type Rotulada "beta"
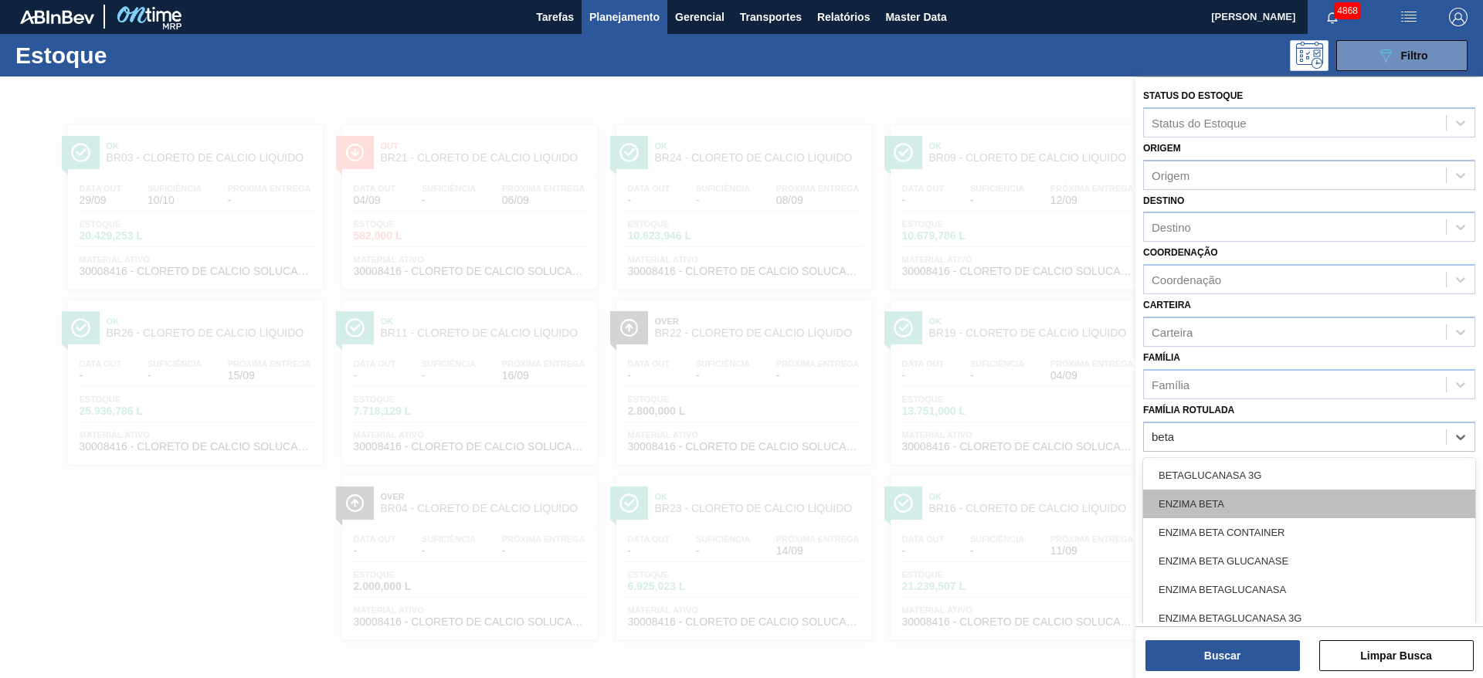
click at [1349, 503] on div "ENZIMA BETA" at bounding box center [1309, 504] width 332 height 29
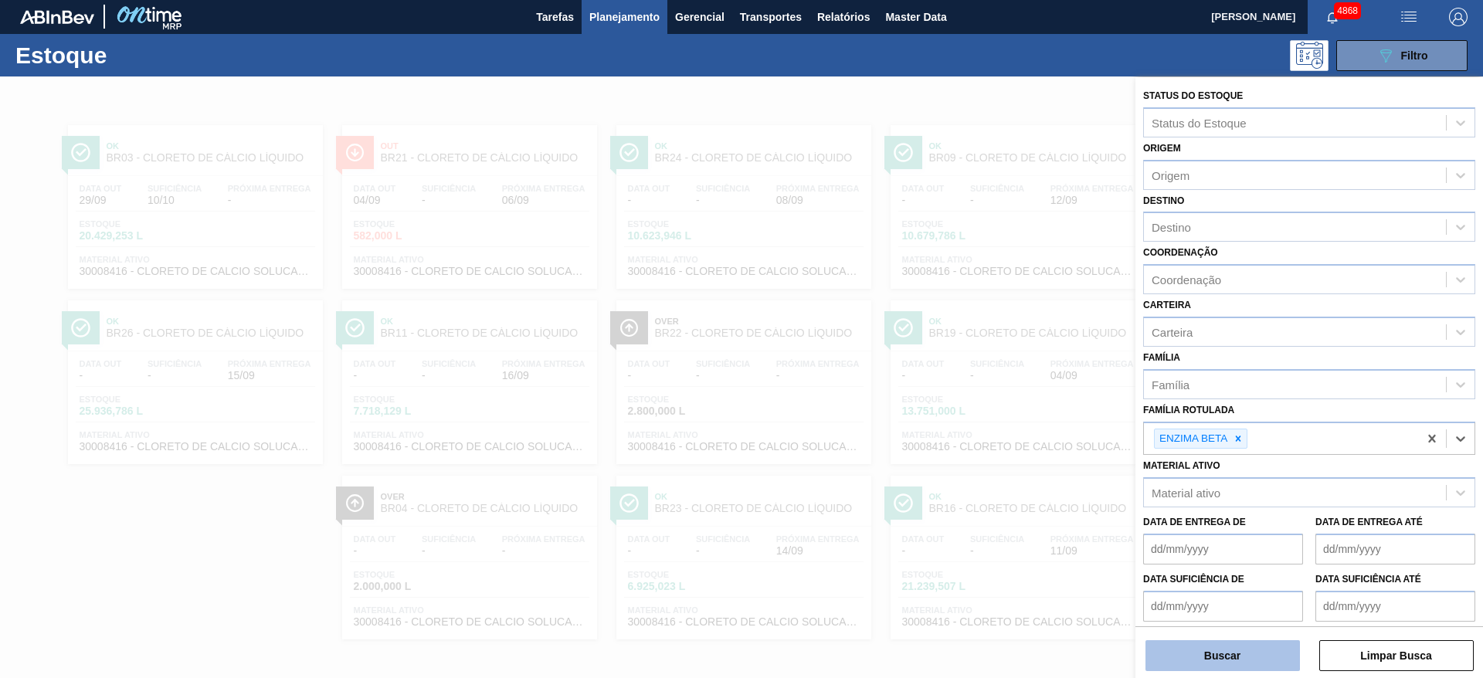
click at [1248, 654] on button "Buscar" at bounding box center [1222, 655] width 154 height 31
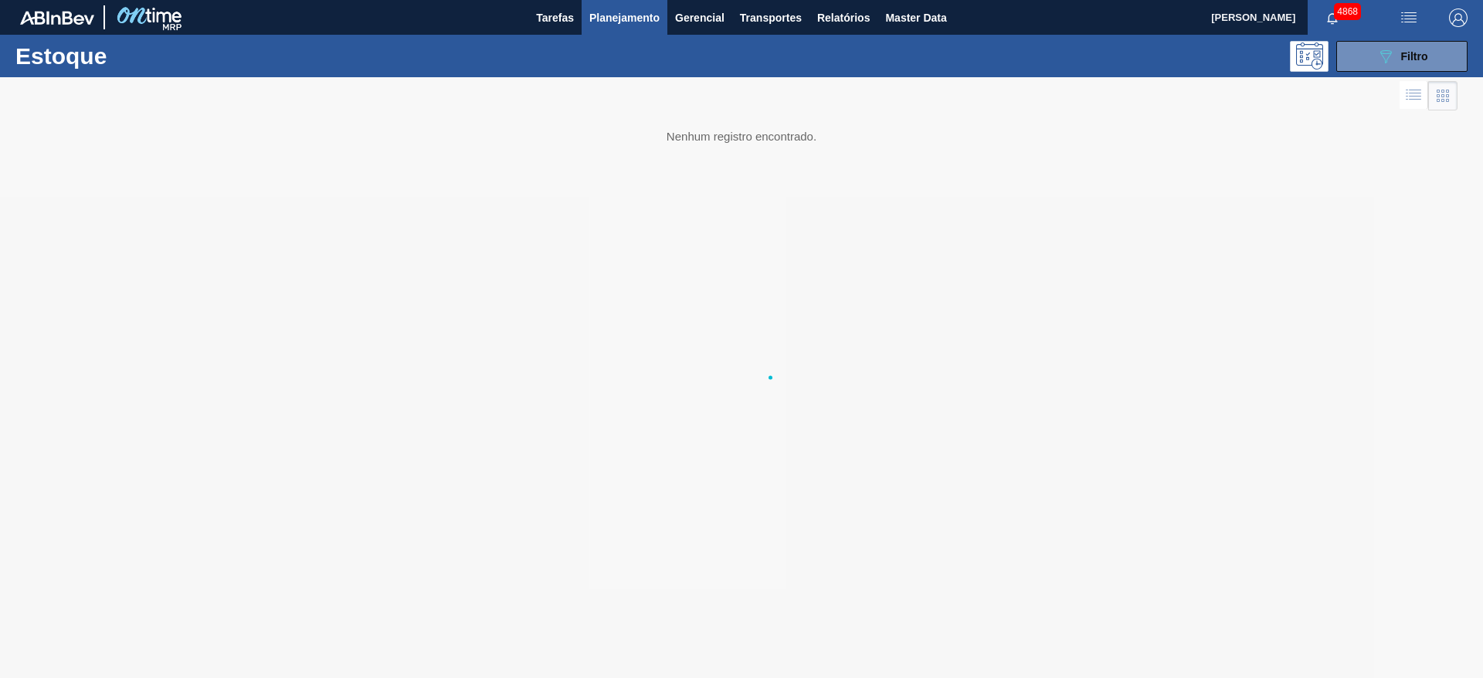
scroll to position [0, 0]
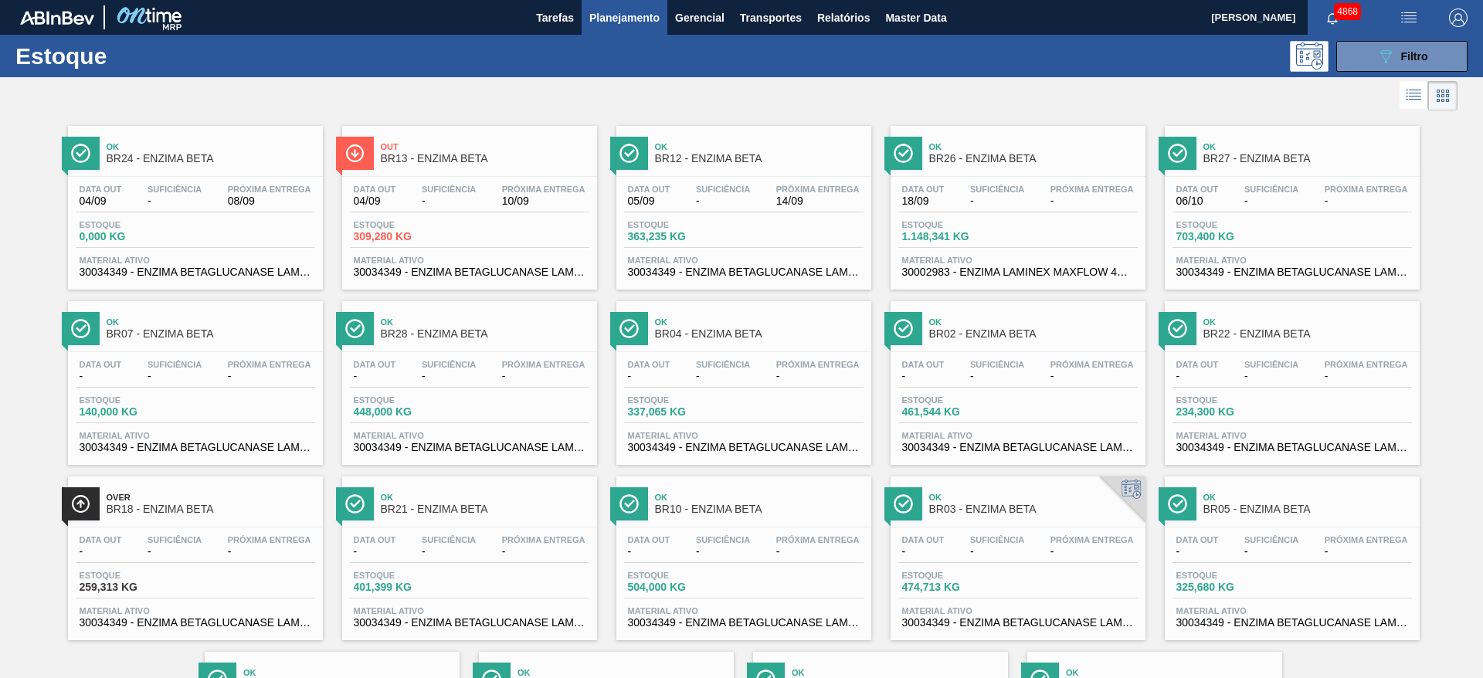
click at [780, 203] on span "14/09" at bounding box center [817, 201] width 83 height 12
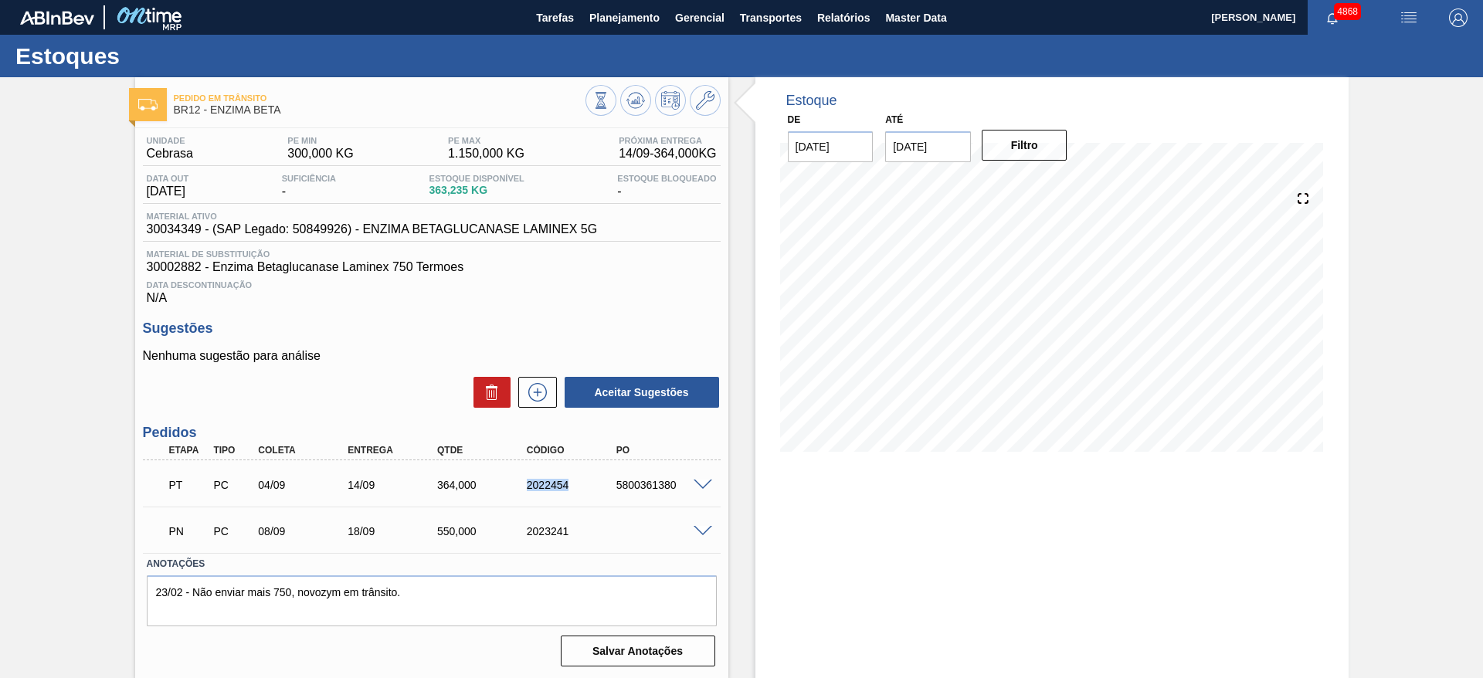
drag, startPoint x: 518, startPoint y: 489, endPoint x: 592, endPoint y: 486, distance: 74.2
click at [592, 486] on div "2022454" at bounding box center [562, 485] width 90 height 12
drag, startPoint x: 608, startPoint y: 479, endPoint x: 701, endPoint y: 493, distance: 93.8
click at [701, 493] on div "PT PC 04/09 14/09 364,000 2022454 5800361380" at bounding box center [432, 483] width 578 height 39
copy div "5800361380"
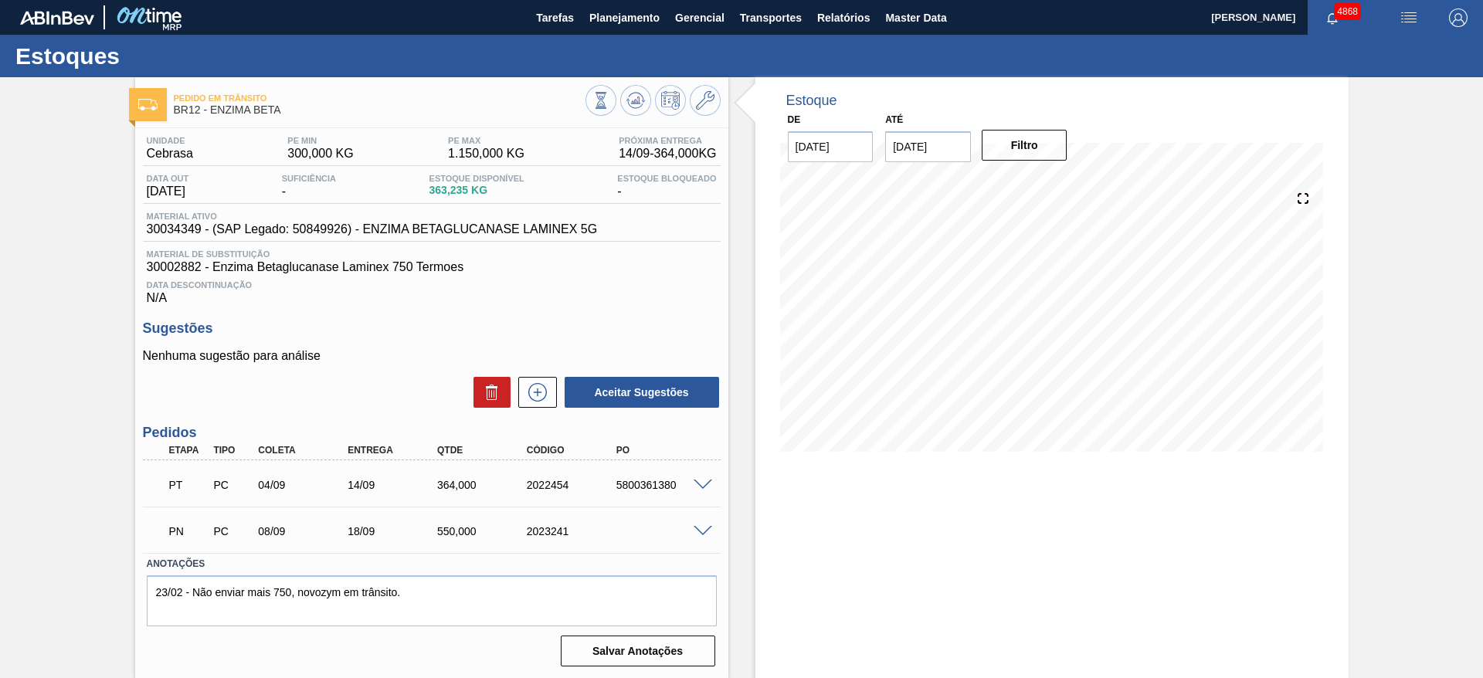
click at [700, 530] on span at bounding box center [702, 532] width 19 height 12
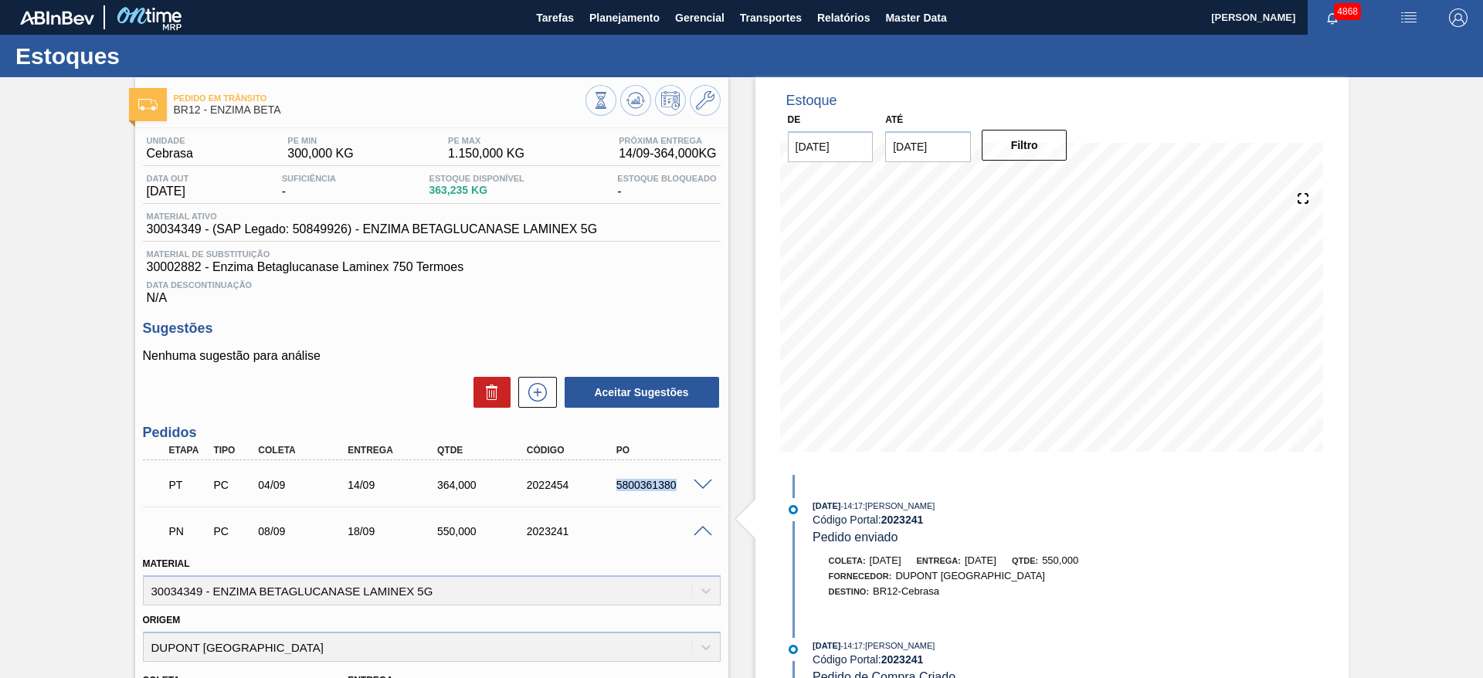
drag, startPoint x: 605, startPoint y: 479, endPoint x: 689, endPoint y: 493, distance: 85.3
click at [689, 493] on div "PT PC 04/09 14/09 364,000 2022454 5800361380" at bounding box center [427, 483] width 537 height 31
copy div "5800361380"
click at [601, 25] on span "Planejamento" at bounding box center [624, 17] width 70 height 19
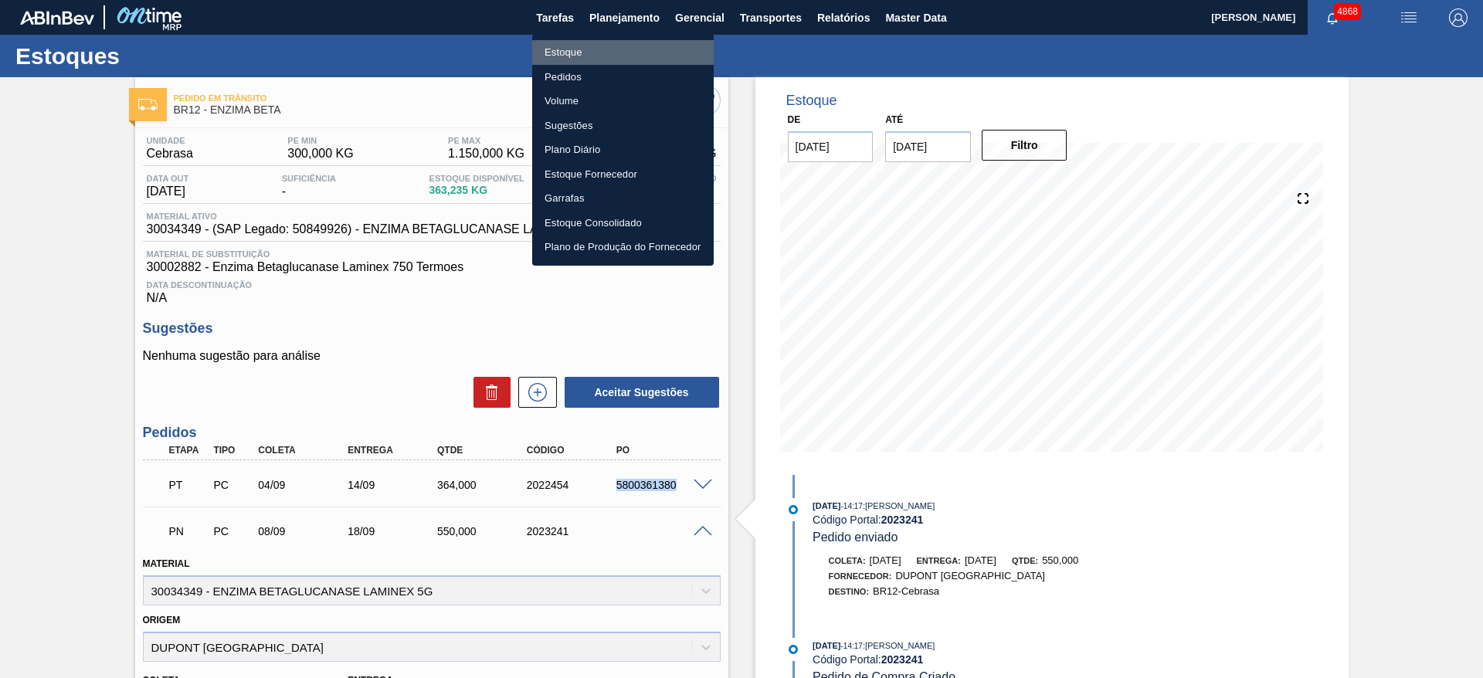
click at [606, 51] on li "Estoque" at bounding box center [622, 52] width 181 height 25
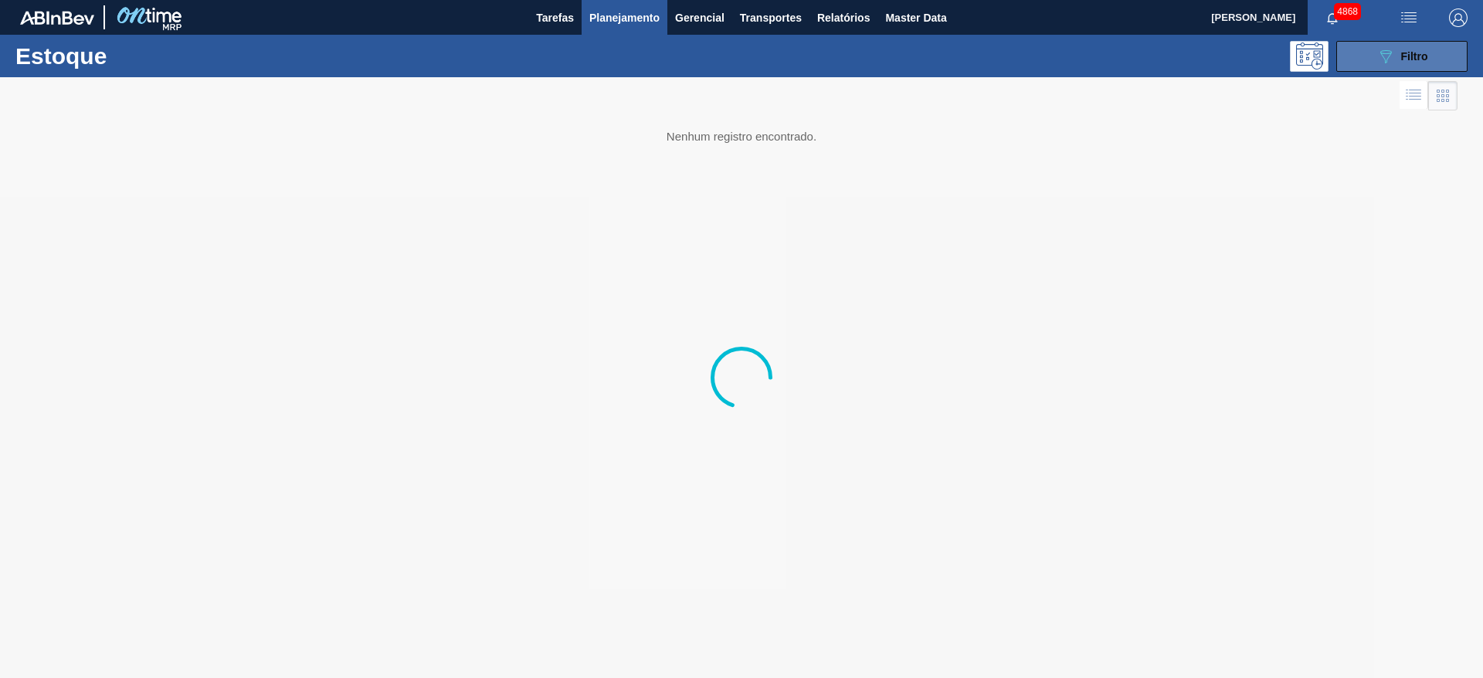
click at [1363, 55] on button "089F7B8B-B2A5-4AFE-B5C0-19BA573D28AC Filtro" at bounding box center [1401, 56] width 131 height 31
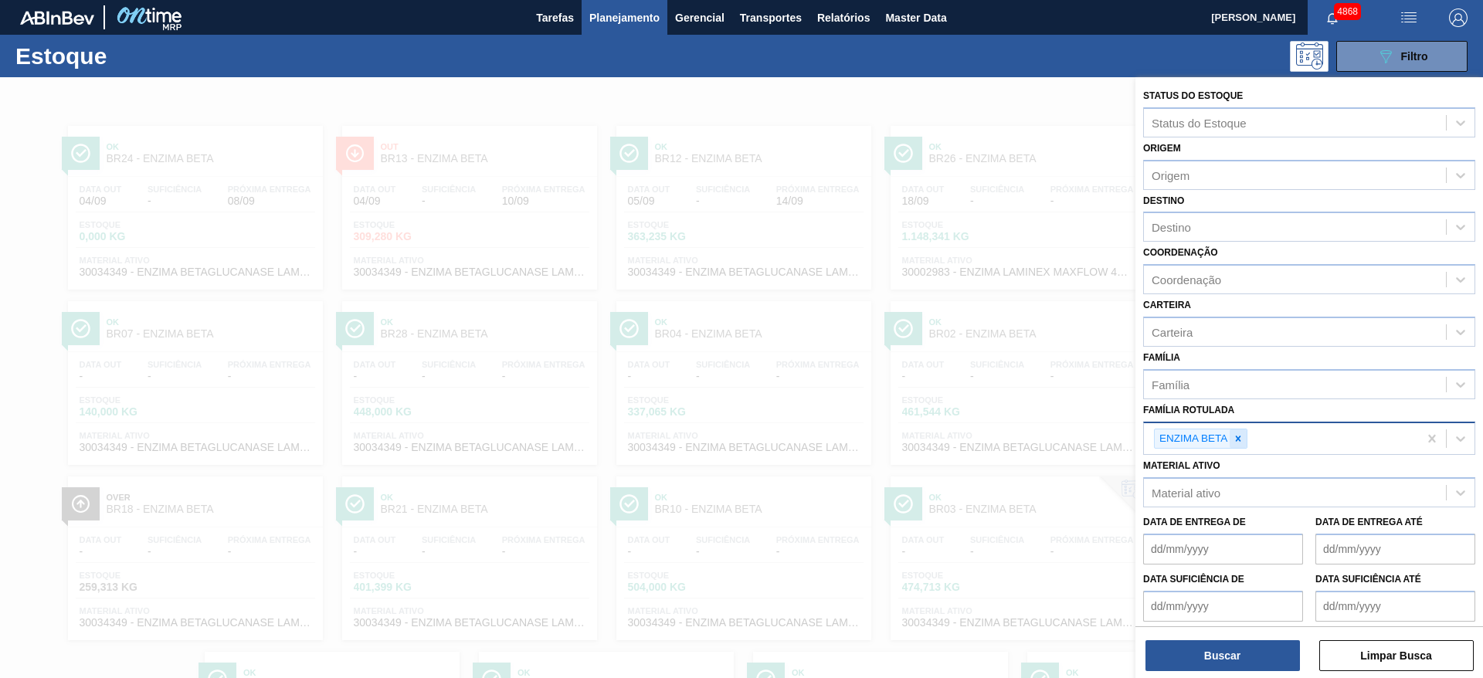
click at [1236, 435] on div at bounding box center [1237, 438] width 17 height 19
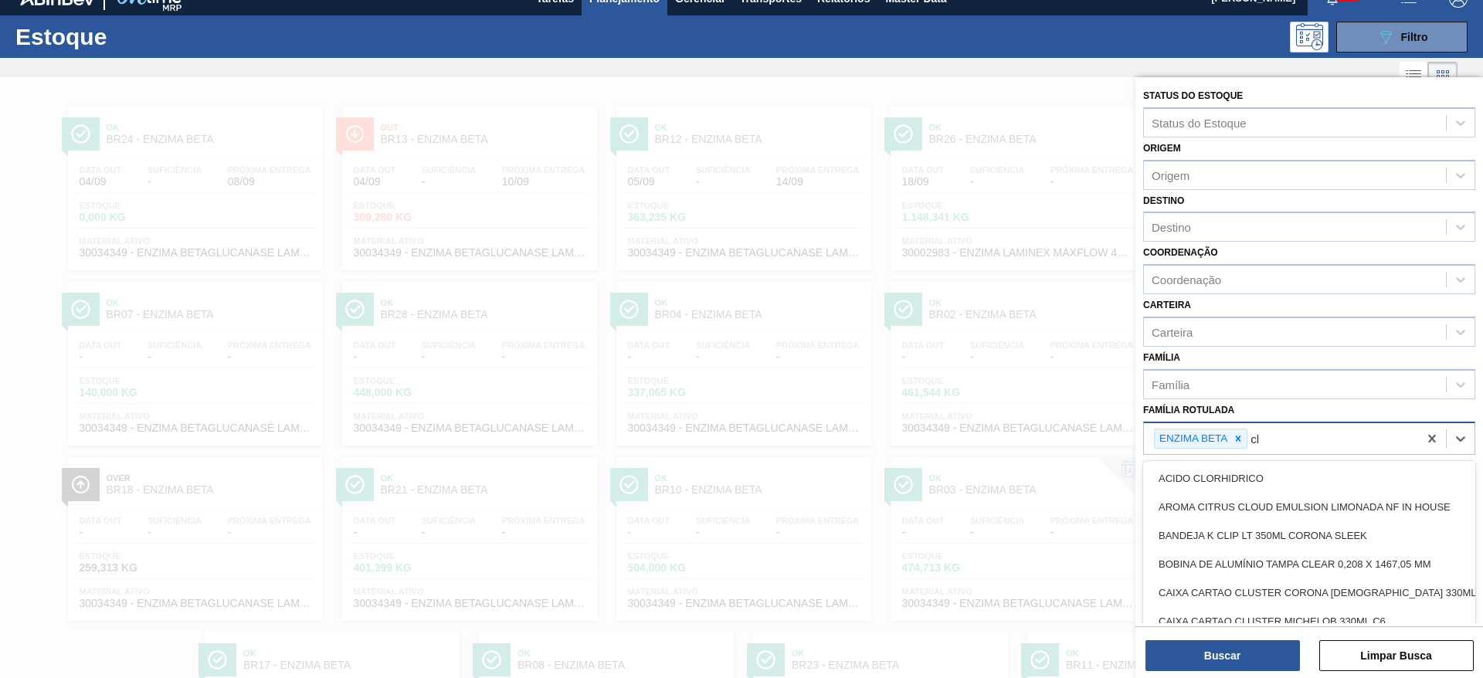
scroll to position [21, 0]
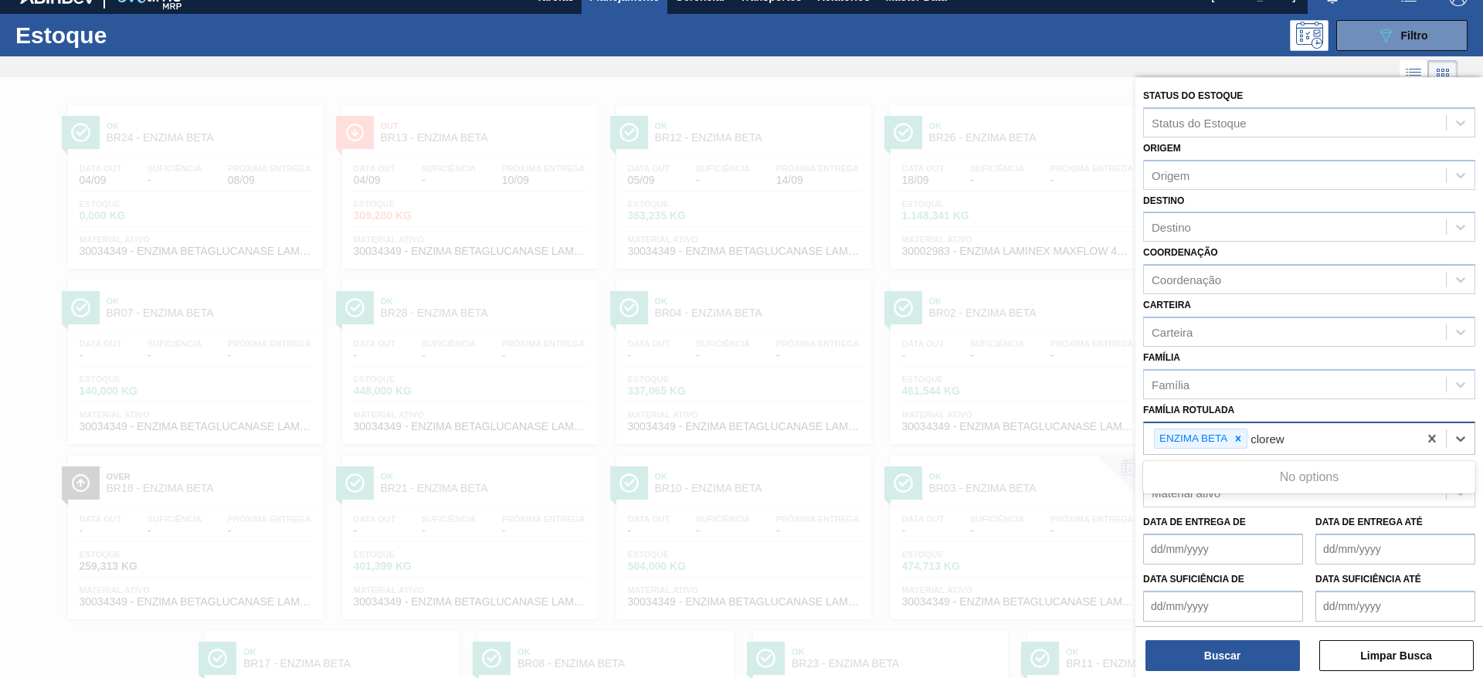
type Rotulada "[PERSON_NAME]"
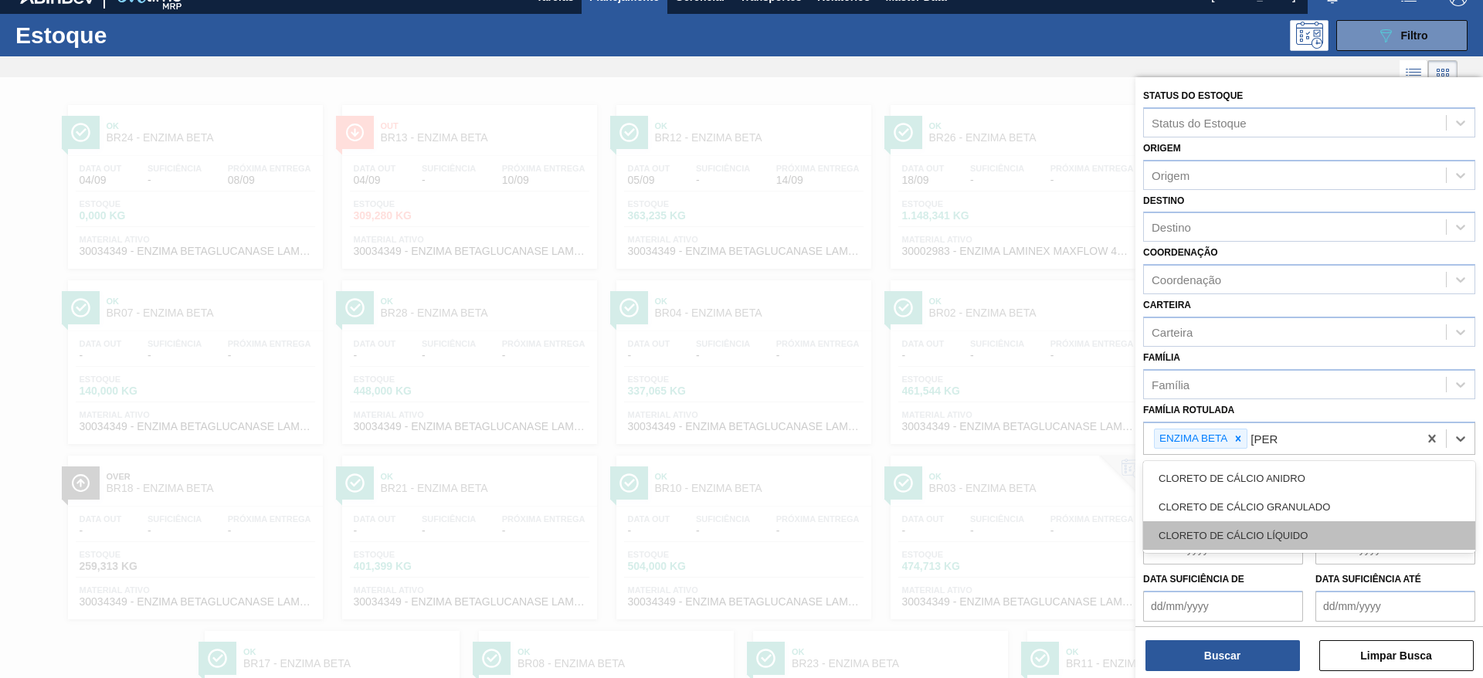
drag, startPoint x: 1266, startPoint y: 519, endPoint x: 1268, endPoint y: 530, distance: 11.7
click at [1266, 530] on div "CLORETO DE CÁLCIO ANIDRO CLORETO DE CÁLCIO GRANULADO CLORETO DE CÁLCIO LÍQUIDO" at bounding box center [1309, 507] width 332 height 92
click at [1268, 530] on div "CLORETO DE CÁLCIO LÍQUIDO" at bounding box center [1309, 535] width 332 height 29
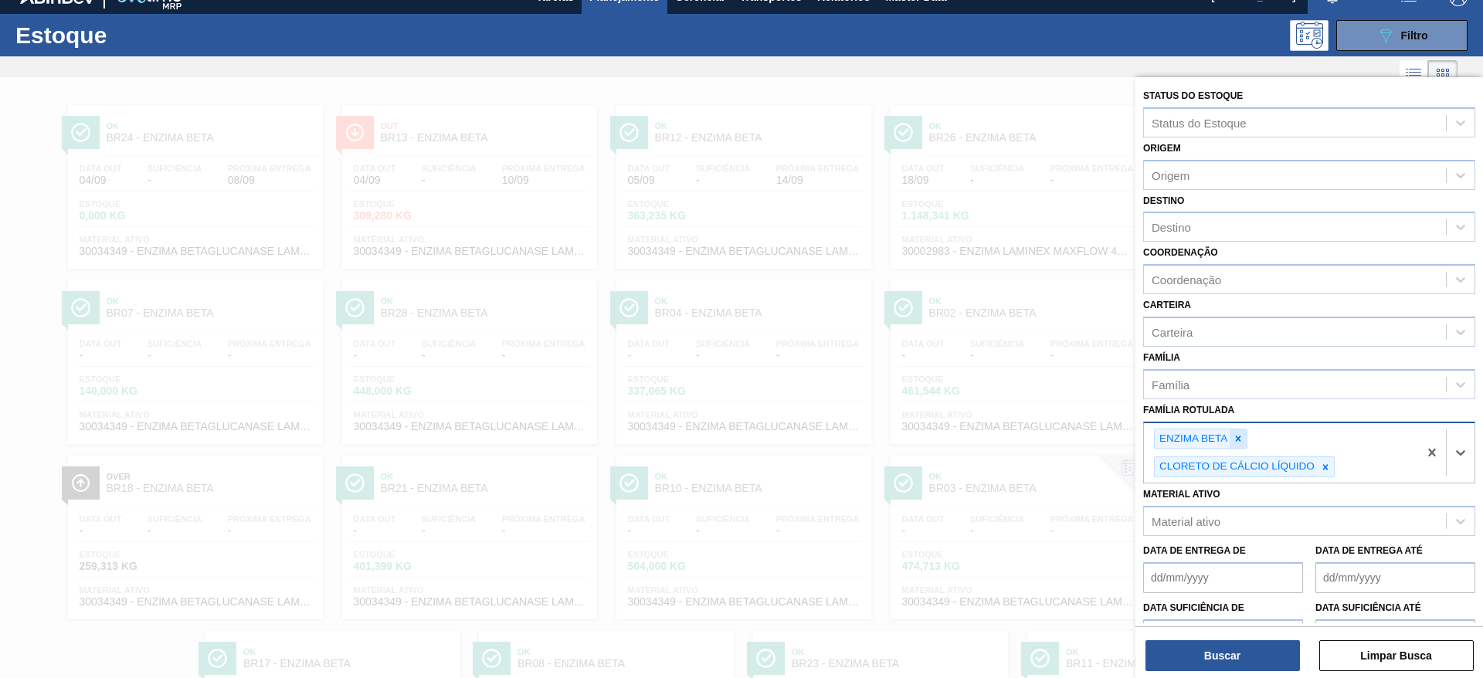
click at [1239, 442] on icon at bounding box center [1237, 438] width 11 height 11
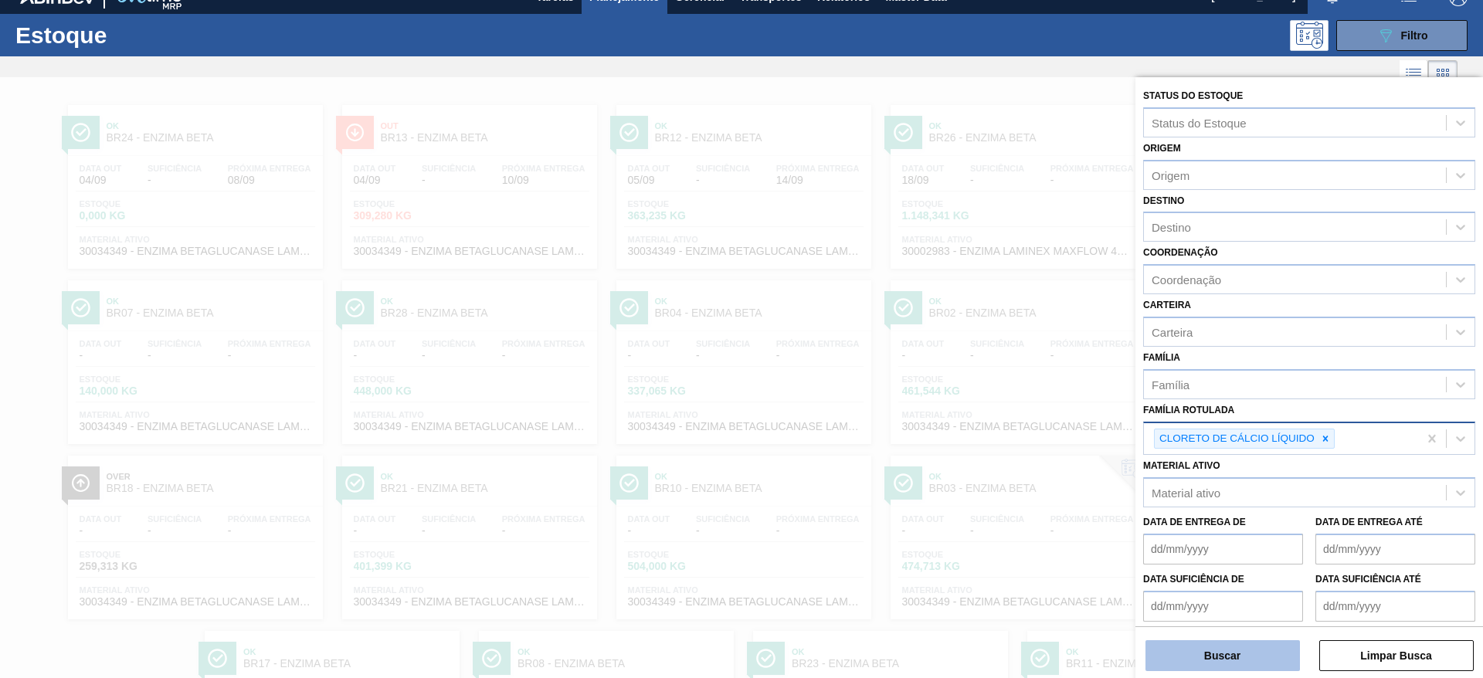
click at [1227, 651] on button "Buscar" at bounding box center [1222, 655] width 154 height 31
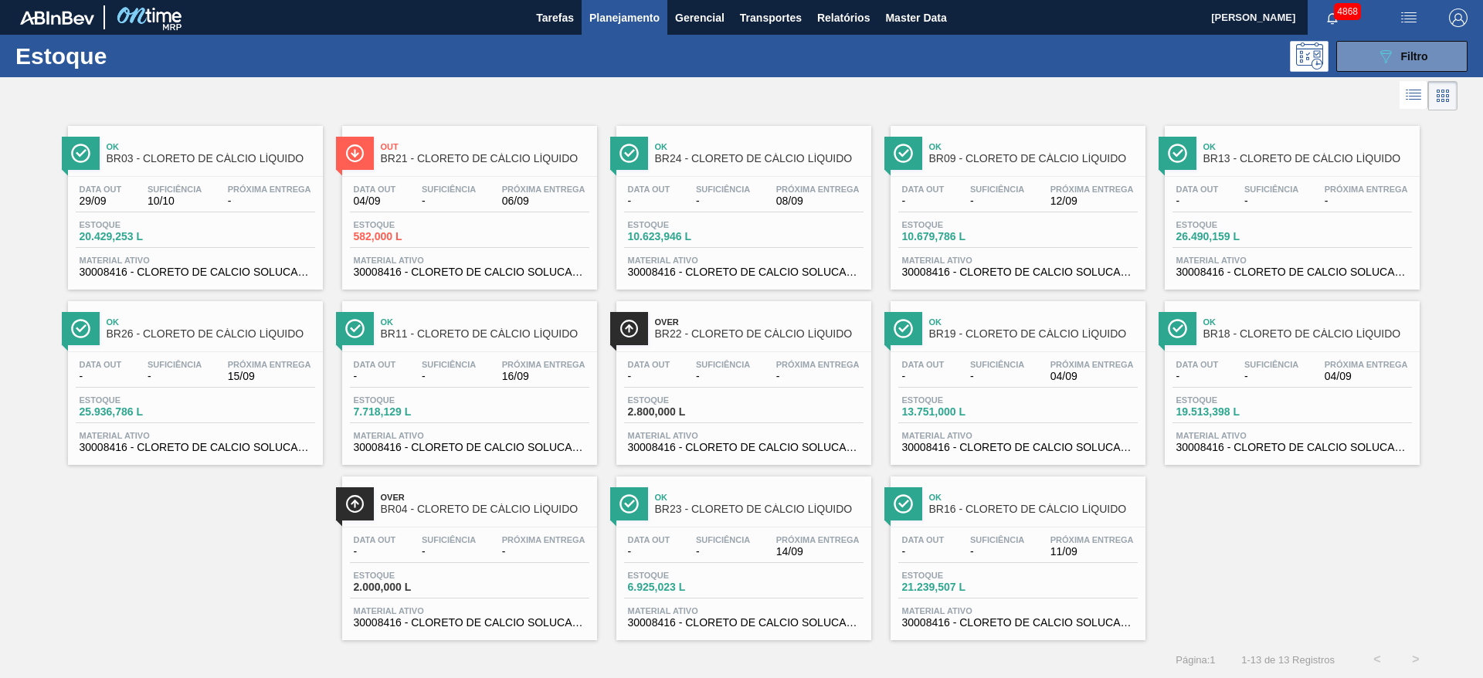
click at [1114, 575] on div "Estoque 21.239,507 L" at bounding box center [1017, 585] width 239 height 28
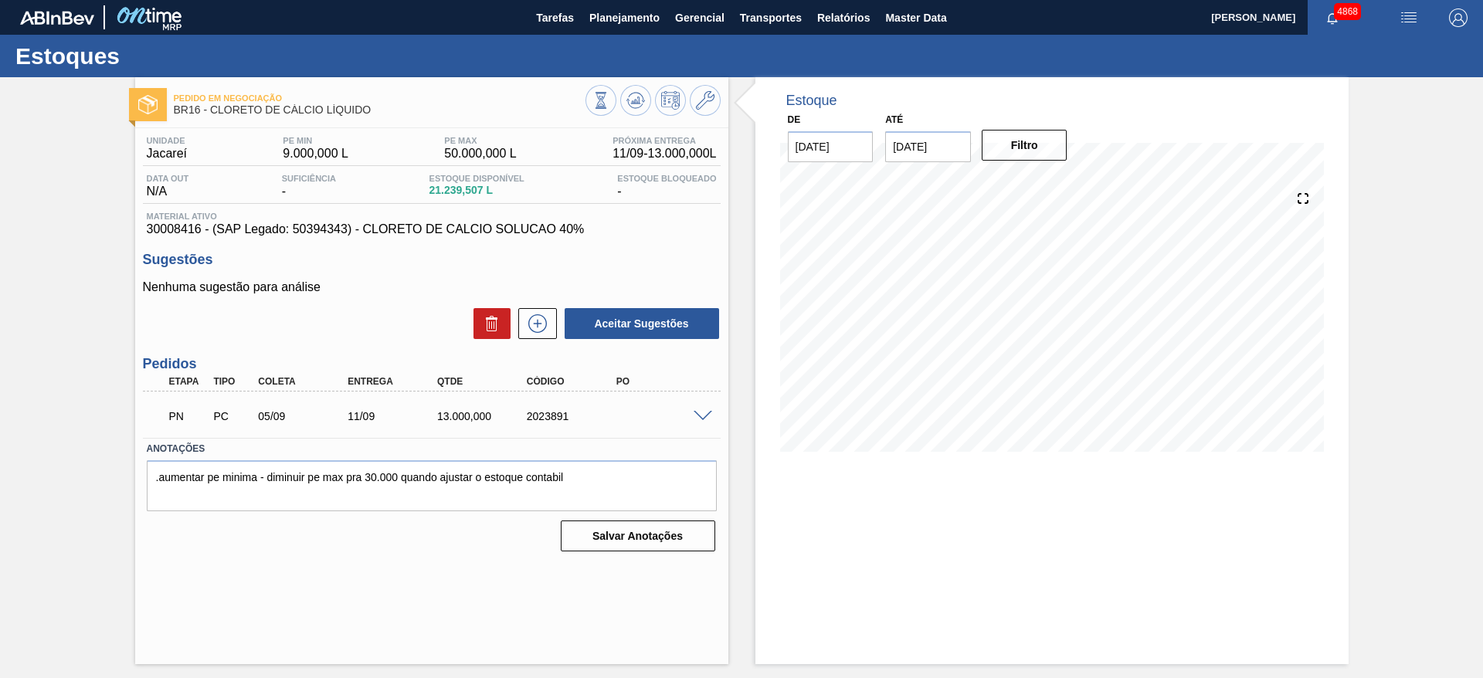
click at [694, 415] on span at bounding box center [702, 417] width 19 height 12
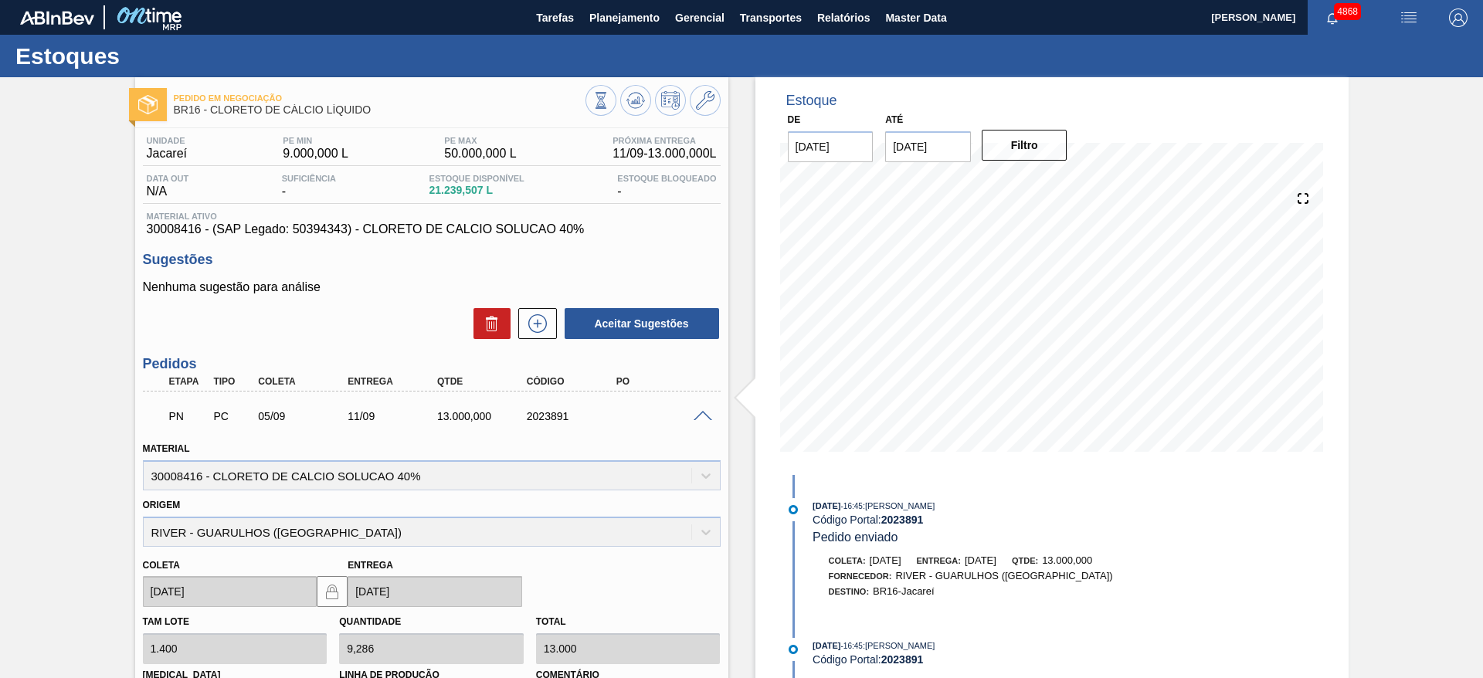
scroll to position [261, 0]
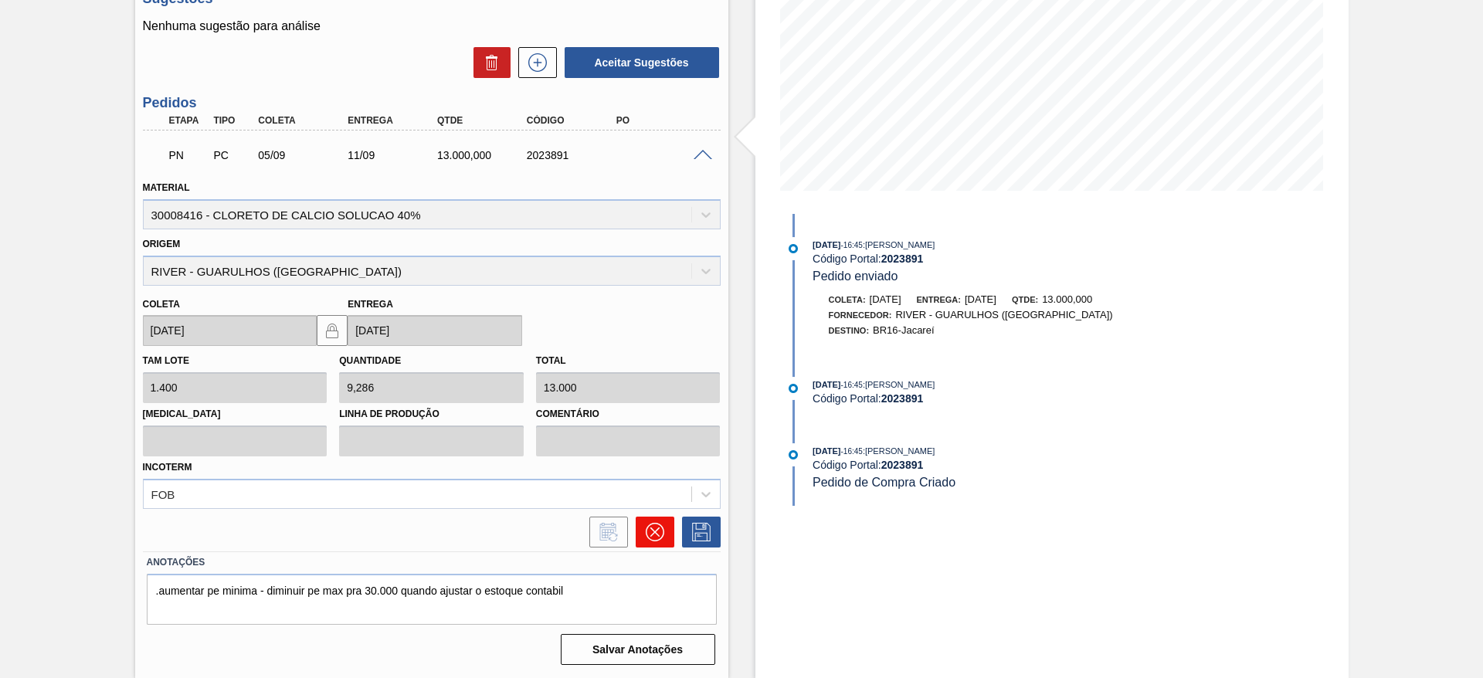
click at [662, 528] on icon at bounding box center [654, 532] width 19 height 19
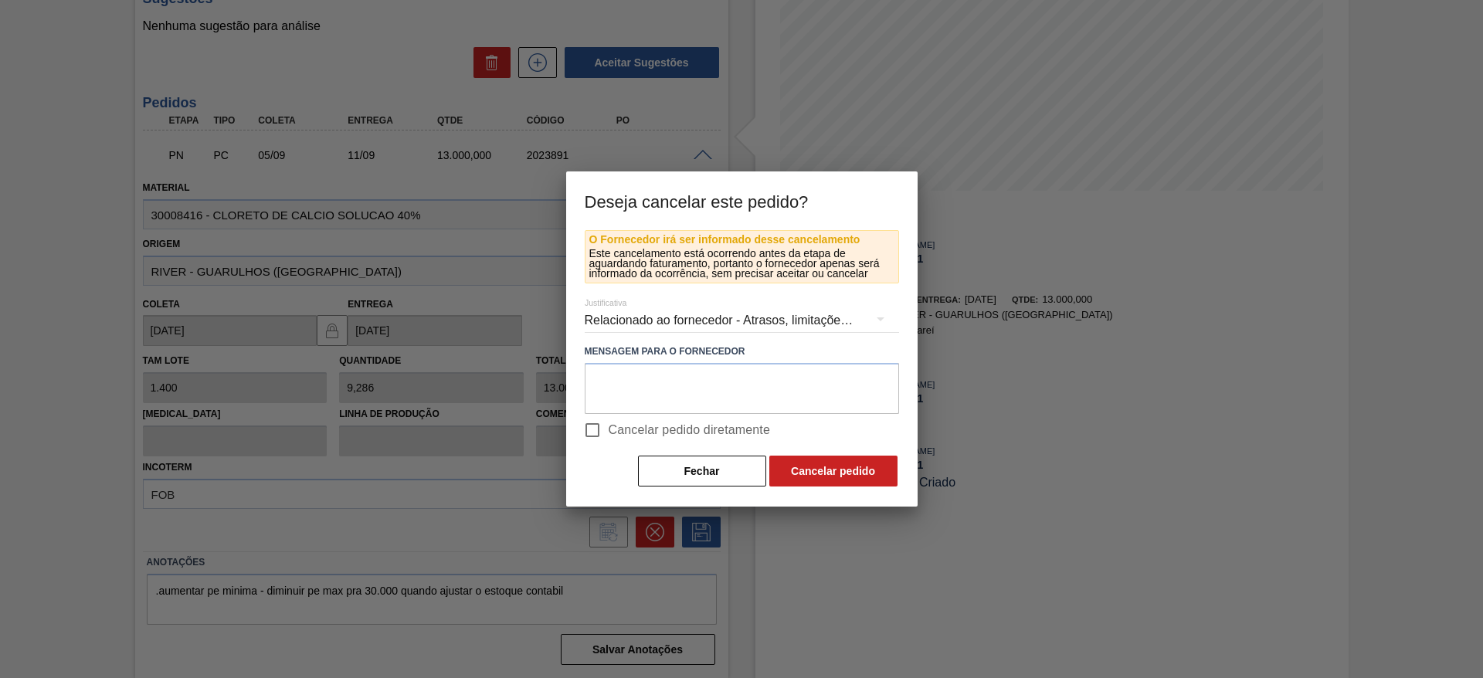
click at [588, 434] on input "Cancelar pedido diretamente" at bounding box center [592, 430] width 32 height 32
checkbox input "true"
click at [790, 465] on button "Cancelar pedido" at bounding box center [833, 471] width 128 height 31
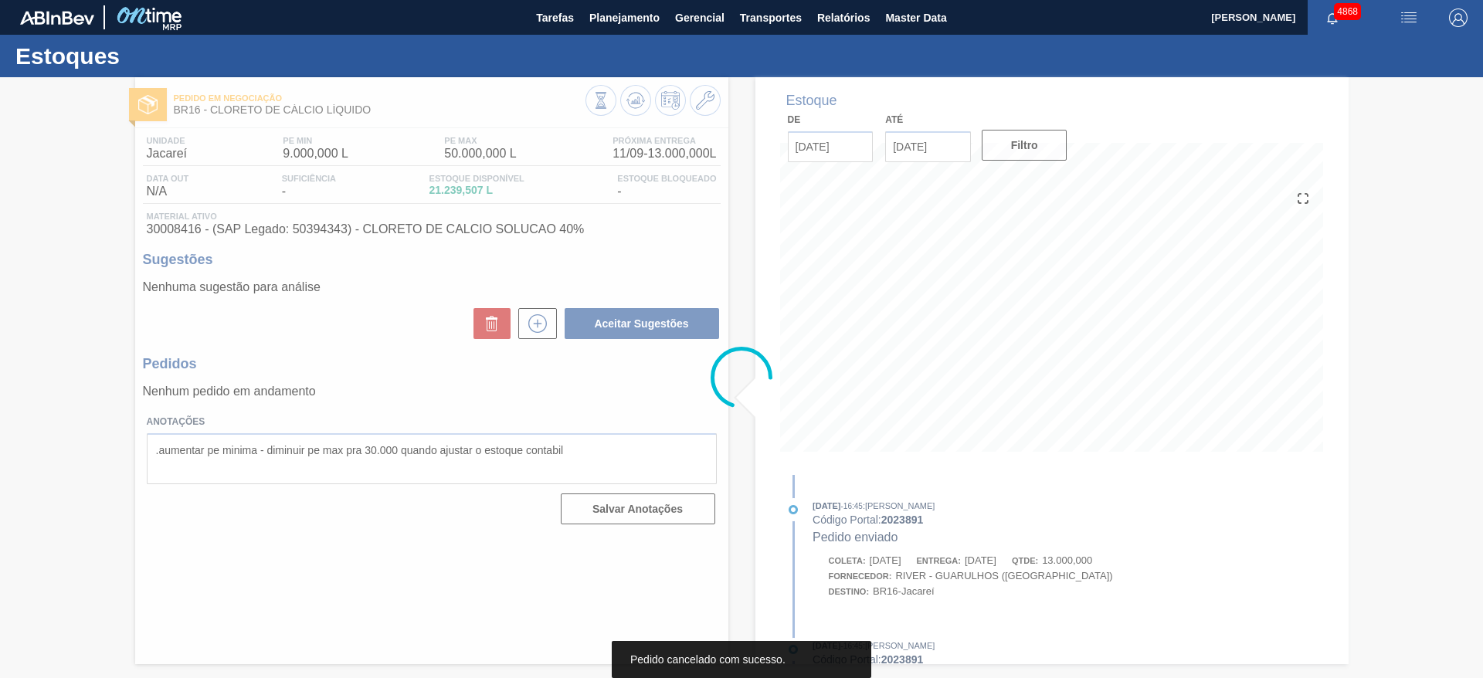
scroll to position [0, 0]
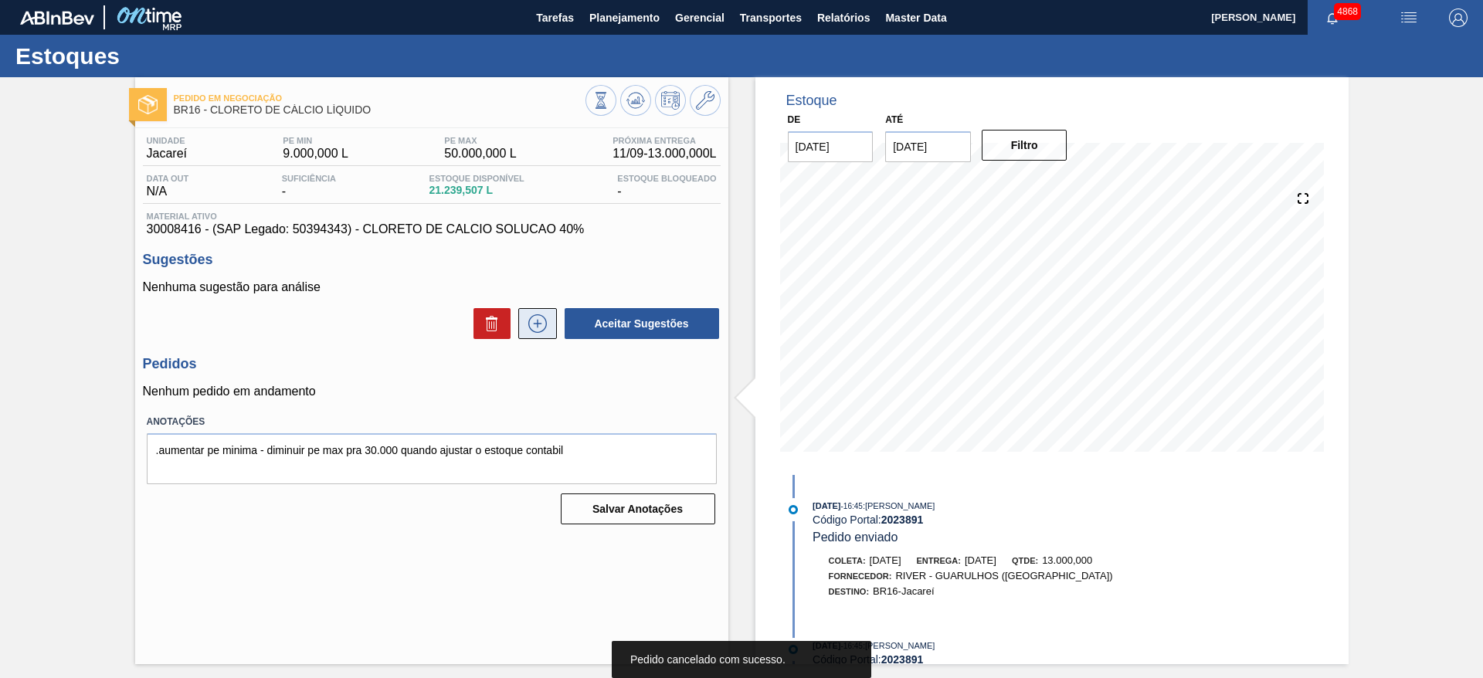
click at [547, 323] on icon at bounding box center [537, 323] width 25 height 19
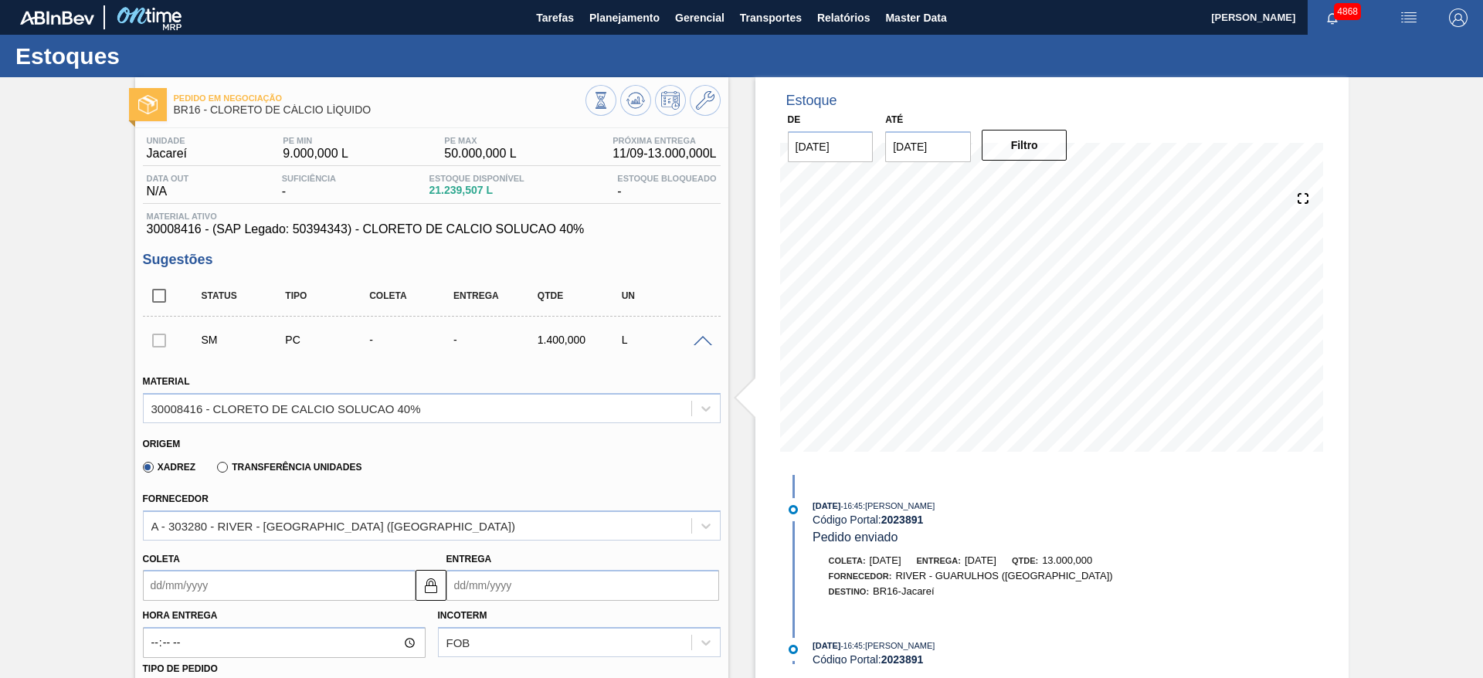
click at [187, 584] on input "Coleta" at bounding box center [279, 585] width 273 height 31
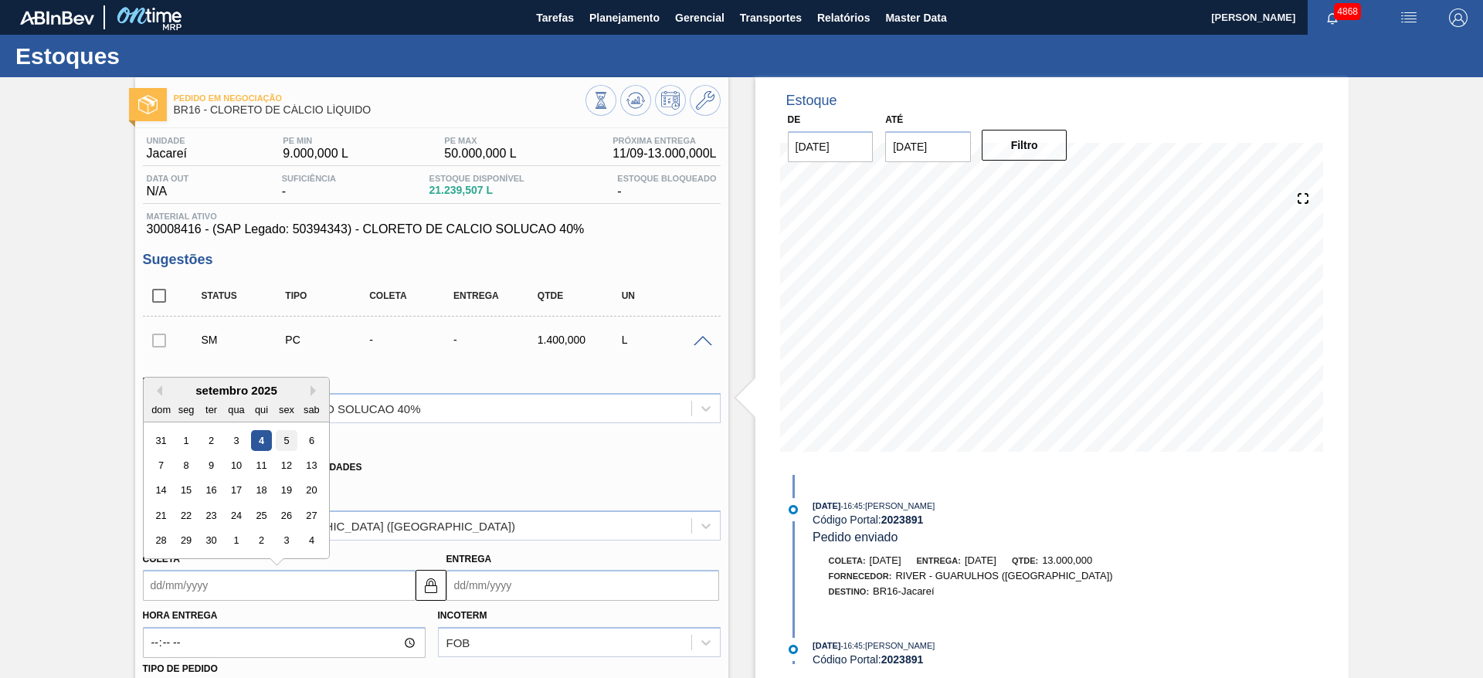
click at [285, 435] on div "5" at bounding box center [286, 440] width 21 height 21
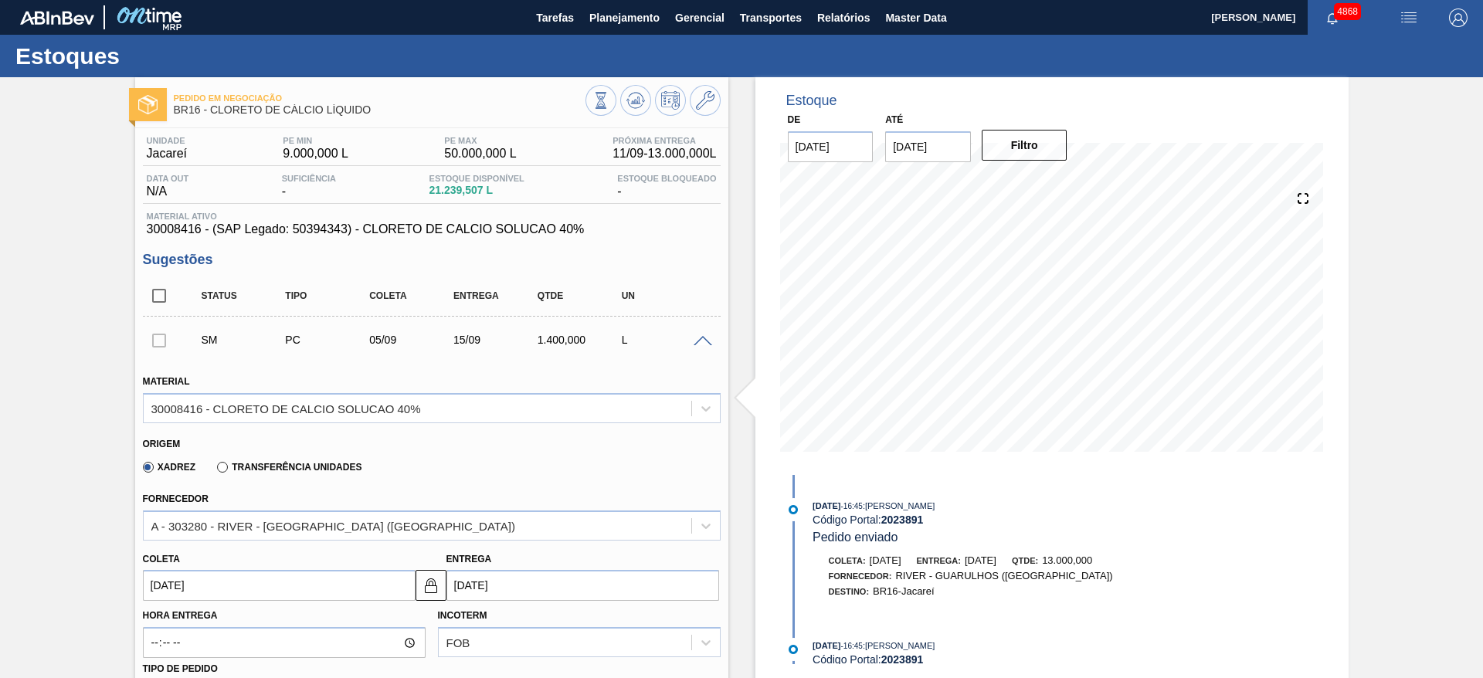
type input "[DATE]"
click at [469, 578] on input "[DATE]" at bounding box center [582, 585] width 273 height 31
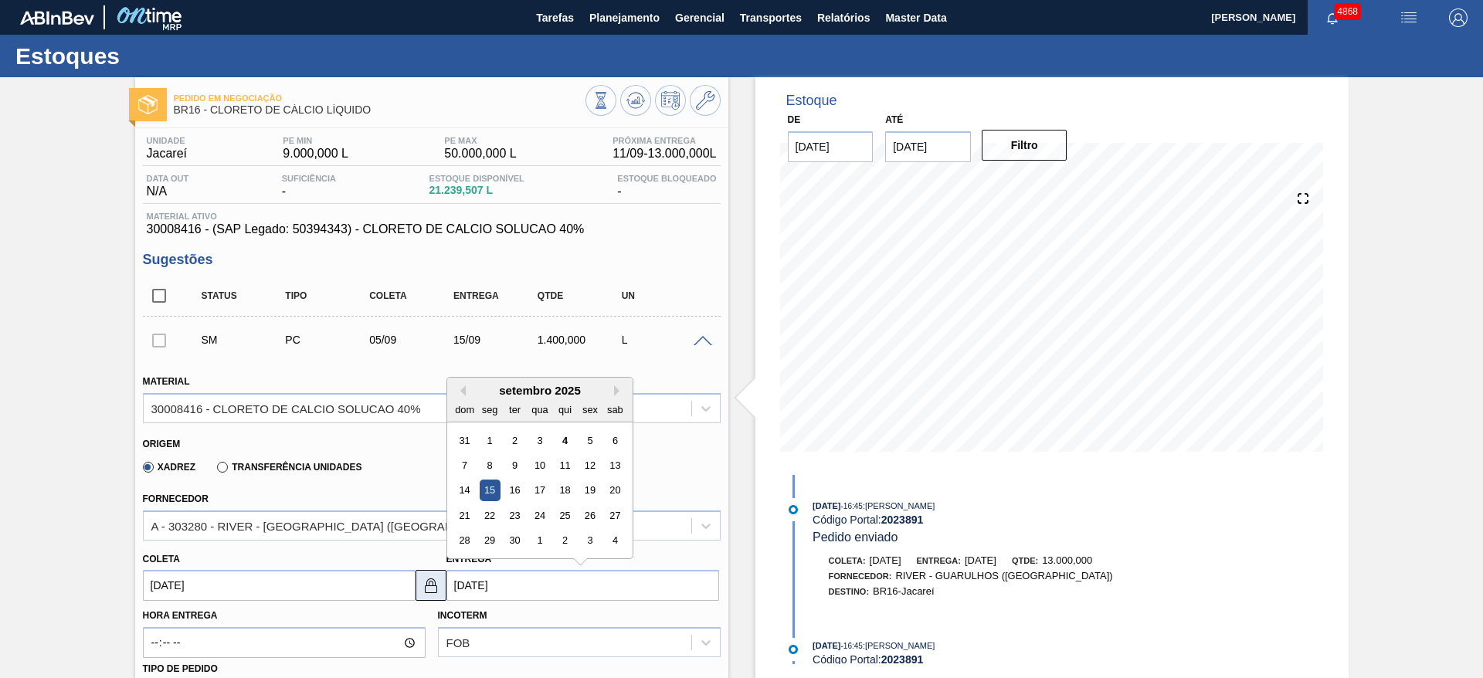
click at [436, 585] on img at bounding box center [431, 585] width 19 height 19
click at [483, 577] on input "[DATE]" at bounding box center [582, 585] width 273 height 31
click at [573, 463] on div "11" at bounding box center [564, 465] width 21 height 21
type input "[DATE]"
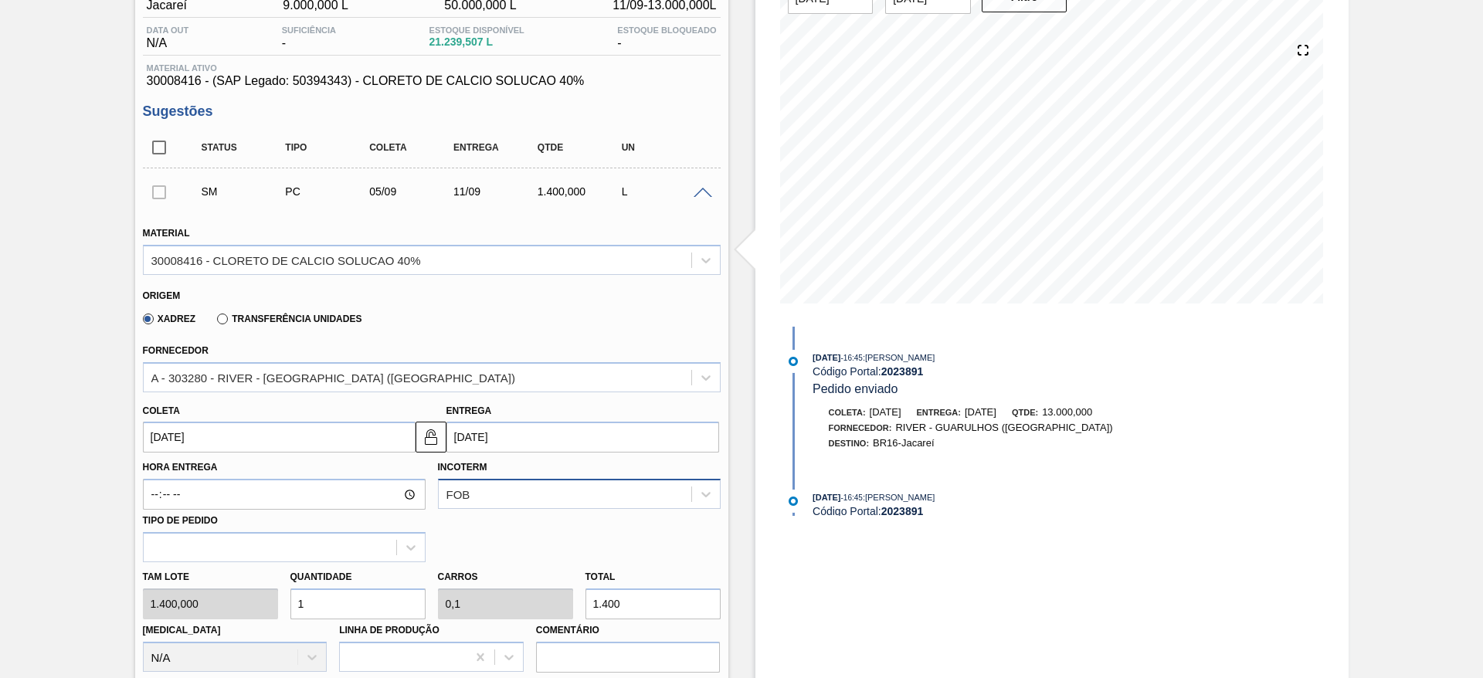
scroll to position [232, 0]
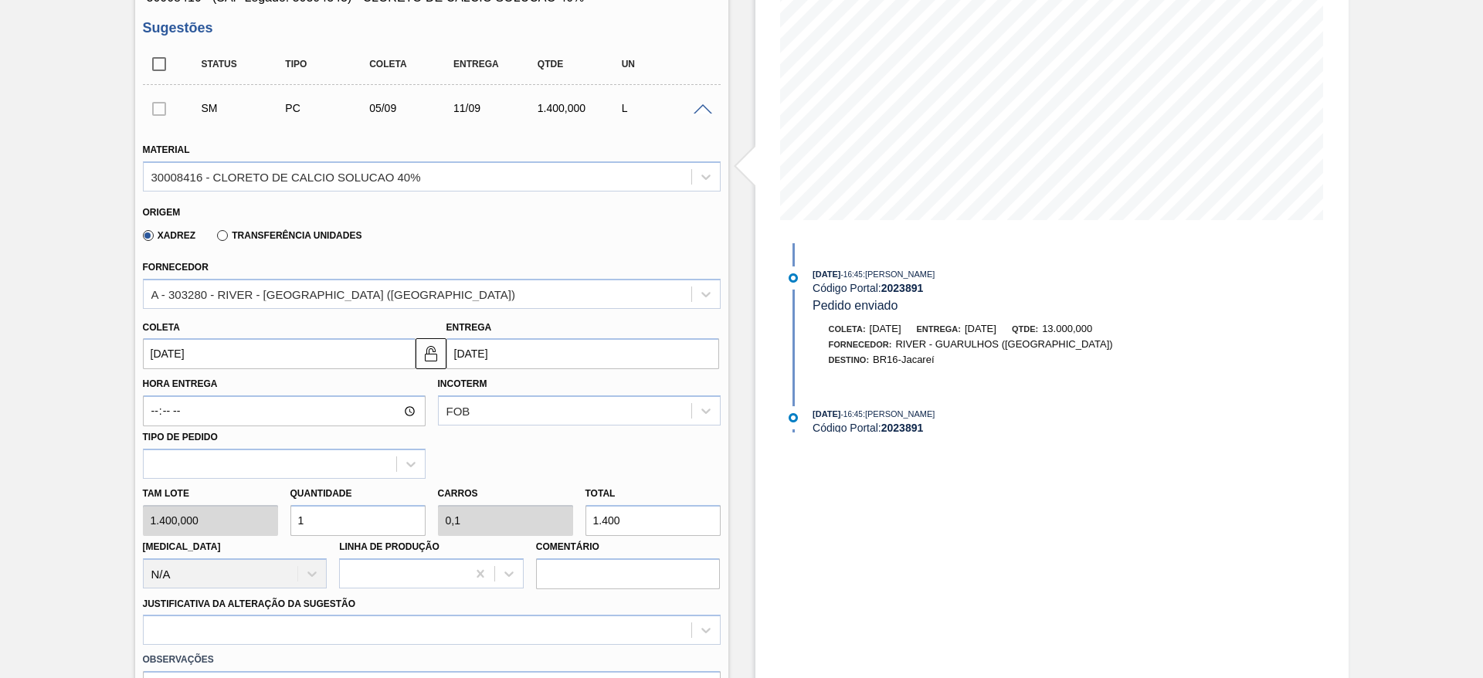
drag, startPoint x: 377, startPoint y: 517, endPoint x: 363, endPoint y: 520, distance: 14.4
click at [363, 520] on input "1" at bounding box center [357, 520] width 135 height 31
click at [373, 523] on input "1" at bounding box center [357, 520] width 135 height 31
click at [242, 513] on div "[PERSON_NAME] 1.400,000 Quantidade 1 Carros 0,1 Total 1.400 [MEDICAL_DATA] N/A …" at bounding box center [432, 534] width 590 height 110
type input "10"
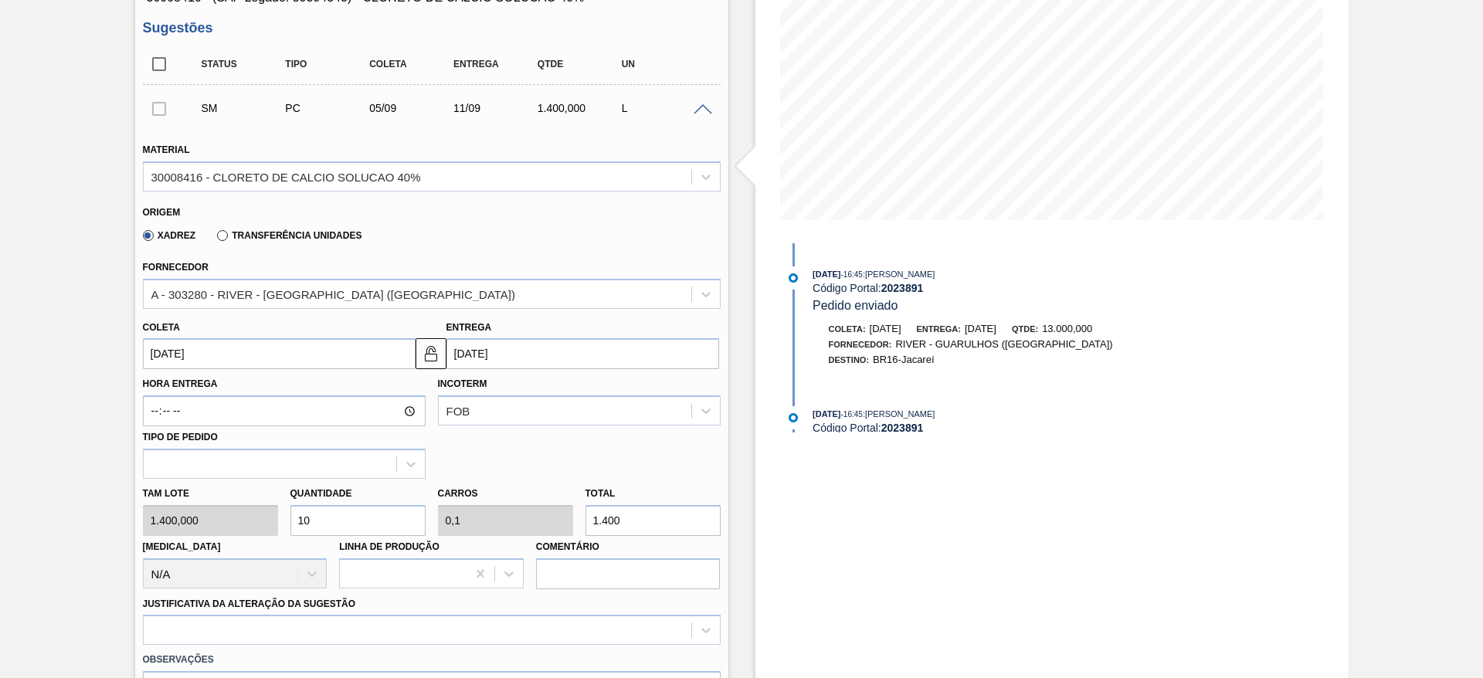
type input "1"
type input "14.000"
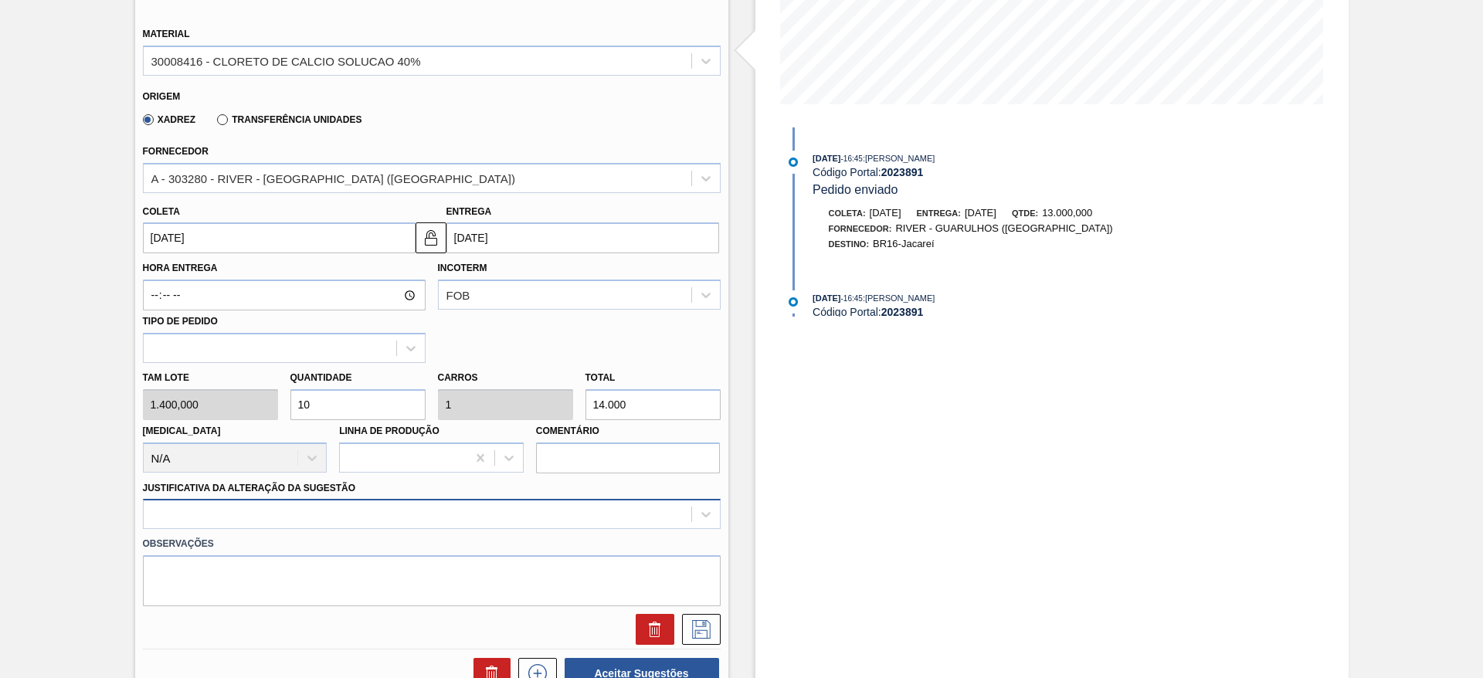
type input "10"
click at [315, 515] on div at bounding box center [432, 514] width 578 height 30
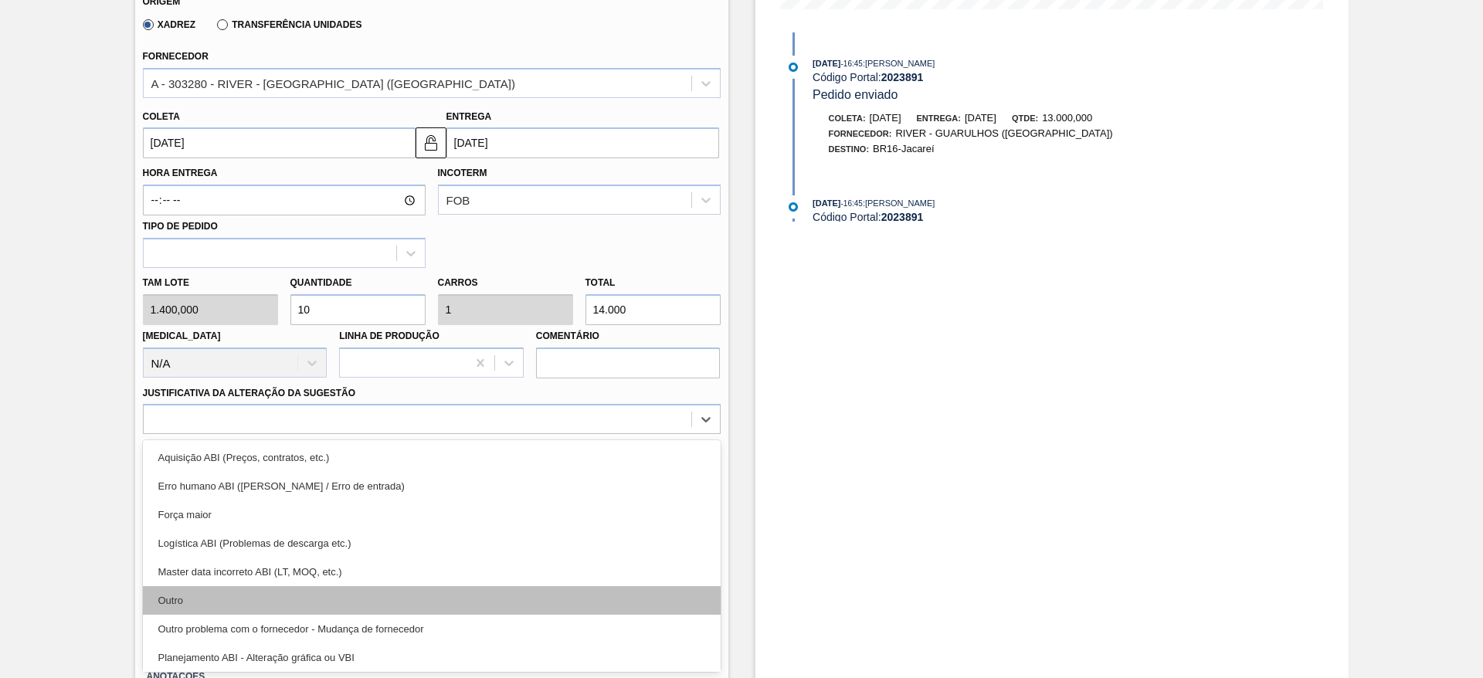
click at [318, 595] on div "Outro" at bounding box center [432, 600] width 578 height 29
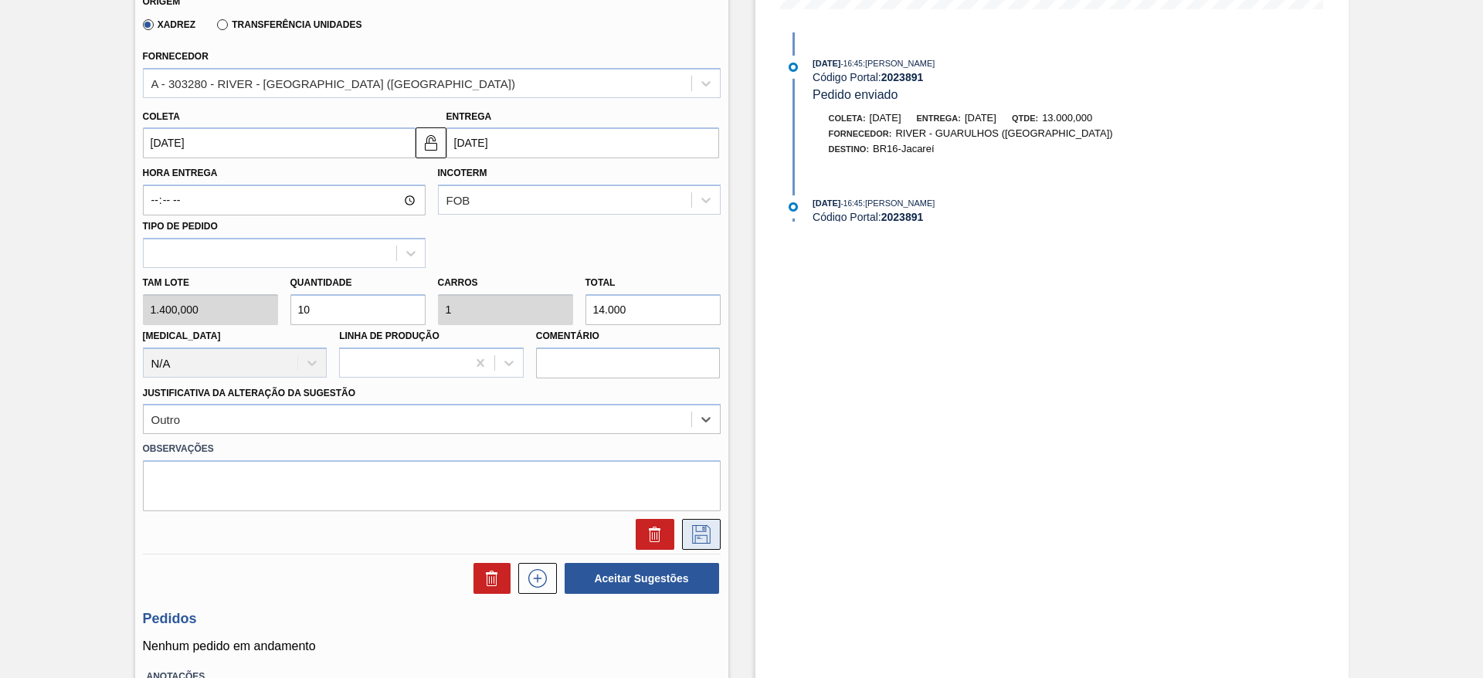
click at [696, 537] on icon at bounding box center [701, 534] width 25 height 19
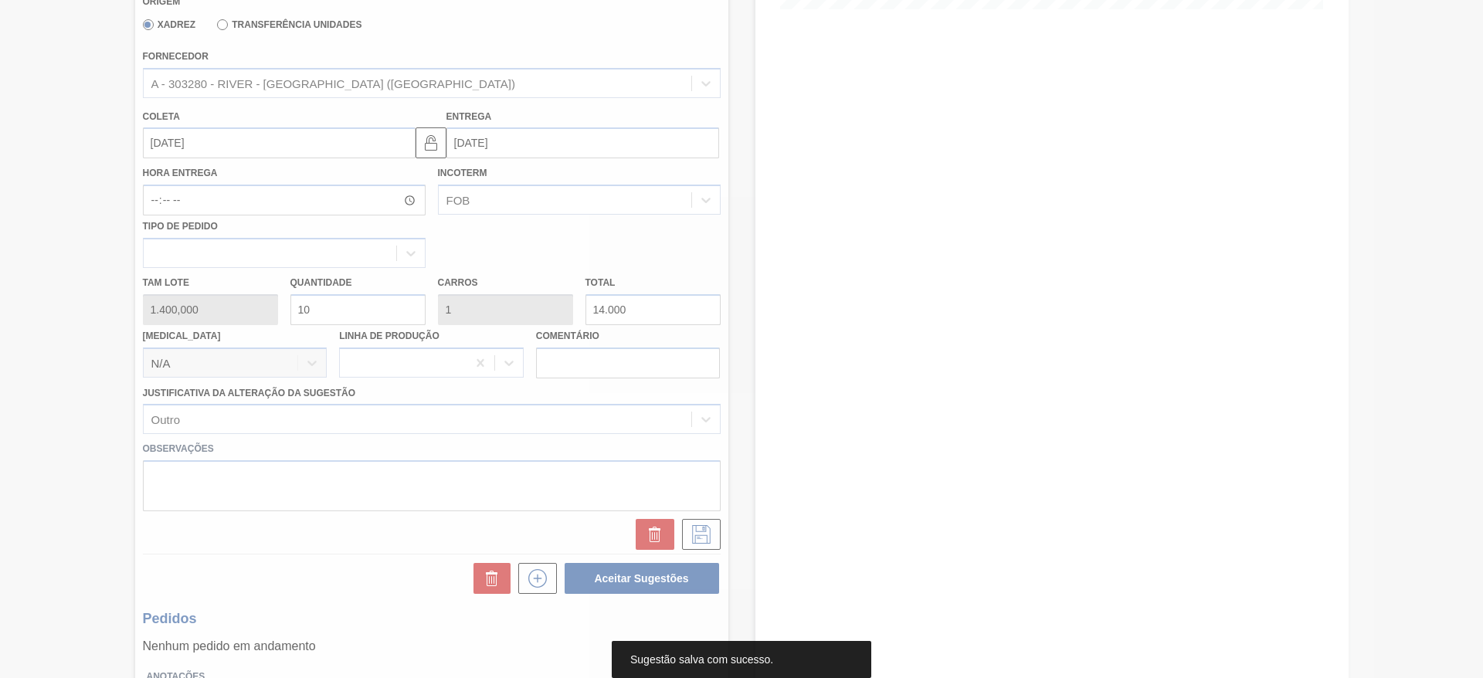
scroll to position [0, 0]
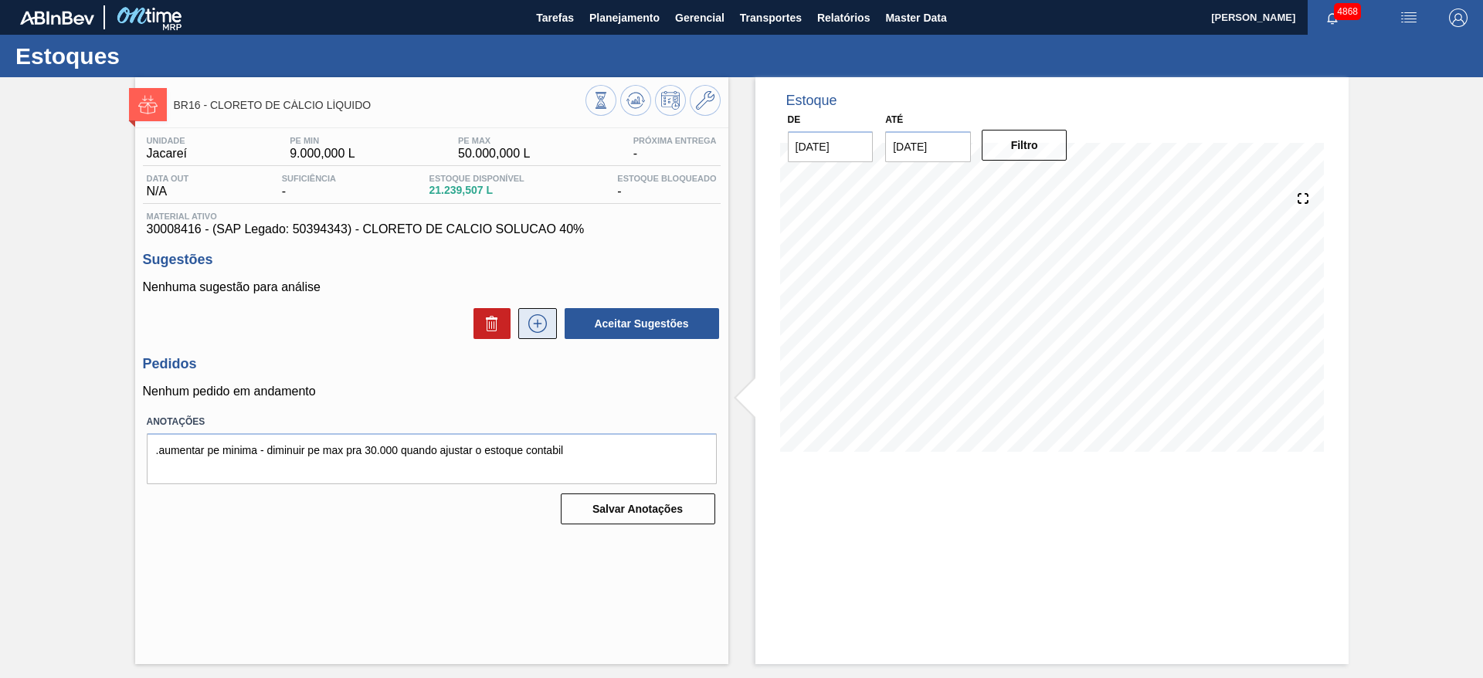
click at [534, 330] on icon at bounding box center [537, 323] width 25 height 19
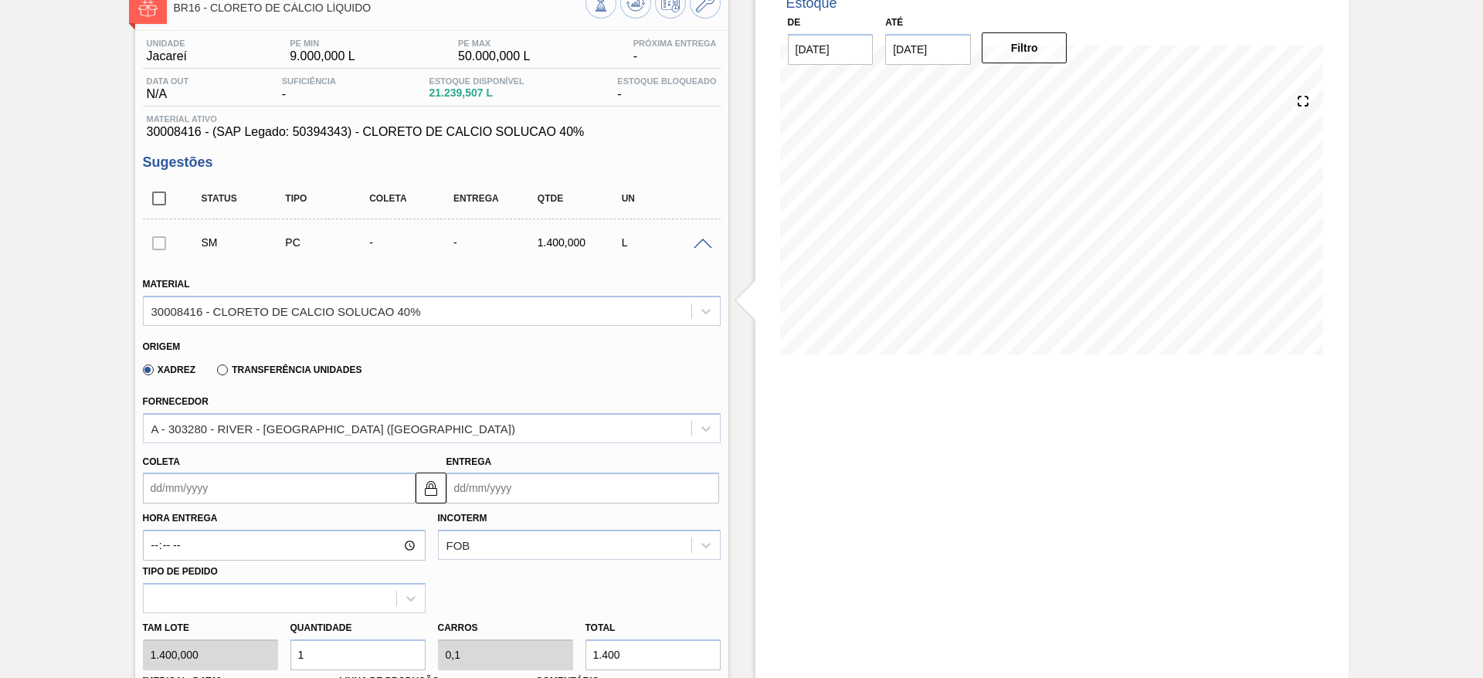
scroll to position [232, 0]
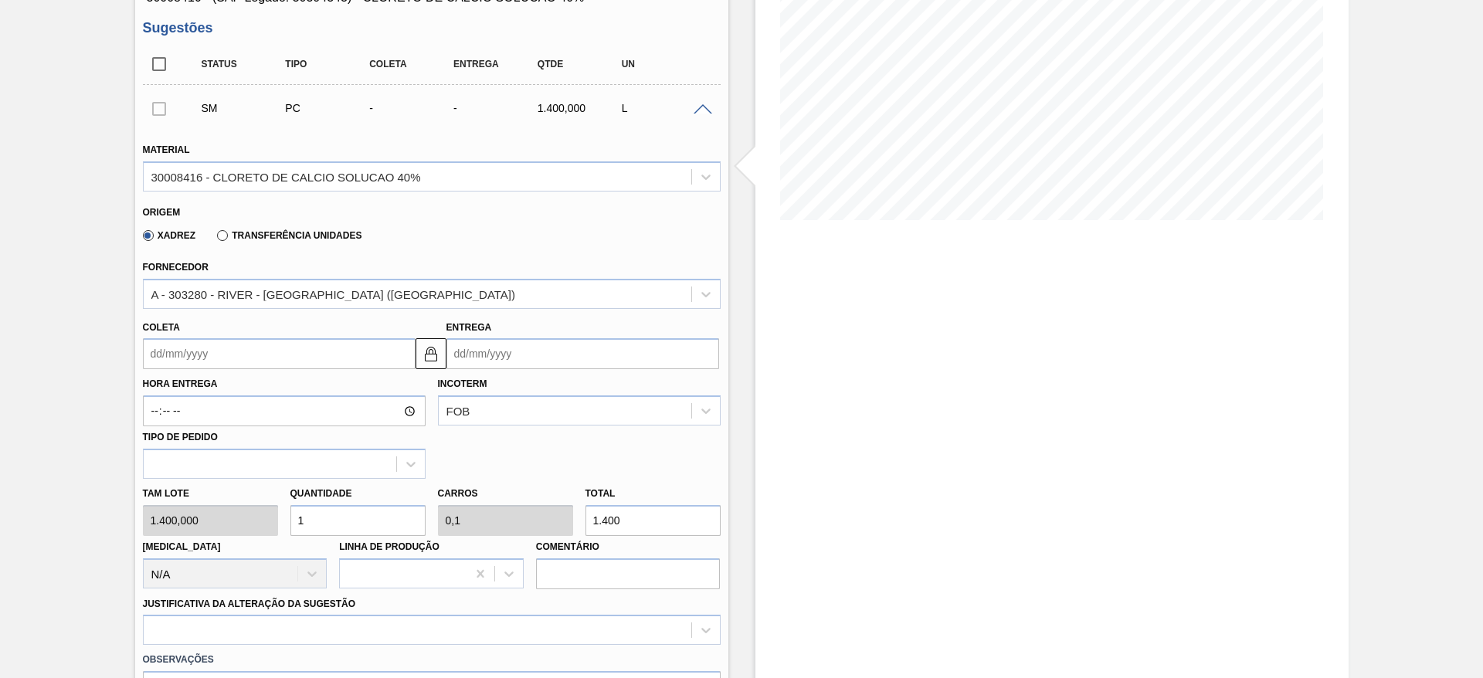
click at [232, 351] on input "Coleta" at bounding box center [279, 353] width 273 height 31
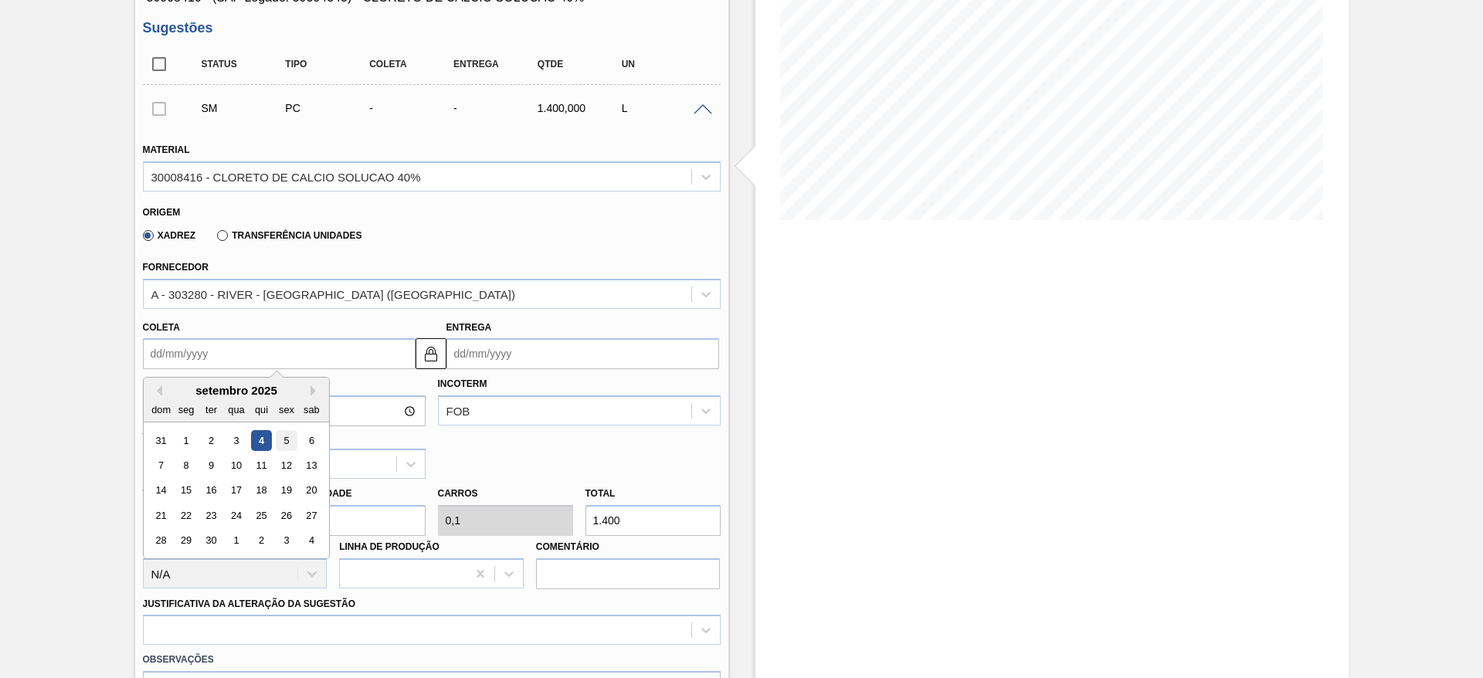
click at [280, 436] on div "5" at bounding box center [286, 440] width 21 height 21
type input "[DATE]"
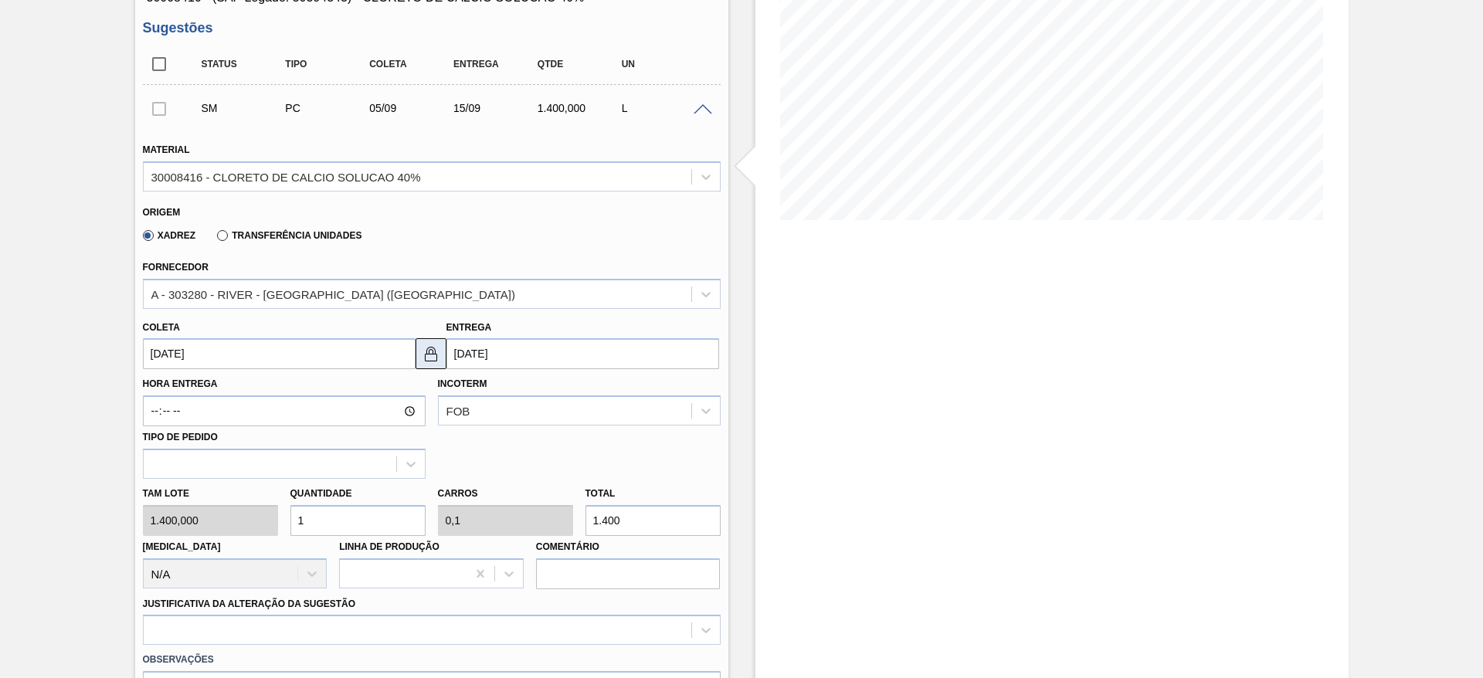
click at [432, 358] on img at bounding box center [431, 353] width 19 height 19
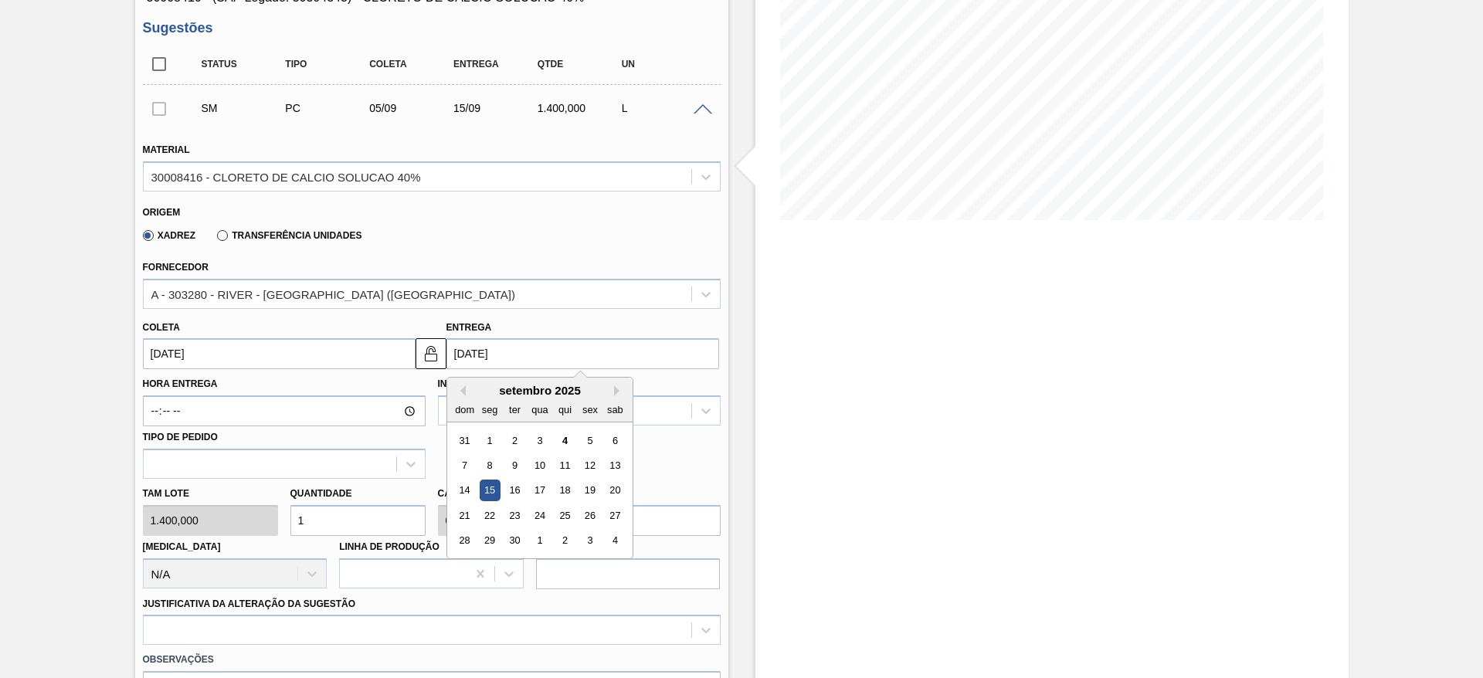
click at [469, 368] on input "[DATE]" at bounding box center [582, 353] width 273 height 31
click at [565, 463] on div "11" at bounding box center [564, 465] width 21 height 21
type input "[DATE]"
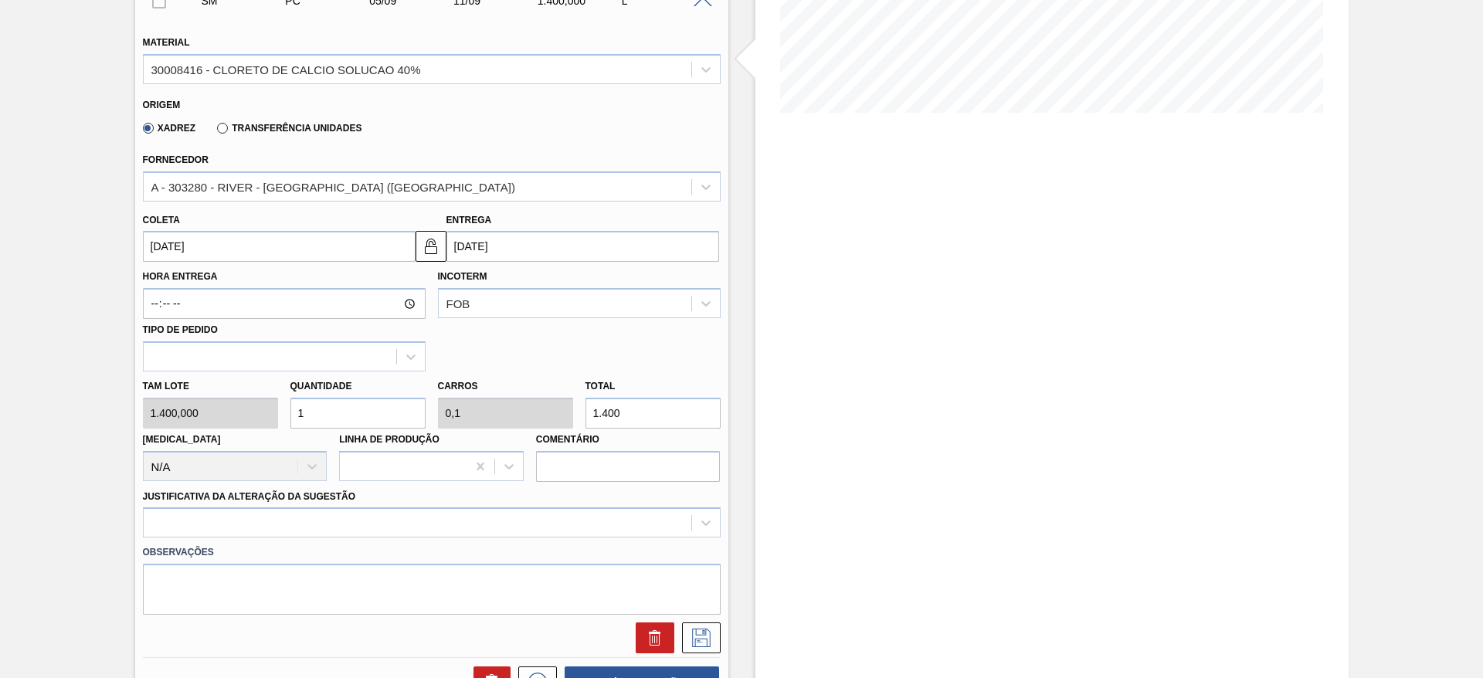
scroll to position [557, 0]
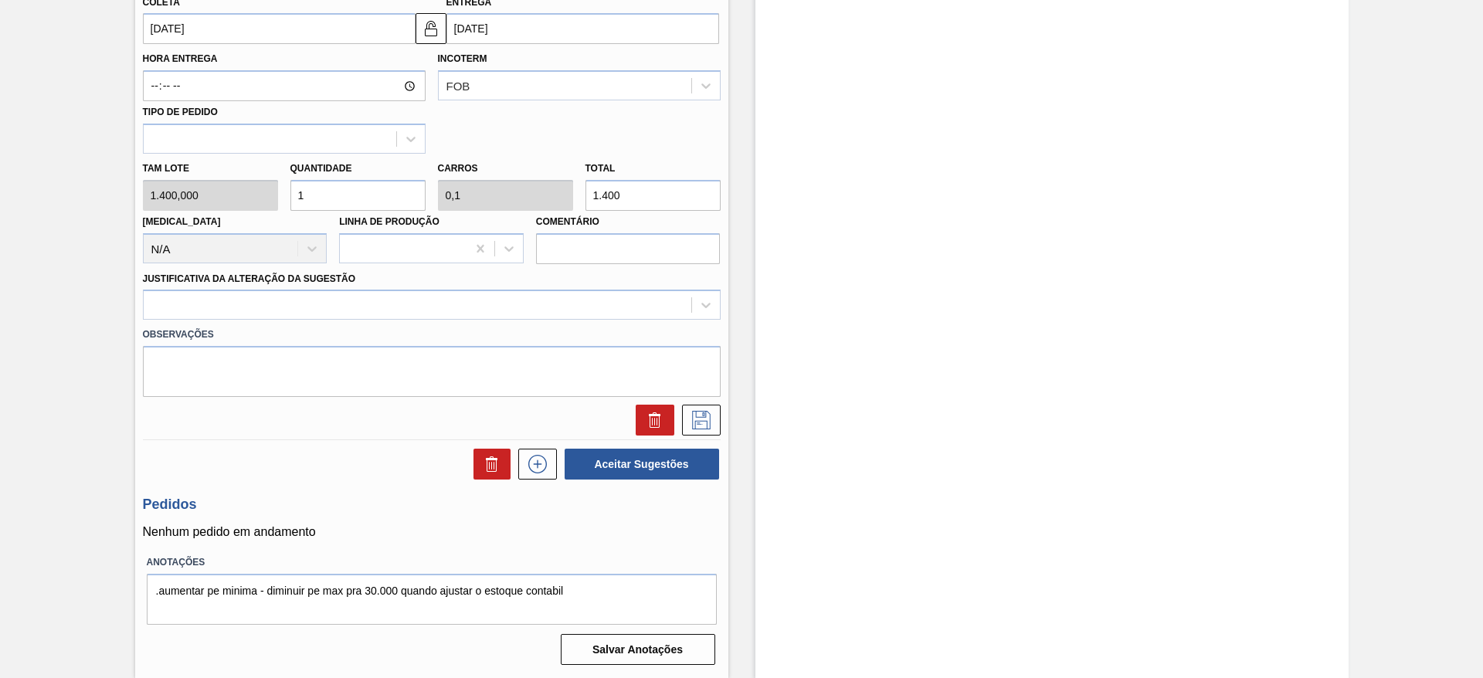
drag, startPoint x: 324, startPoint y: 191, endPoint x: 274, endPoint y: 178, distance: 51.9
click at [274, 178] on div "[PERSON_NAME] 1.400,000 Quantidade 1 Carros 0,1 Total 1.400 [MEDICAL_DATA] N/A …" at bounding box center [432, 209] width 590 height 110
type input "10"
type input "1"
type input "14.000"
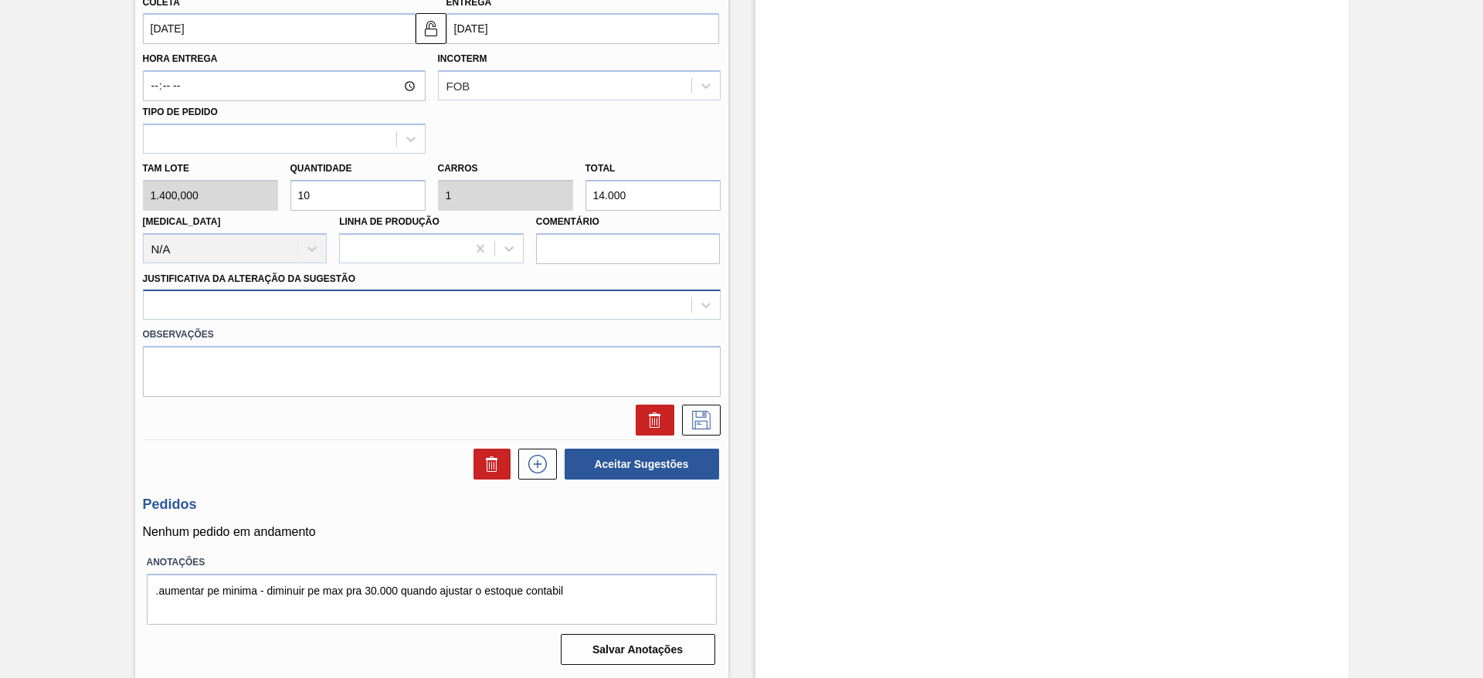
type input "10"
click at [402, 300] on div at bounding box center [417, 305] width 547 height 22
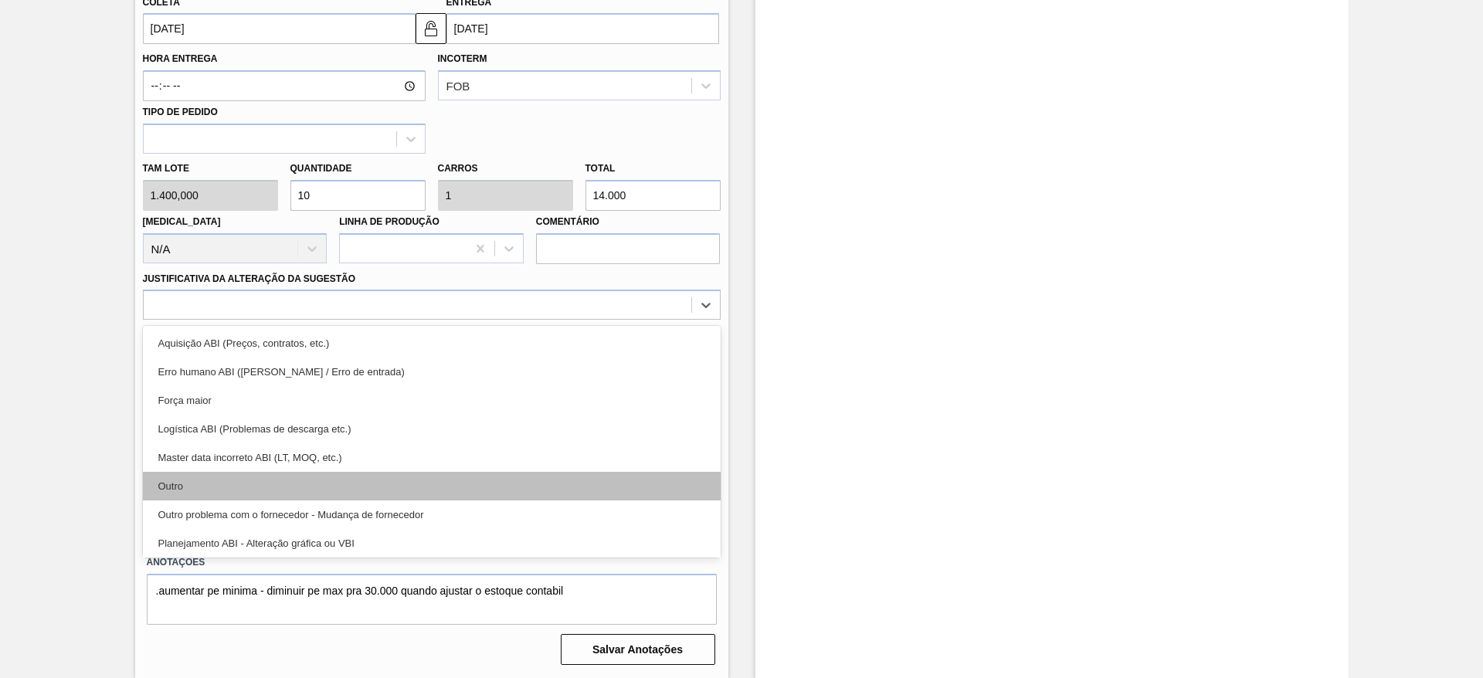
click at [399, 495] on div "Outro" at bounding box center [432, 486] width 578 height 29
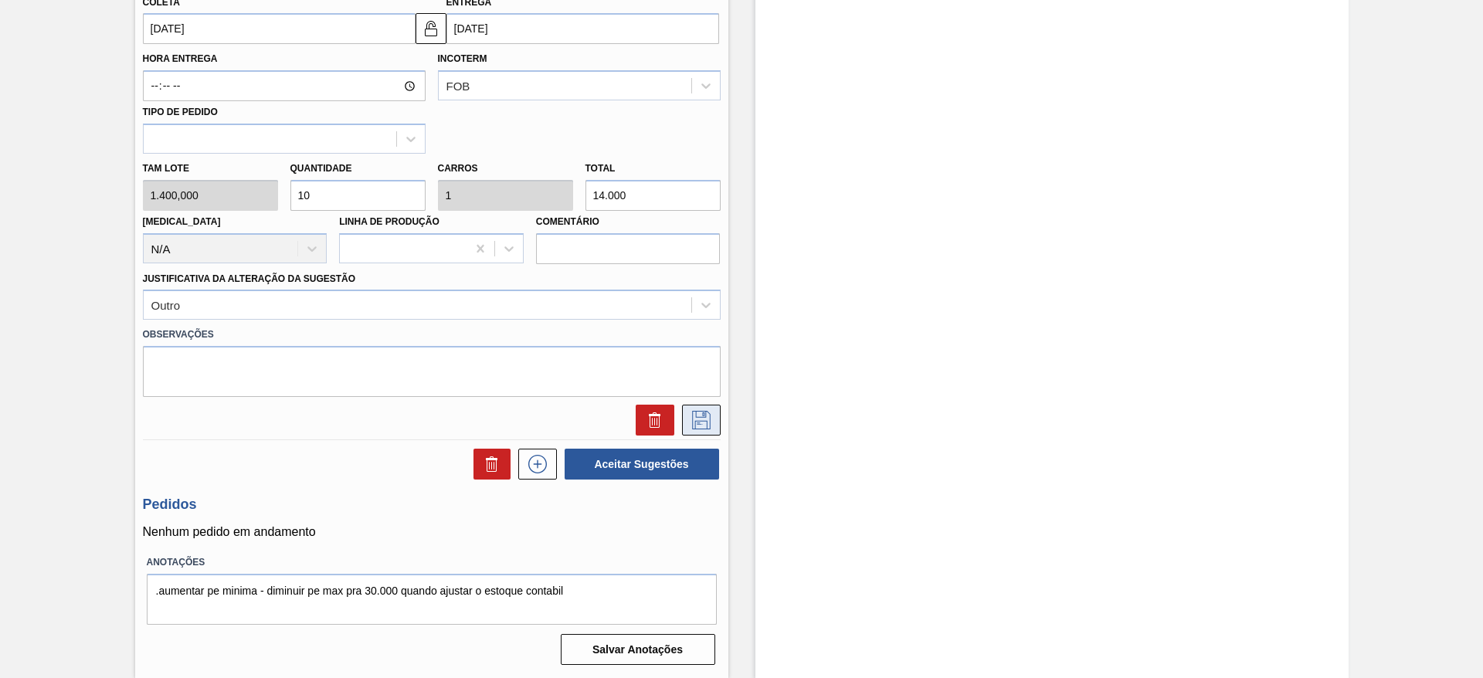
click at [696, 423] on icon at bounding box center [701, 420] width 25 height 19
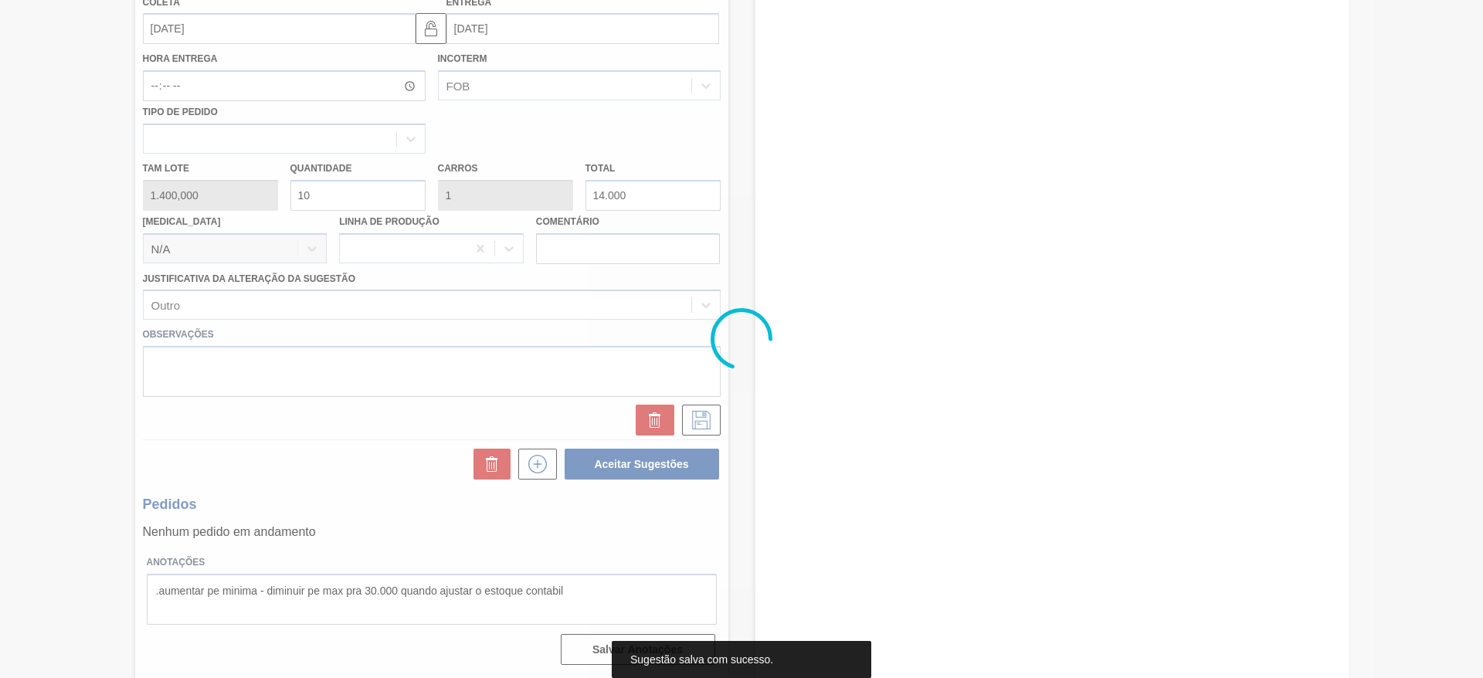
scroll to position [0, 0]
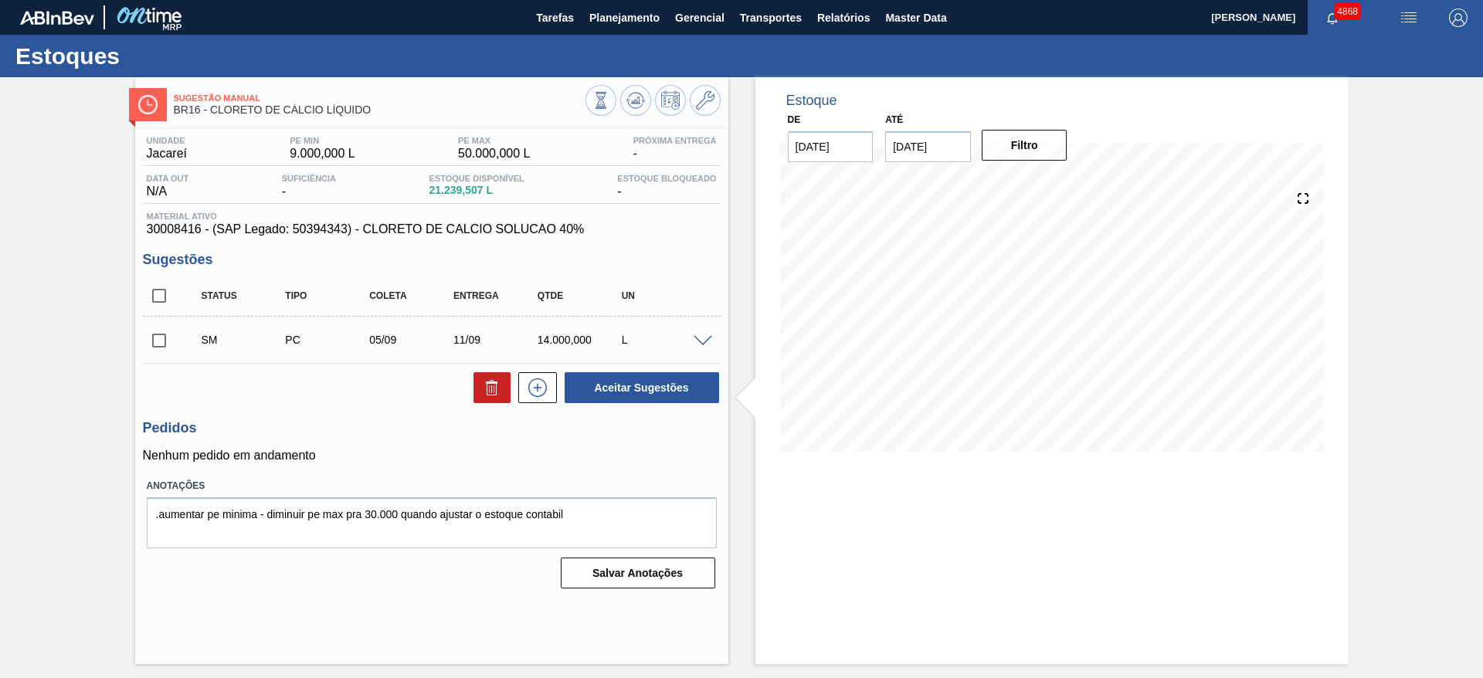
click at [163, 349] on input "checkbox" at bounding box center [159, 340] width 32 height 32
click at [646, 395] on button "Aceitar Sugestões" at bounding box center [641, 387] width 154 height 31
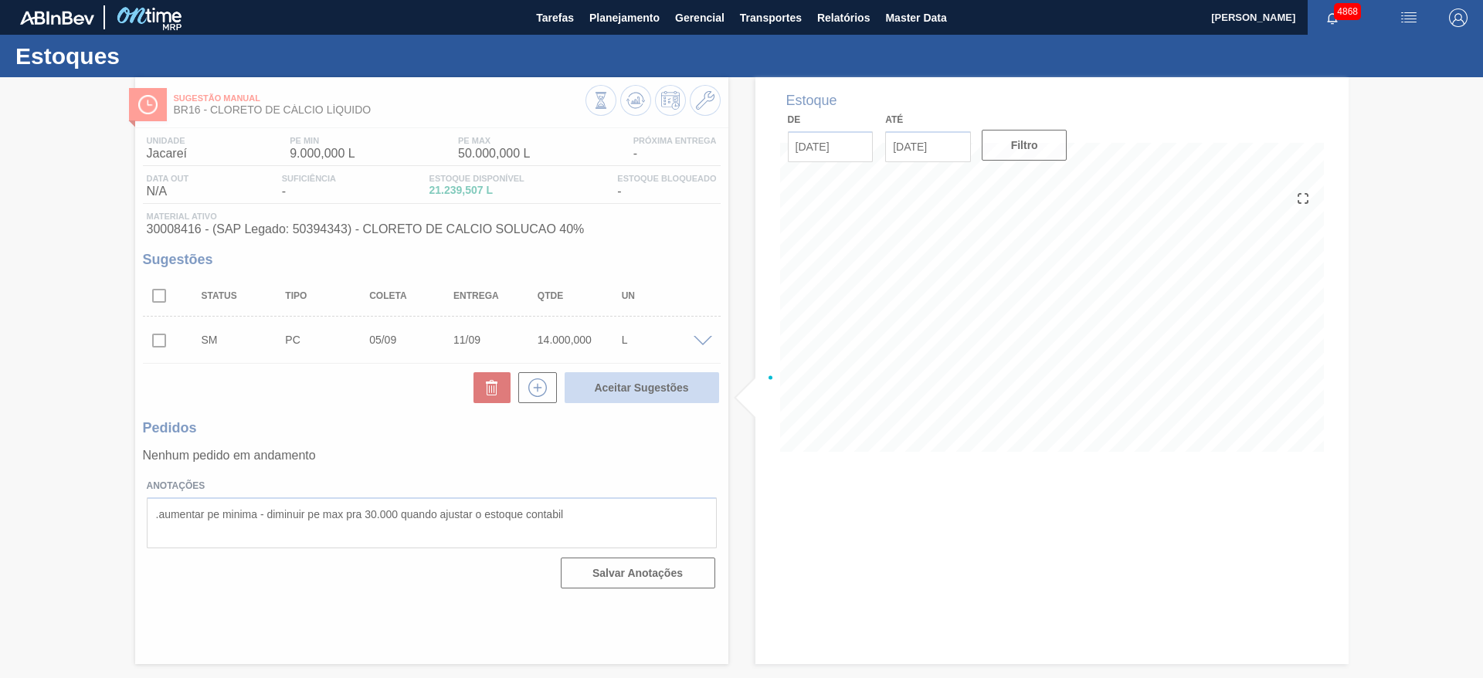
checkbox input "false"
